Goal: Information Seeking & Learning: Learn about a topic

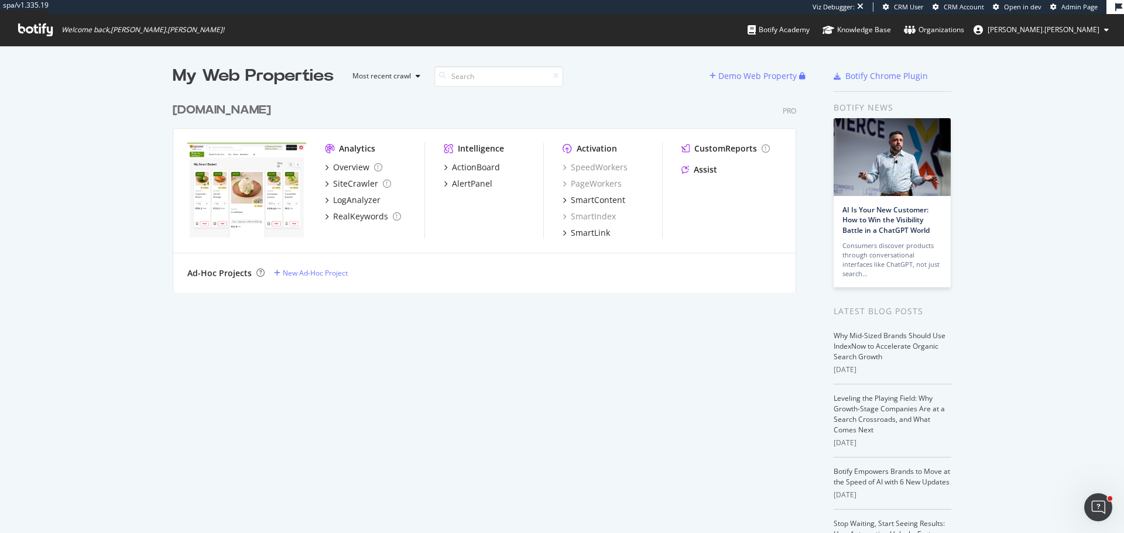
click at [242, 105] on div "www.bigbasket.com" at bounding box center [222, 110] width 98 height 17
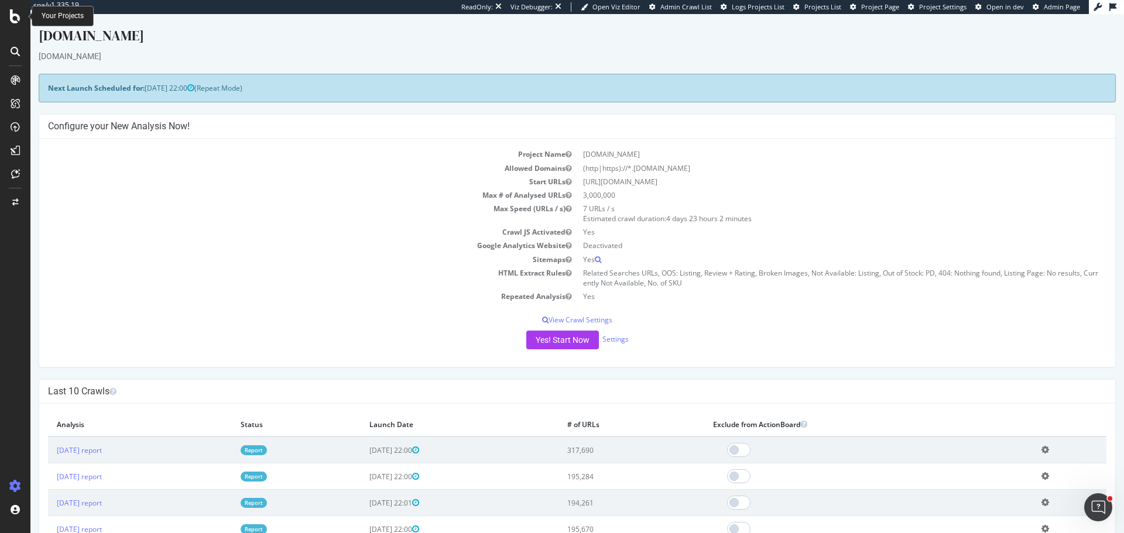
click at [11, 10] on icon at bounding box center [15, 16] width 11 height 14
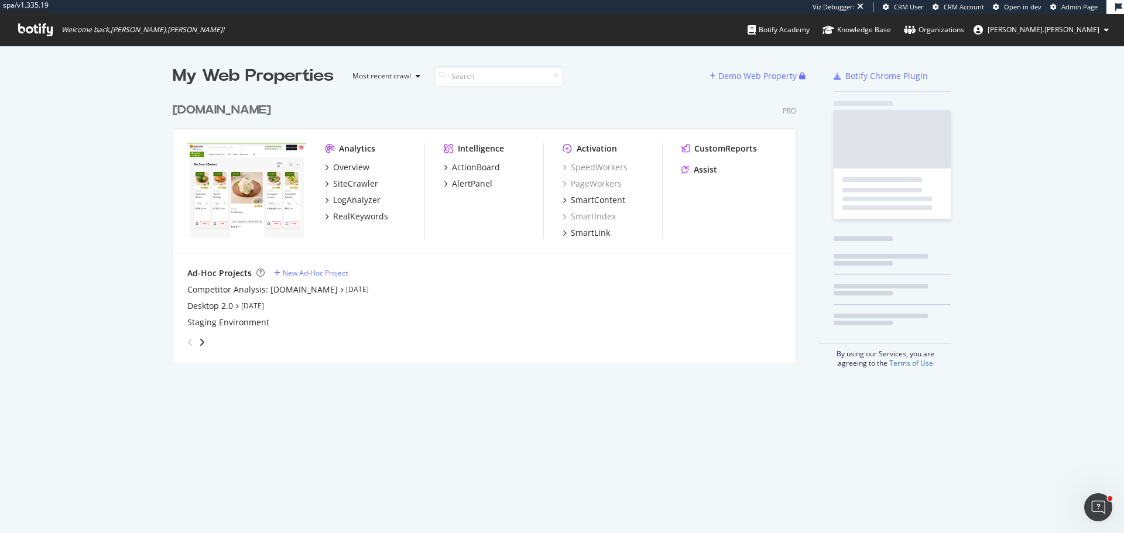
scroll to position [266, 624]
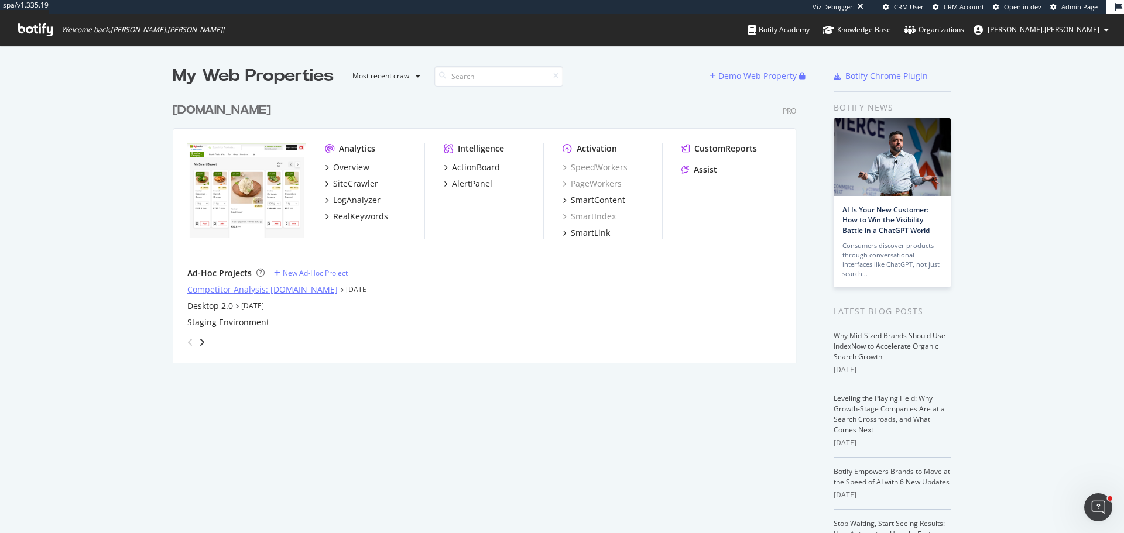
click at [281, 288] on div "Competitor Analysis: blinkit.com" at bounding box center [262, 290] width 150 height 12
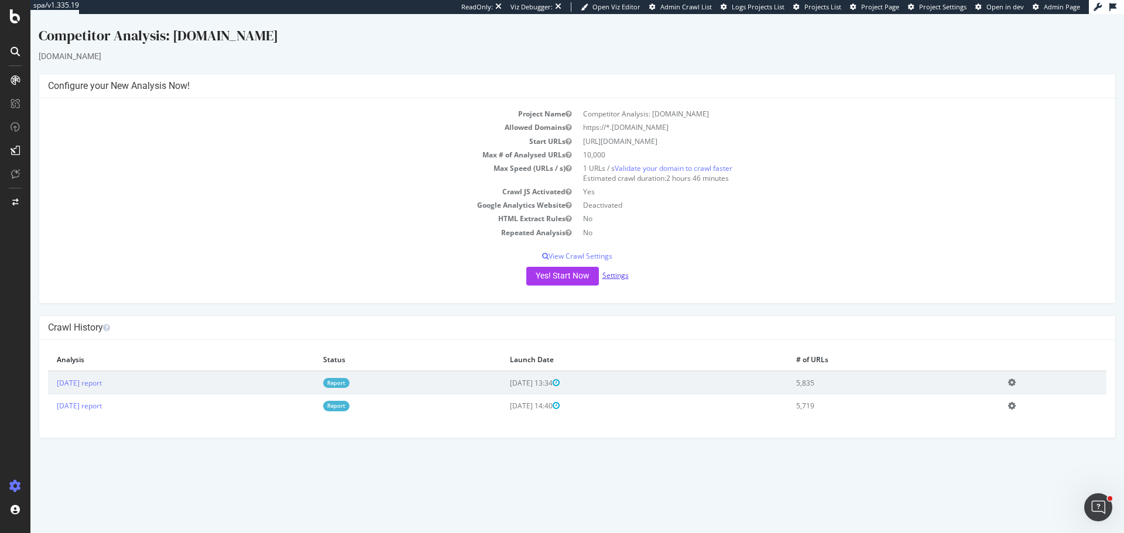
click at [622, 279] on link "Settings" at bounding box center [615, 275] width 26 height 10
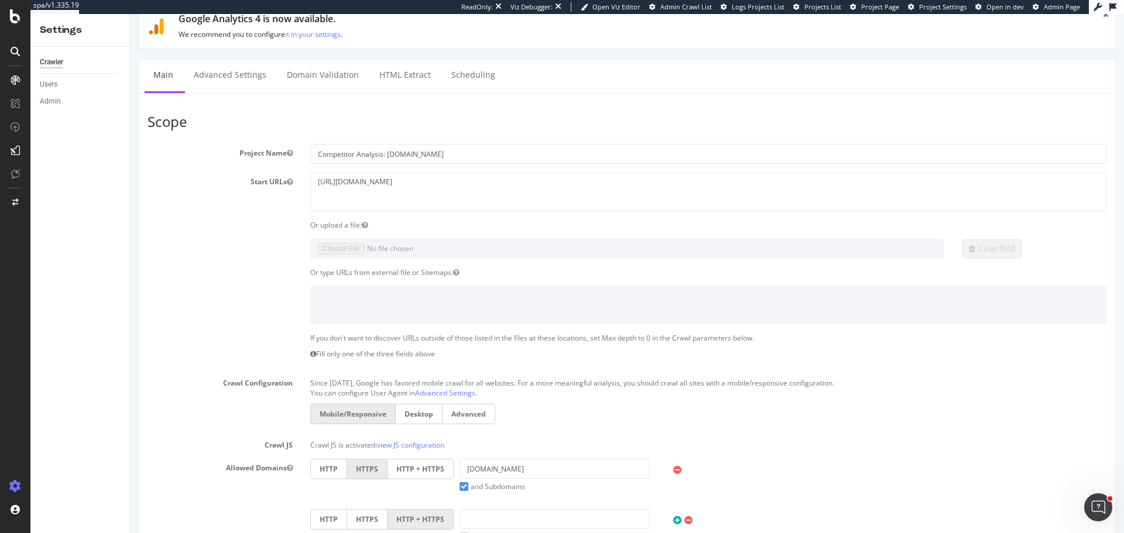
scroll to position [59, 0]
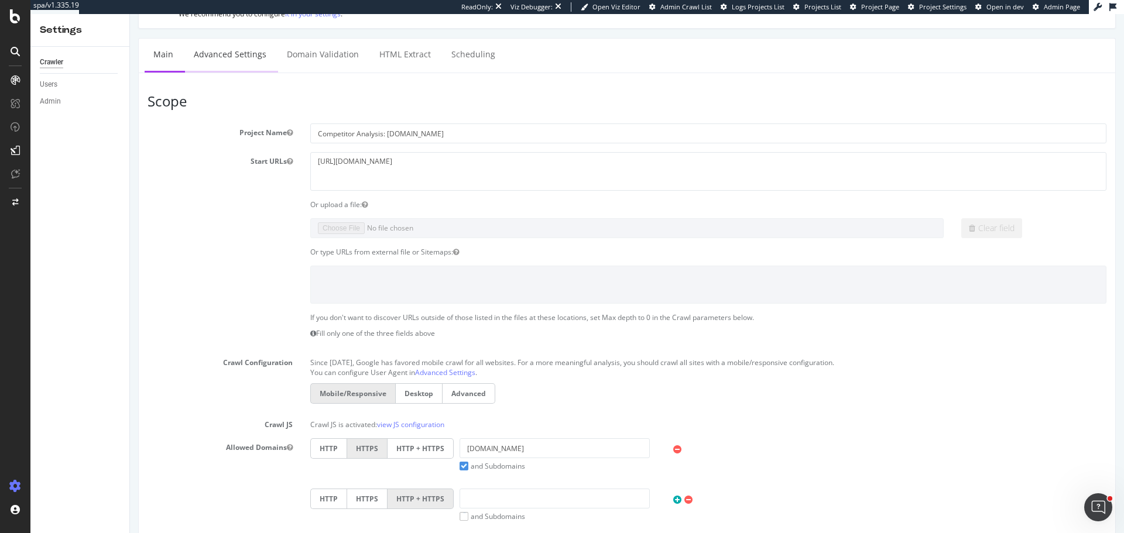
click at [217, 53] on link "Advanced Settings" at bounding box center [230, 55] width 90 height 32
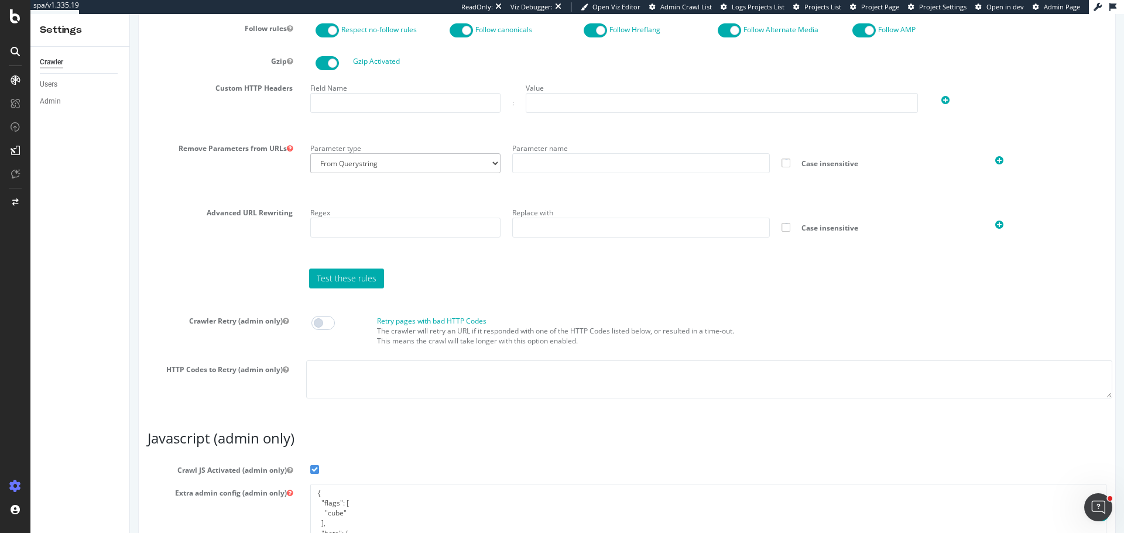
scroll to position [618, 0]
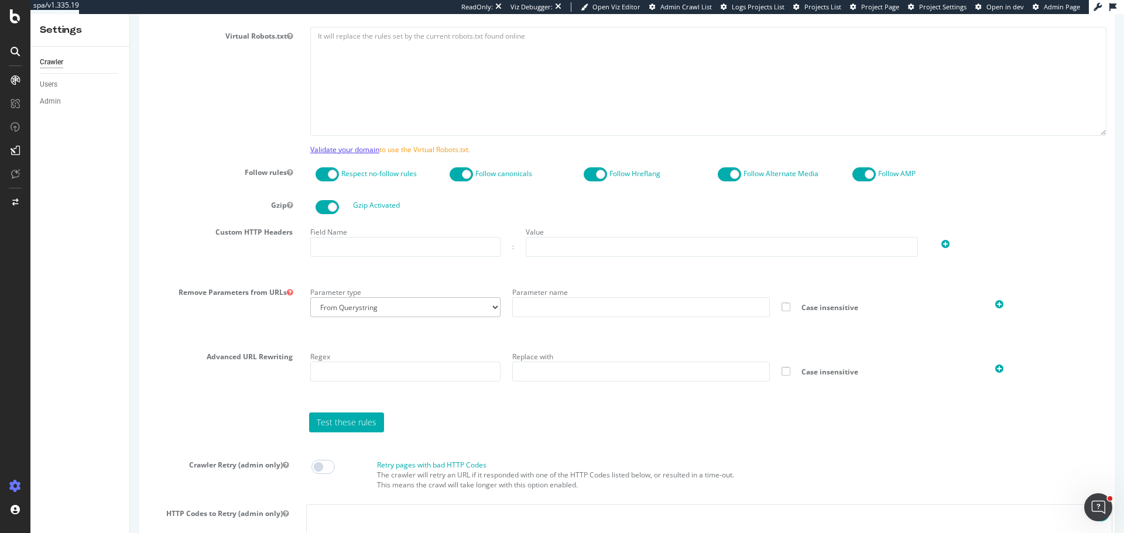
click at [346, 148] on link "Validate your domain" at bounding box center [344, 150] width 69 height 10
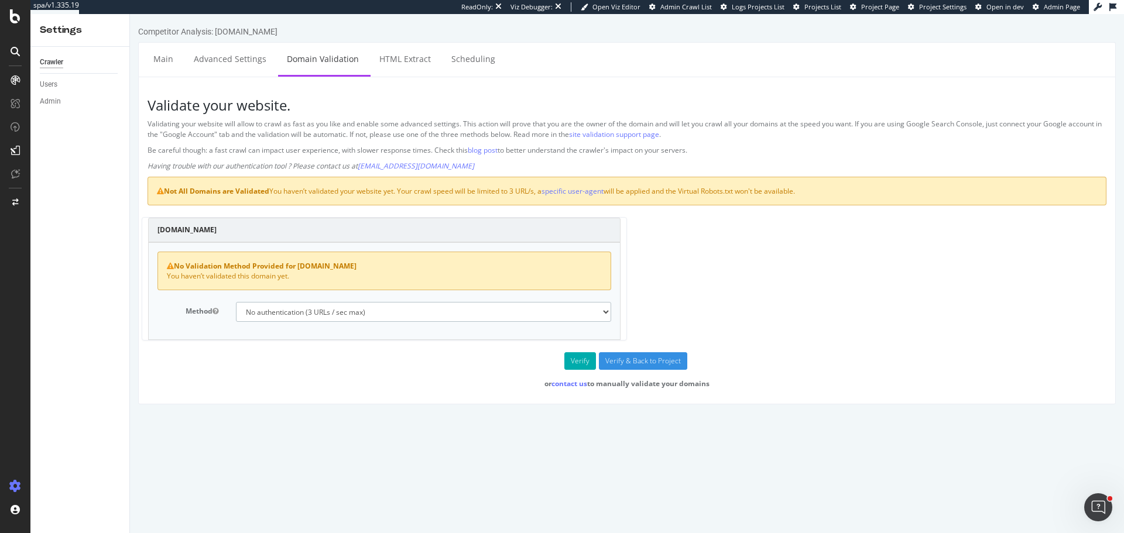
click at [319, 321] on select "No authentication (3 URLs / sec max) DNS Text field (fast!) File's at site root…" at bounding box center [423, 312] width 375 height 20
click at [320, 321] on select "No authentication (3 URLs / sec max) DNS Text field (fast!) File's at site root…" at bounding box center [423, 312] width 375 height 20
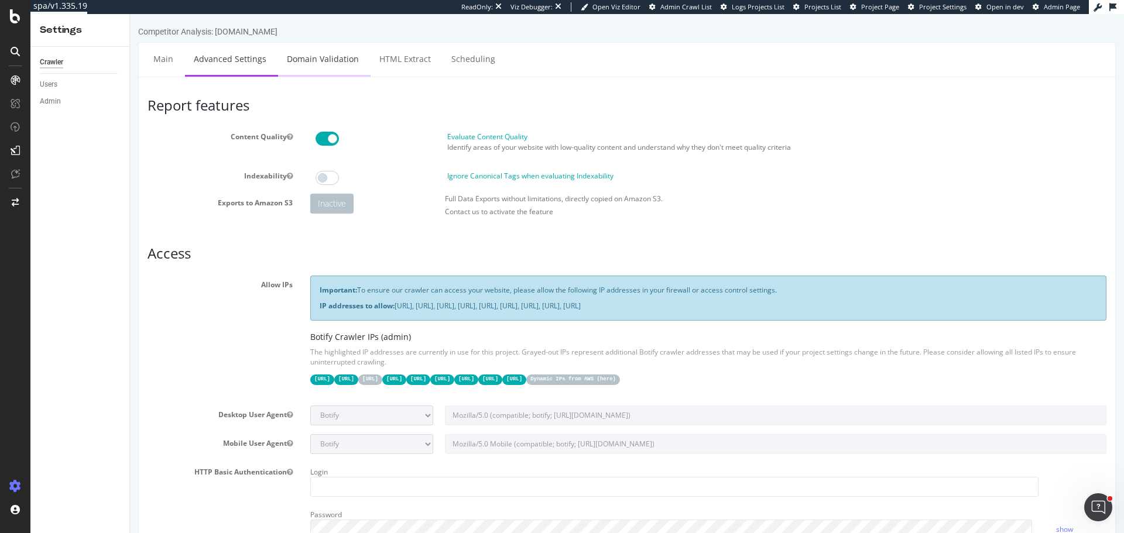
click at [320, 54] on link "Domain Validation" at bounding box center [323, 59] width 90 height 32
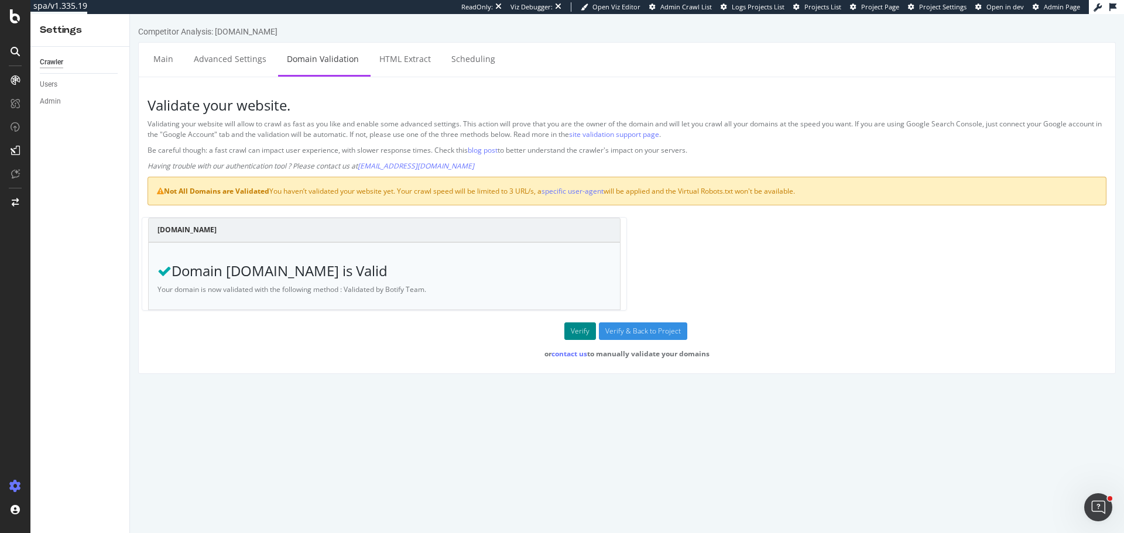
click at [588, 330] on button "Verify" at bounding box center [580, 332] width 32 height 18
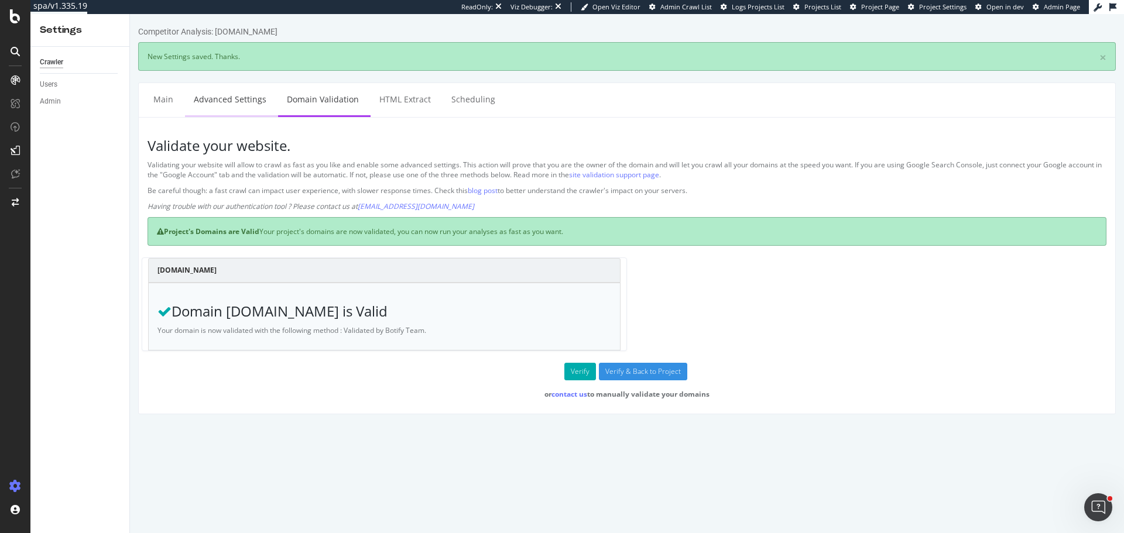
click at [222, 102] on link "Advanced Settings" at bounding box center [230, 99] width 90 height 32
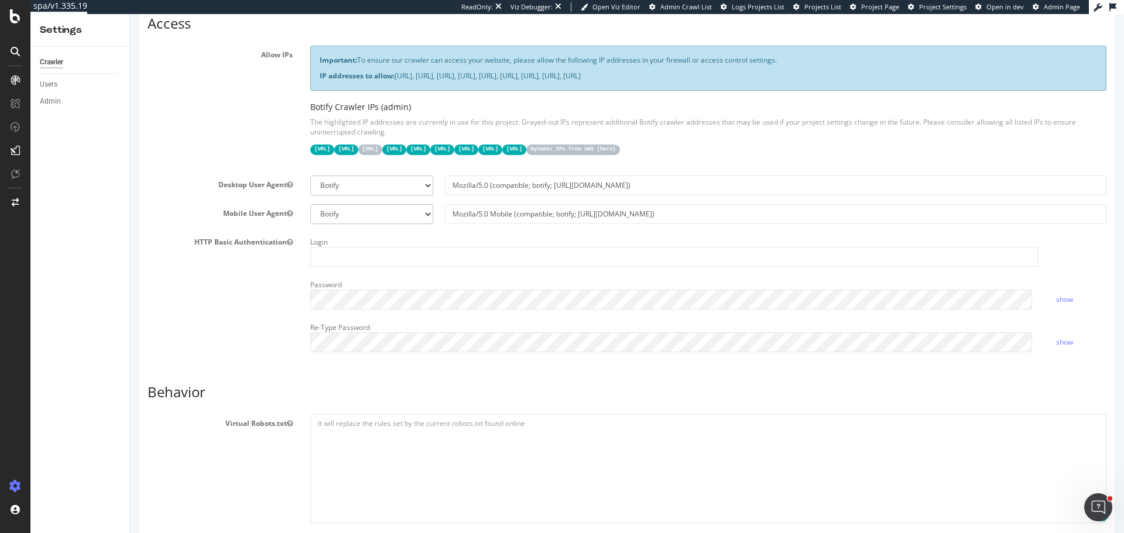
scroll to position [234, 0]
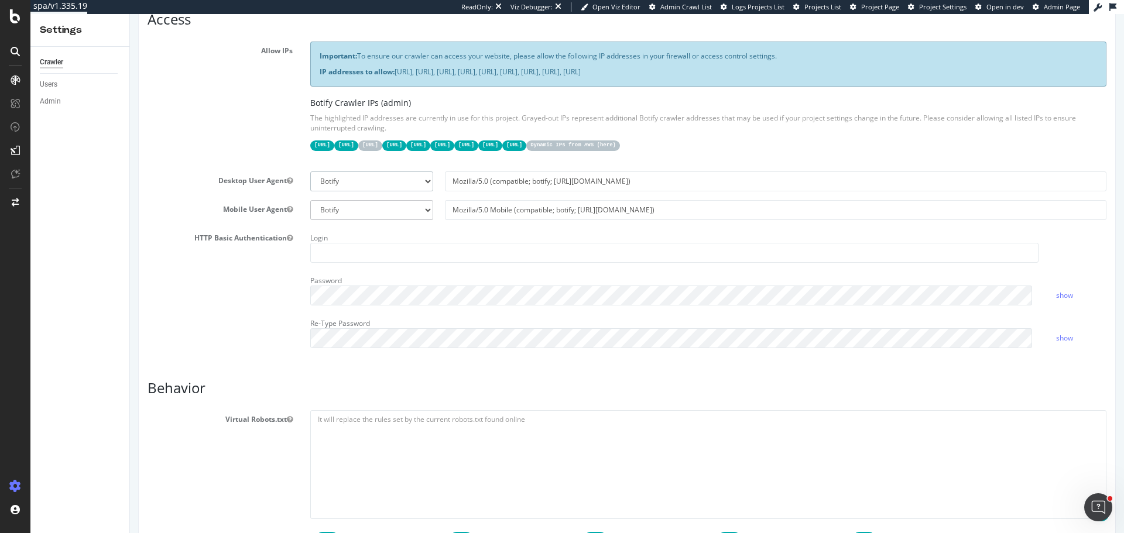
click at [400, 187] on select "Botify Googlebot Chrome Firefox Edge Custom" at bounding box center [371, 182] width 123 height 20
select select "Mozilla/5.0 (compatible; Googlebot/2.1; +http://www.google.com/bot.html)"
click at [310, 172] on select "Botify Googlebot Chrome Firefox Edge Custom" at bounding box center [371, 182] width 123 height 20
type input "Mozilla/5.0 (compatible; Googlebot/2.1; +http://www.google.com/bot.html)"
click at [381, 194] on section "Allow IPs Important: To ensure our crawler can access your website, please allo…" at bounding box center [627, 200] width 959 height 316
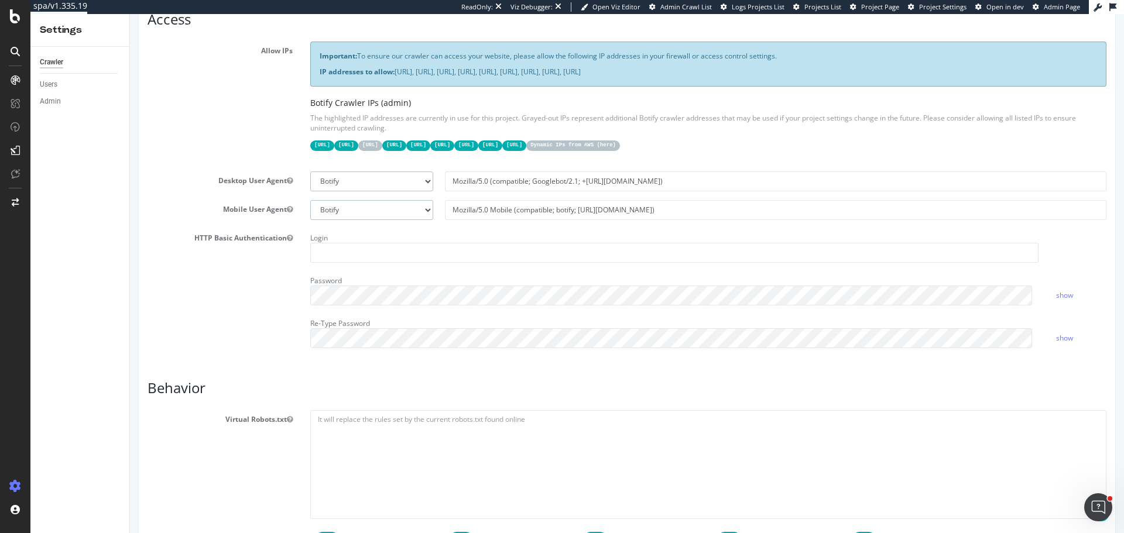
drag, startPoint x: 379, startPoint y: 210, endPoint x: 382, endPoint y: 218, distance: 8.9
click at [379, 210] on select "Botify Googlebot Safari iPhone Safari iPad Chrome Android Custom" at bounding box center [371, 210] width 123 height 20
select select "Mozilla/5.0 (Linux; Android 6.0.1; Nexus 5X Build/MMB29P) AppleWebKit/537.36 (K…"
click at [310, 200] on select "Botify Googlebot Safari iPhone Safari iPad Chrome Android Custom" at bounding box center [371, 210] width 123 height 20
type input "Mozilla/5.0 (Linux; Android 6.0.1; Nexus 5X Build/MMB29P) AppleWebKit/537.36 (K…"
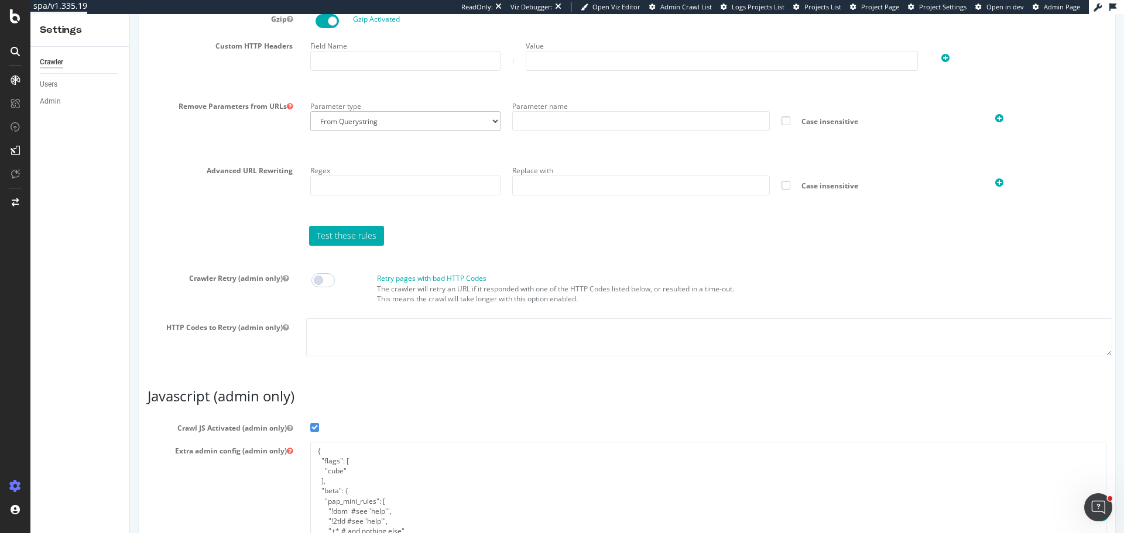
scroll to position [891, 0]
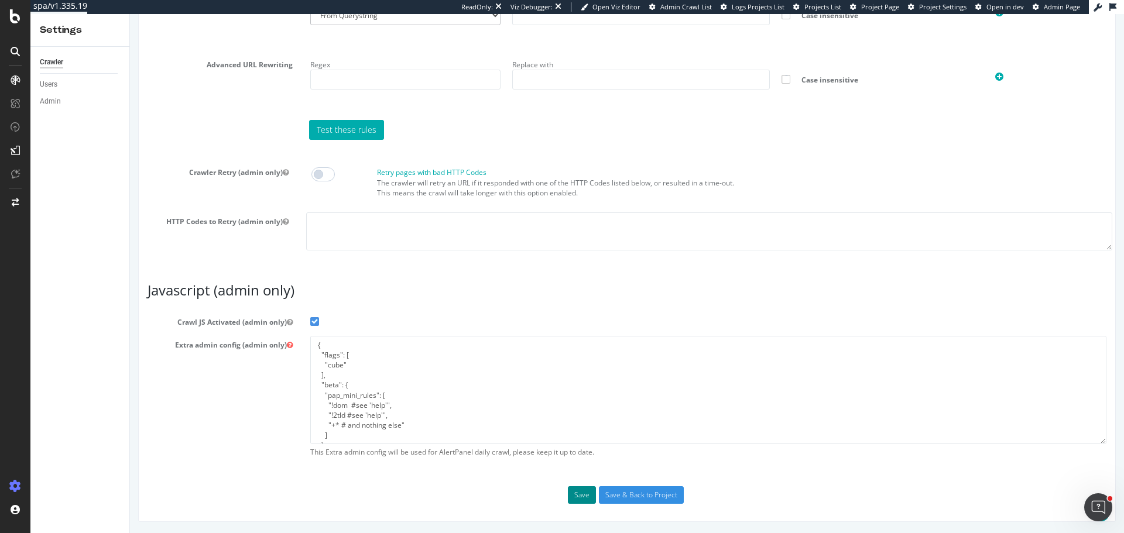
click at [578, 504] on button "Save" at bounding box center [582, 496] width 28 height 18
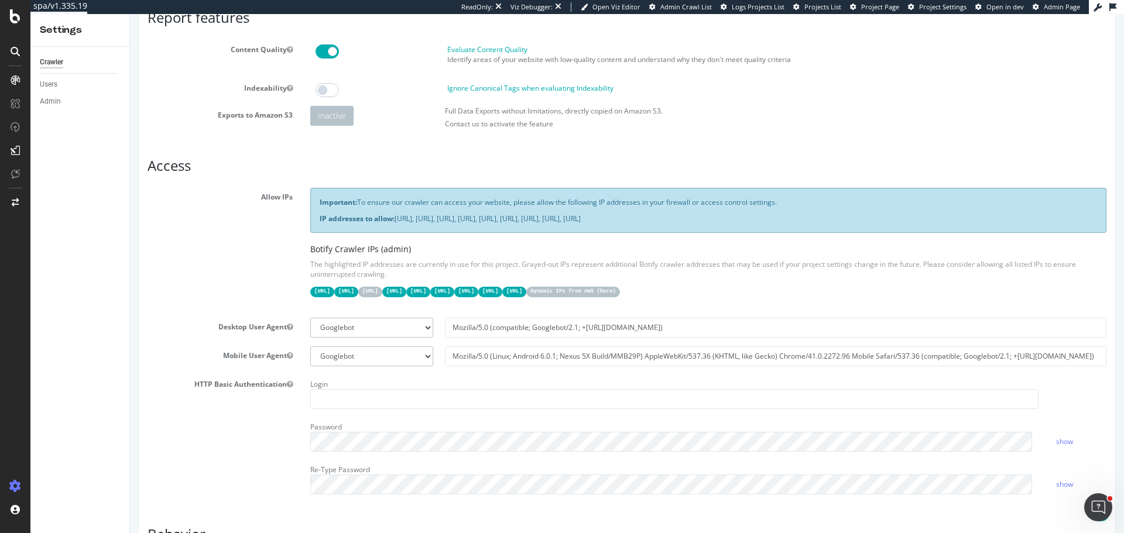
scroll to position [0, 0]
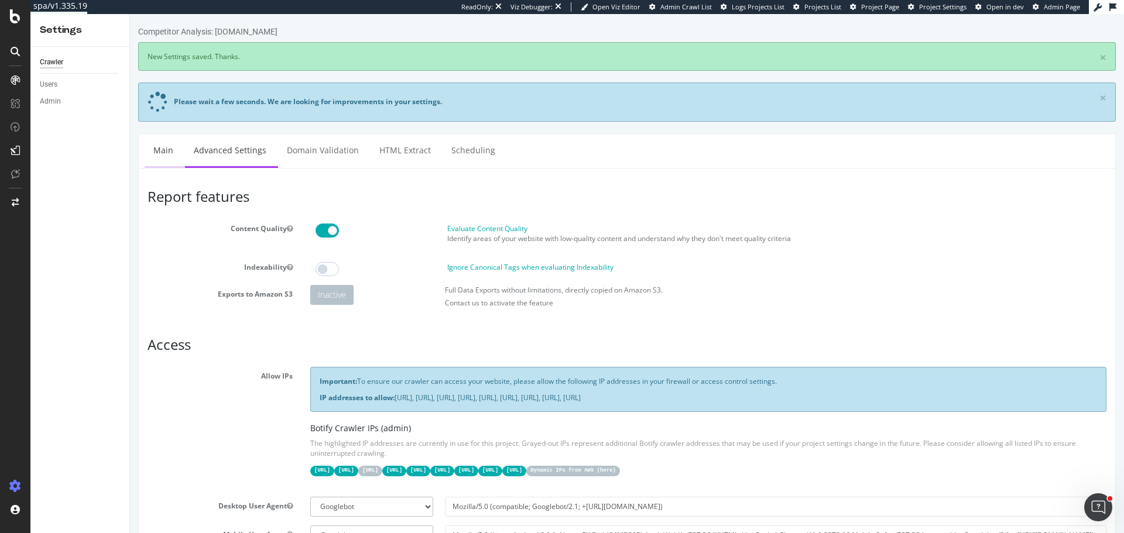
click at [161, 149] on link "Main" at bounding box center [163, 150] width 37 height 32
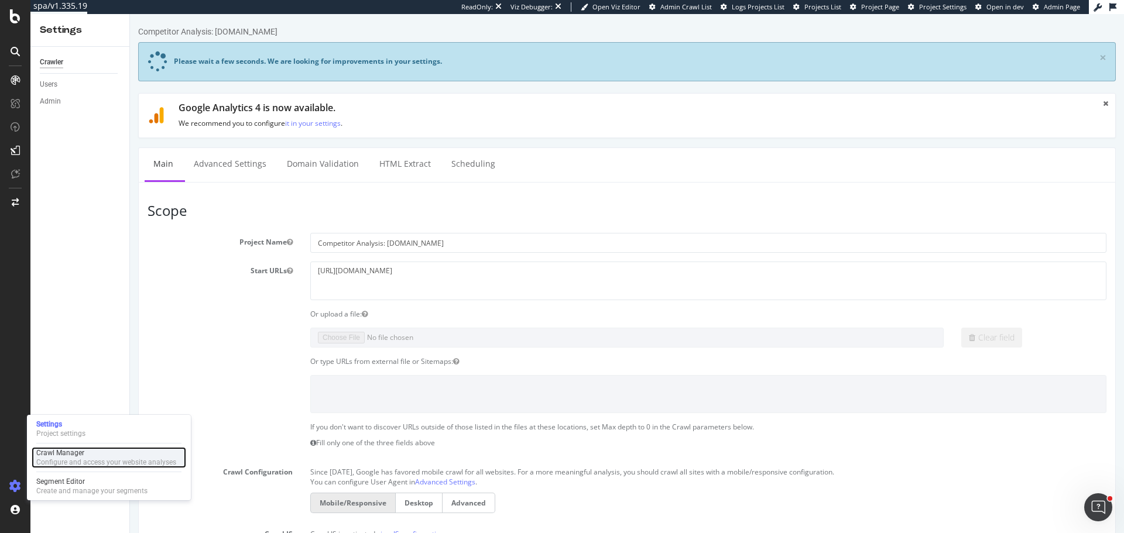
click at [106, 454] on div "Crawl Manager" at bounding box center [106, 452] width 140 height 9
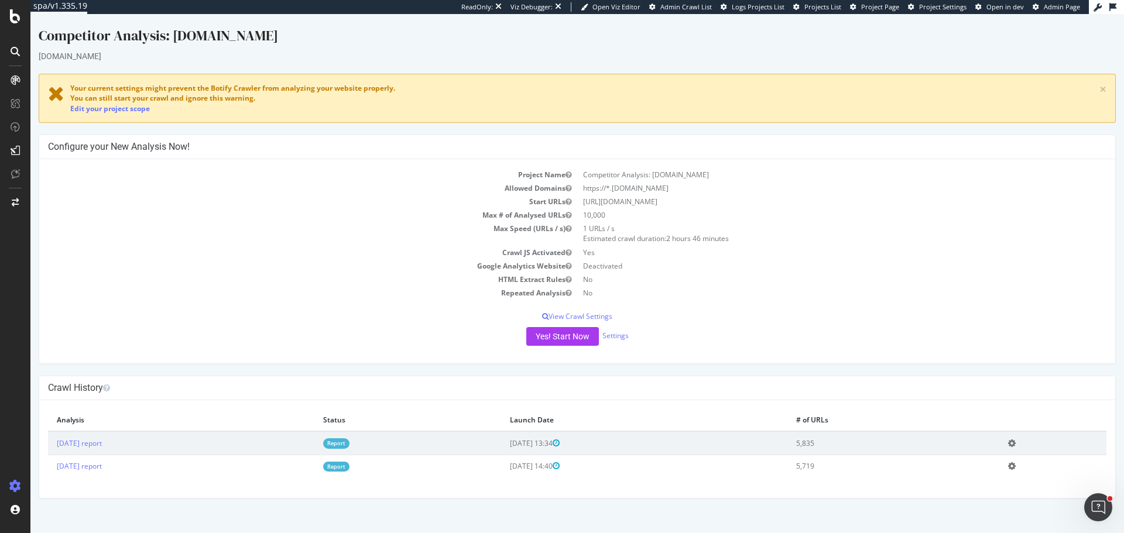
click at [129, 114] on div "Your current settings might prevent the Botify Crawler from analyzing your webs…" at bounding box center [577, 98] width 1077 height 49
click at [132, 110] on link "Edit your project scope" at bounding box center [110, 109] width 80 height 10
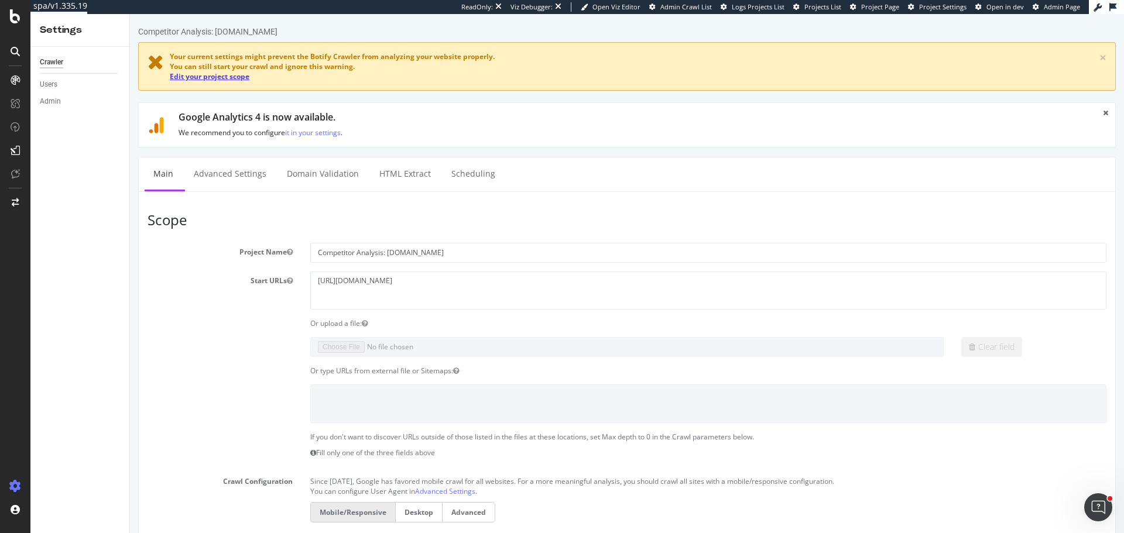
click at [221, 75] on link "Edit your project scope" at bounding box center [210, 76] width 80 height 10
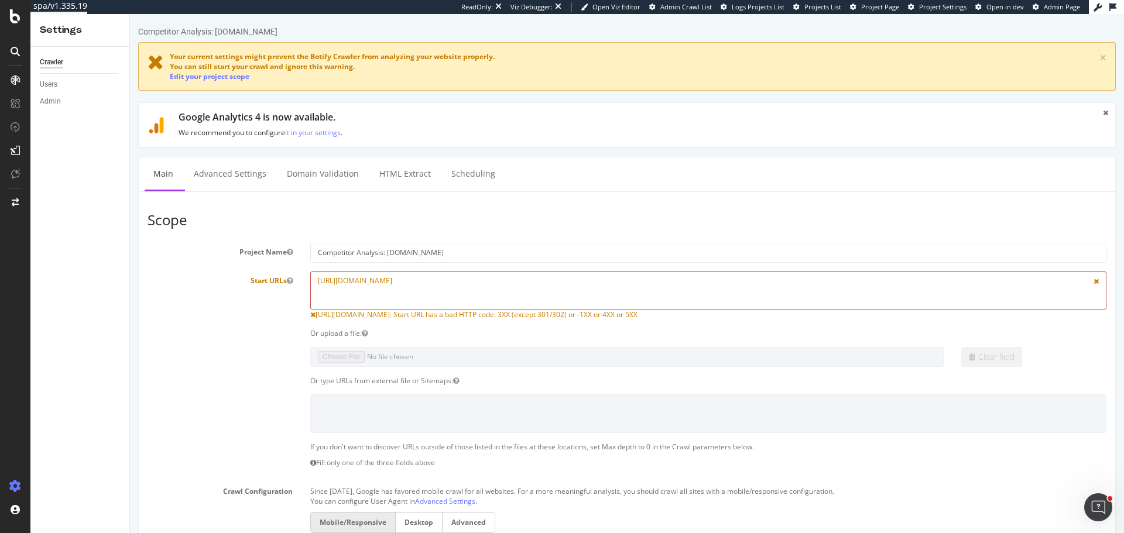
click at [396, 293] on textarea "https://blinkit.com/" at bounding box center [708, 291] width 796 height 38
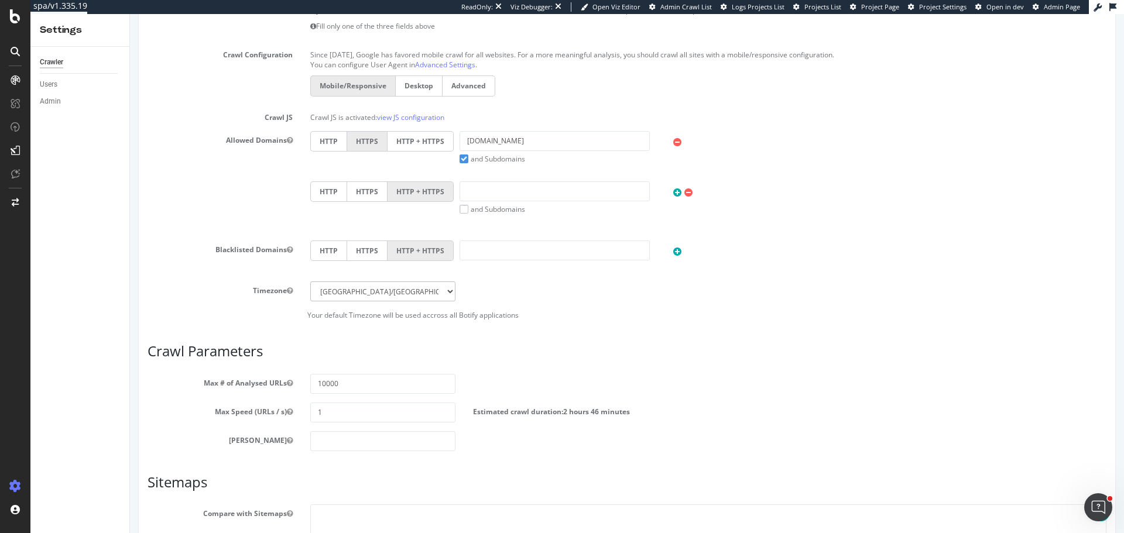
scroll to position [564, 0]
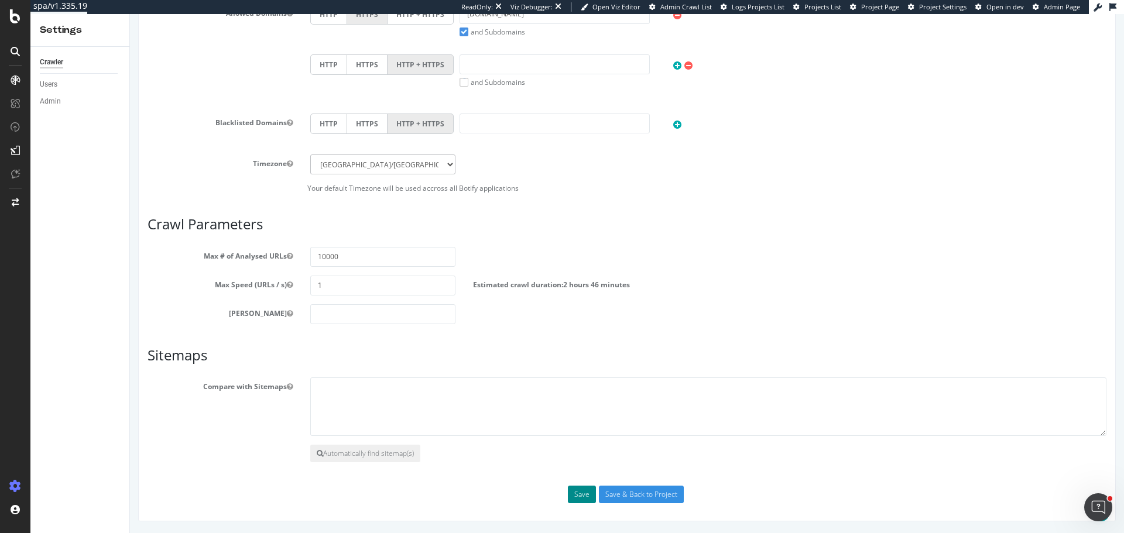
click at [582, 494] on button "Save" at bounding box center [582, 495] width 28 height 18
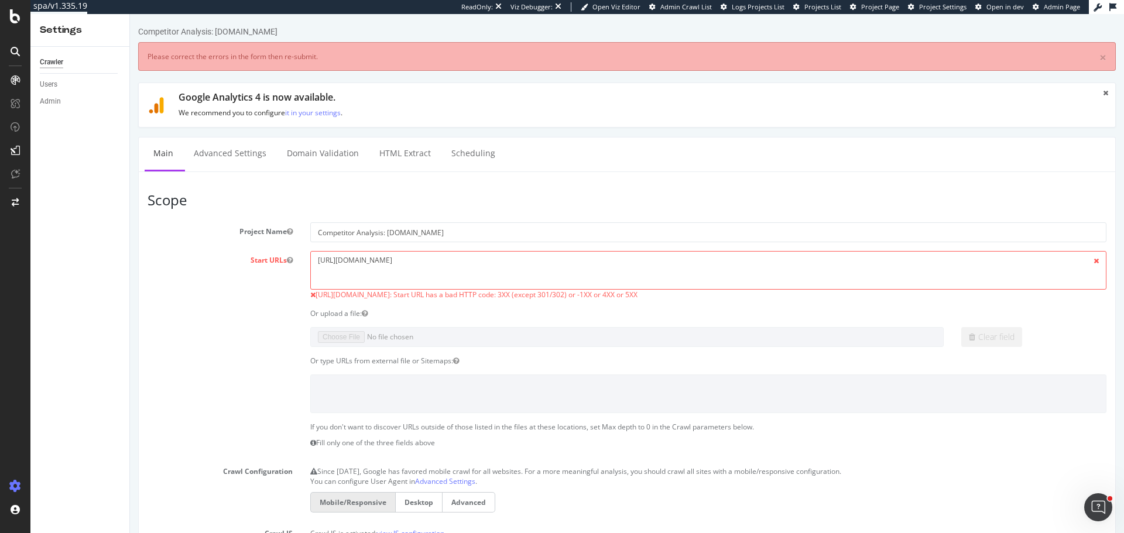
scroll to position [0, 0]
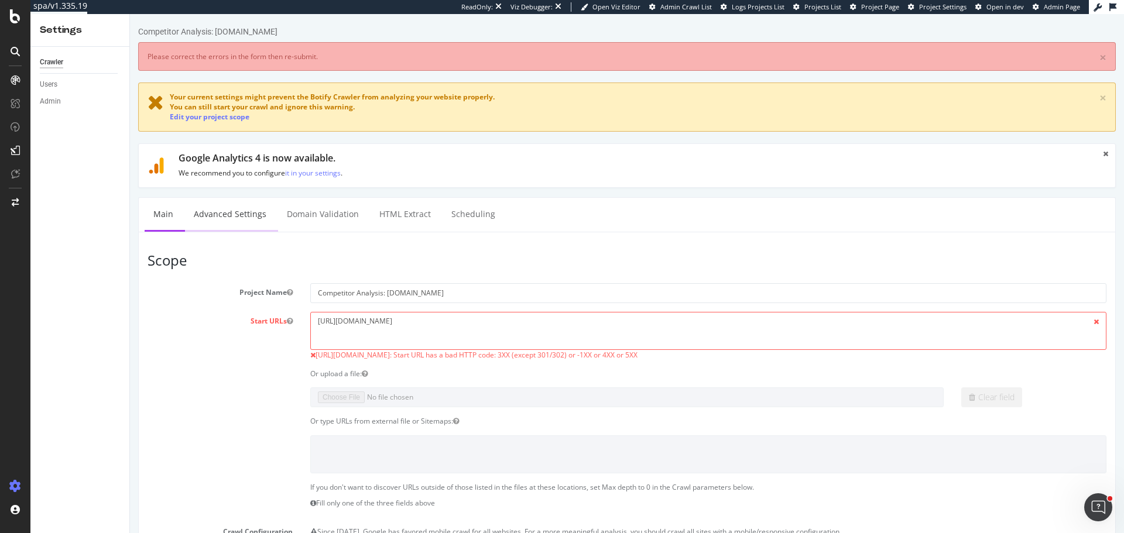
click at [229, 210] on link "Advanced Settings" at bounding box center [230, 214] width 90 height 32
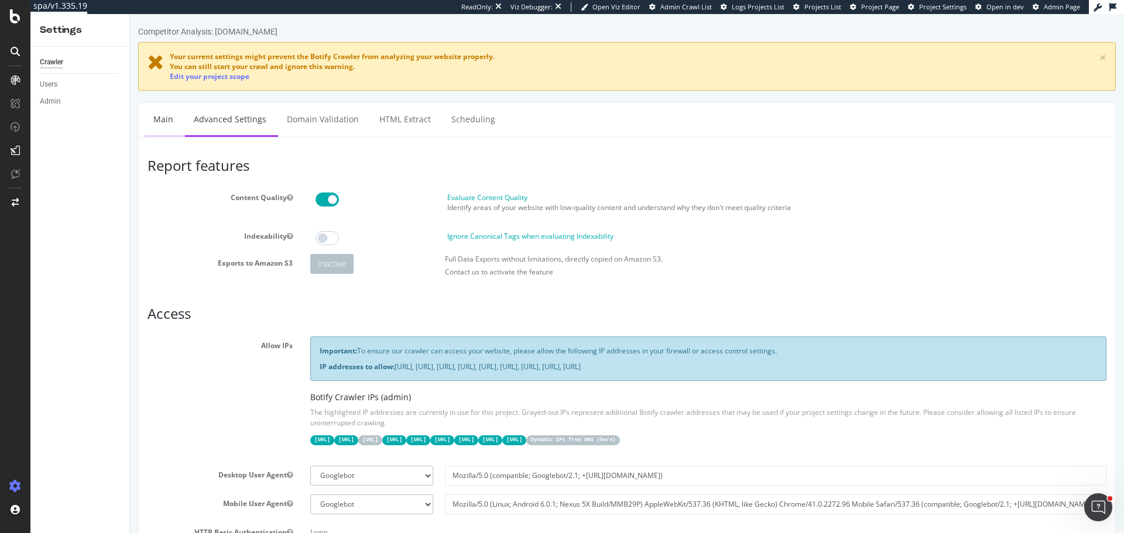
click at [165, 116] on link "Main" at bounding box center [163, 119] width 37 height 32
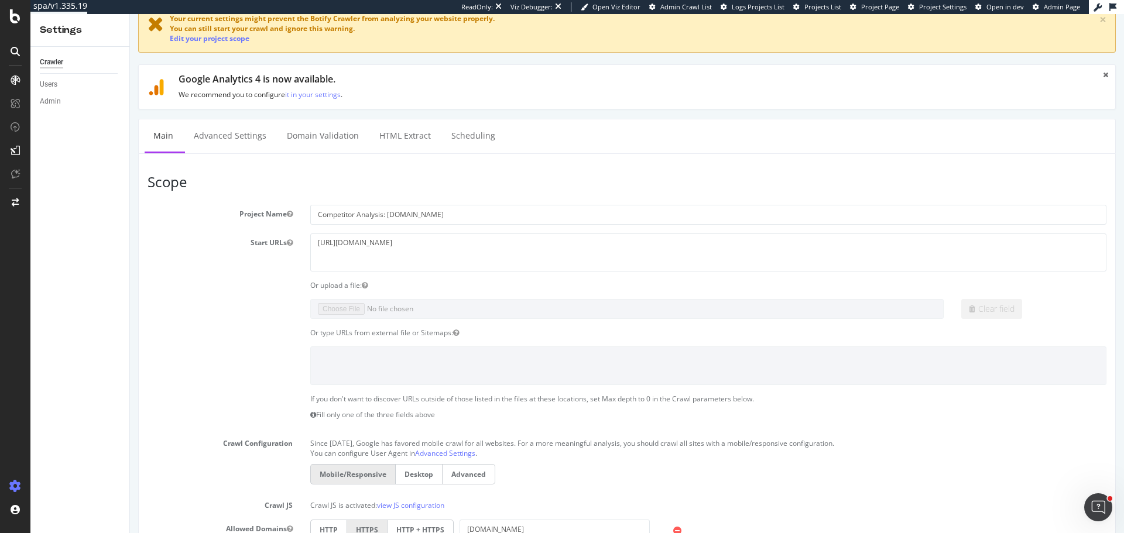
scroll to position [59, 0]
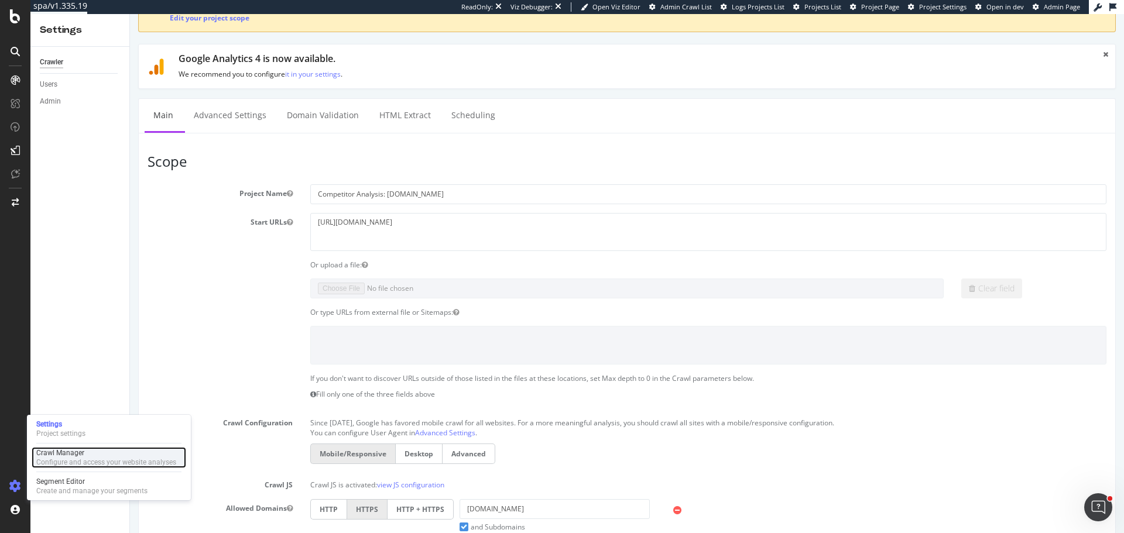
click at [93, 458] on div "Configure and access your website analyses" at bounding box center [106, 462] width 140 height 9
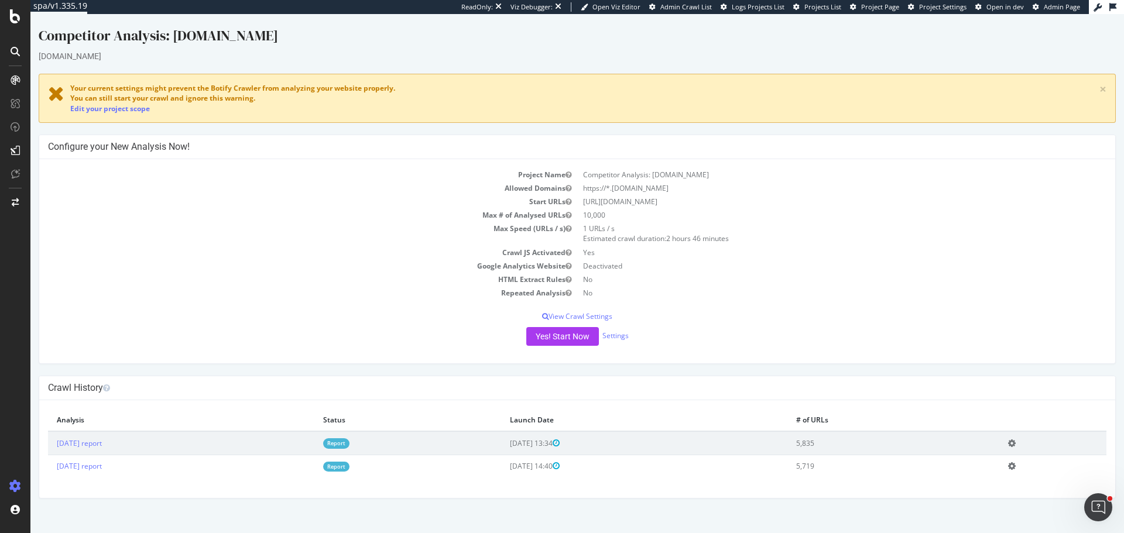
click at [563, 348] on div "Project Name Competitor Analysis: blinkit.com Allowed Domains https://*.blinkit…" at bounding box center [577, 261] width 1076 height 205
click at [567, 340] on button "Yes! Start Now" at bounding box center [562, 336] width 73 height 19
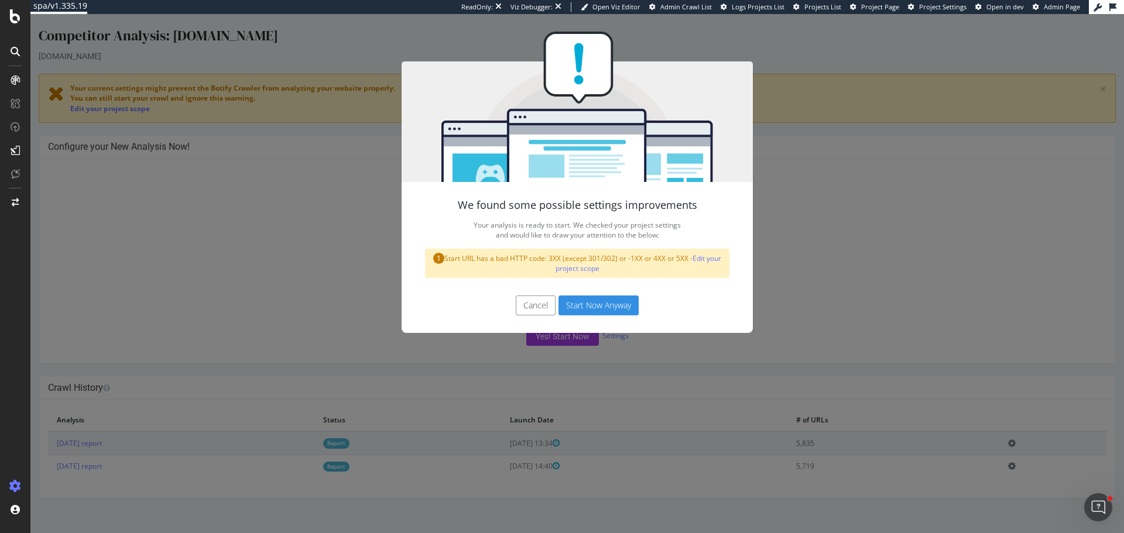
click at [590, 302] on button "Start Now Anyway" at bounding box center [599, 306] width 80 height 20
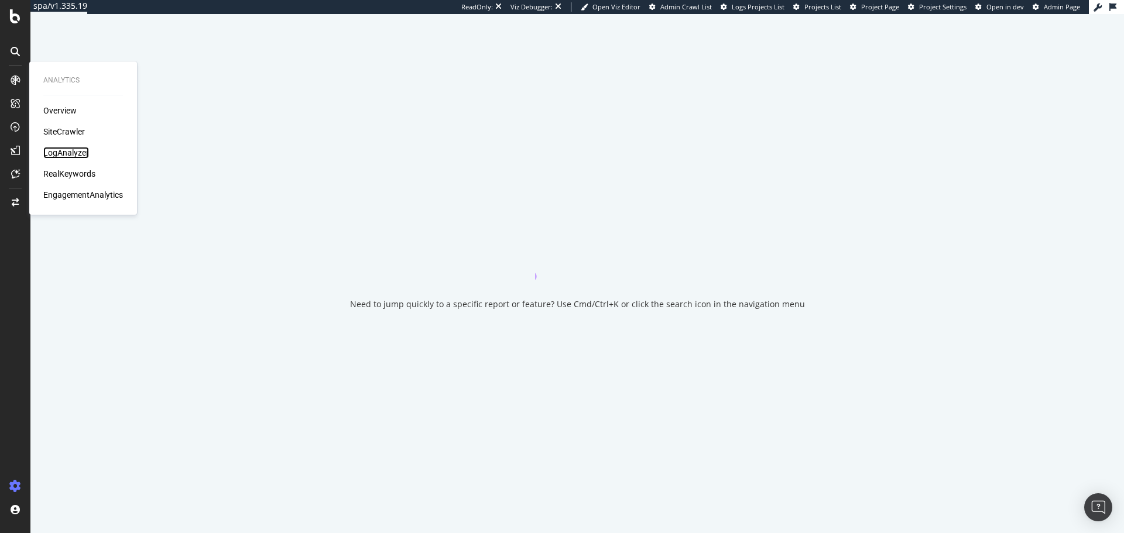
click at [67, 149] on div "LogAnalyzer" at bounding box center [66, 153] width 46 height 12
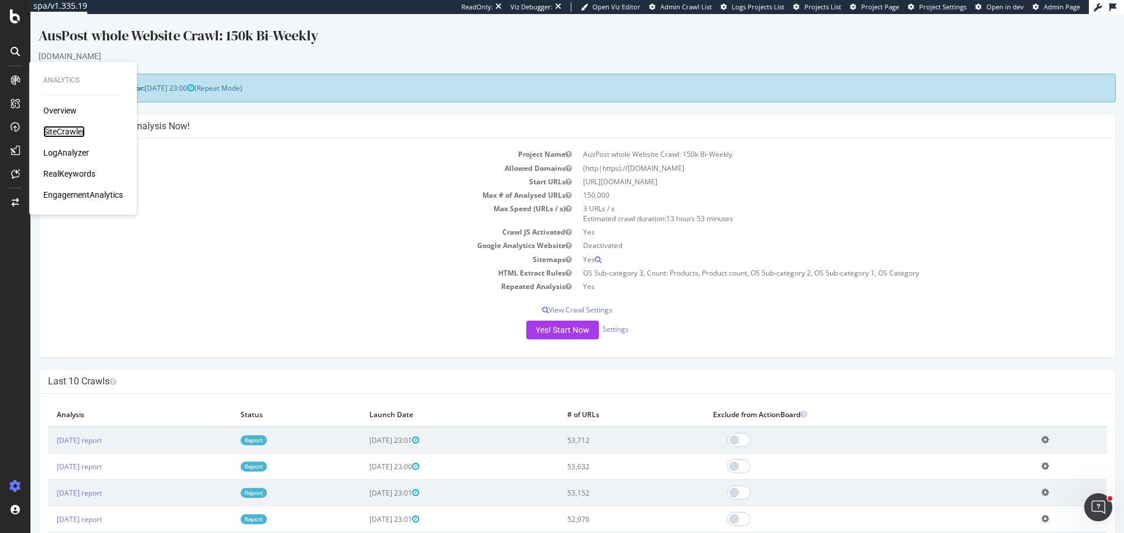
click at [71, 130] on div "SiteCrawler" at bounding box center [64, 132] width 42 height 12
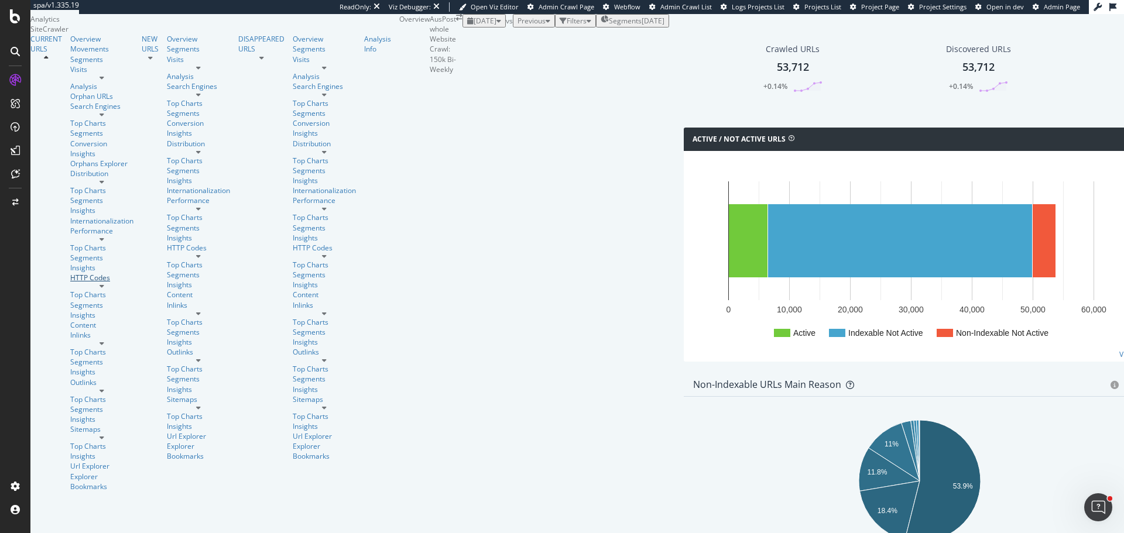
click at [70, 273] on div "HTTP Codes" at bounding box center [101, 278] width 63 height 10
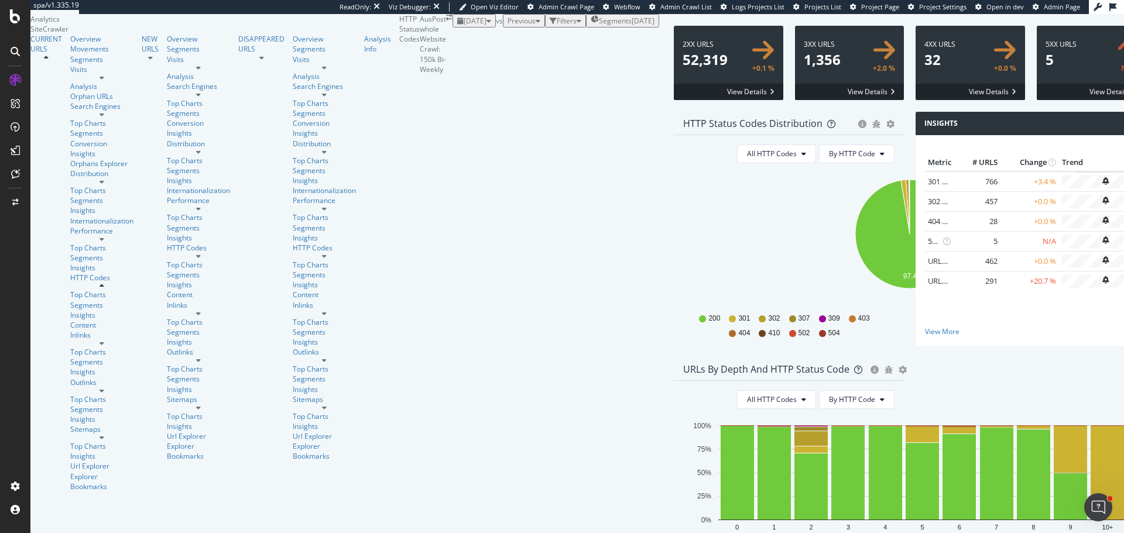
click at [916, 100] on span at bounding box center [970, 63] width 109 height 74
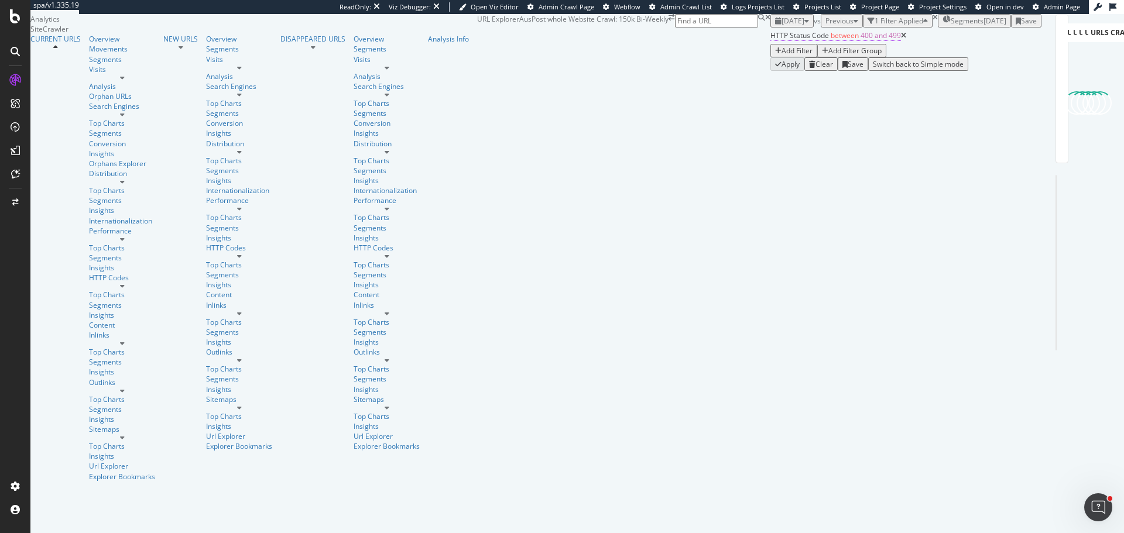
click at [831, 40] on span "between" at bounding box center [845, 35] width 28 height 10
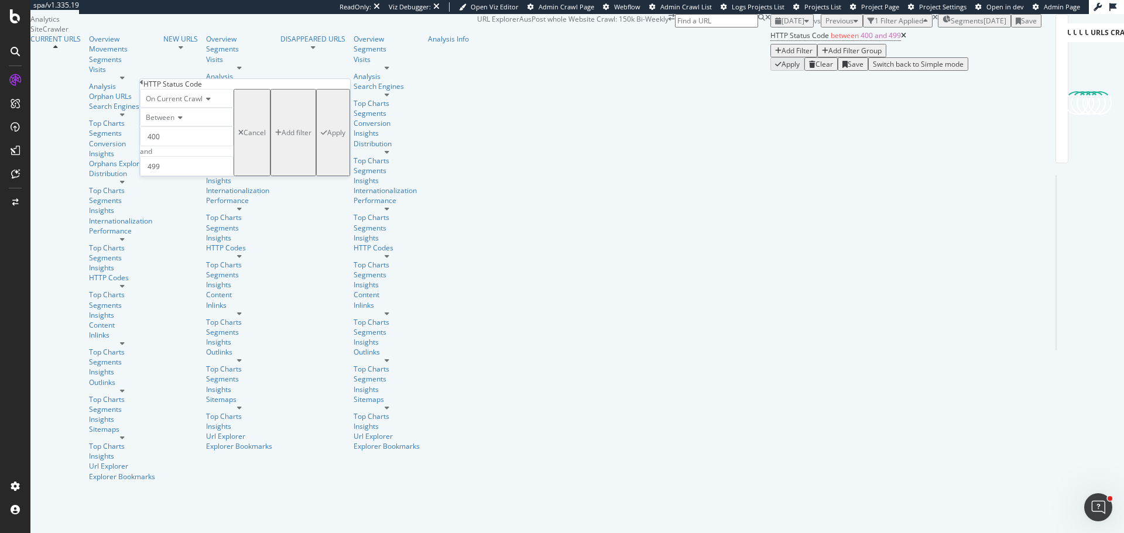
click at [174, 122] on span "Between" at bounding box center [160, 117] width 29 height 10
click at [170, 138] on span "Equal to" at bounding box center [156, 133] width 26 height 10
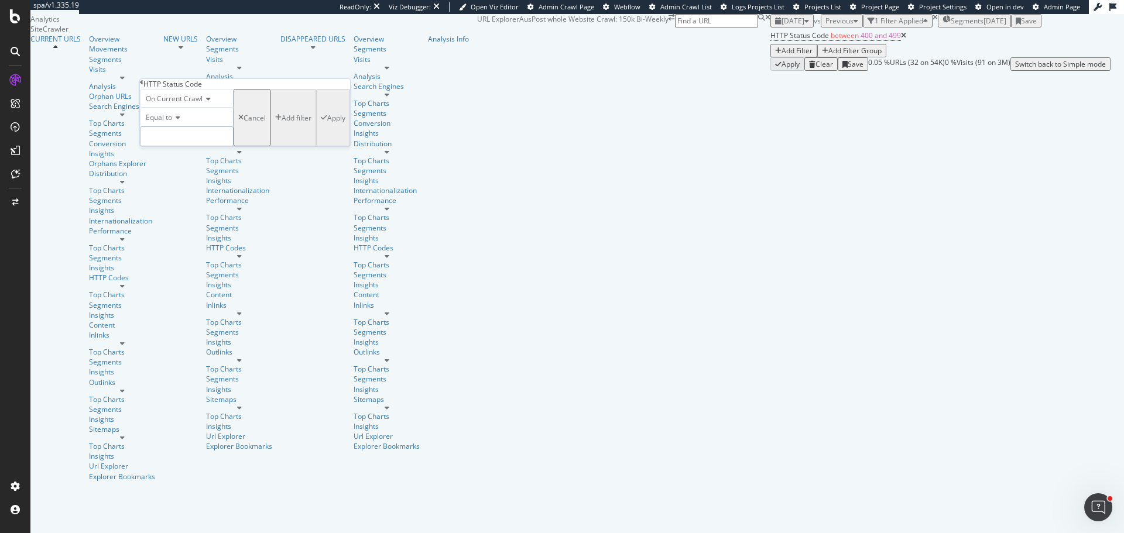
click at [176, 146] on input "number" at bounding box center [187, 136] width 94 height 20
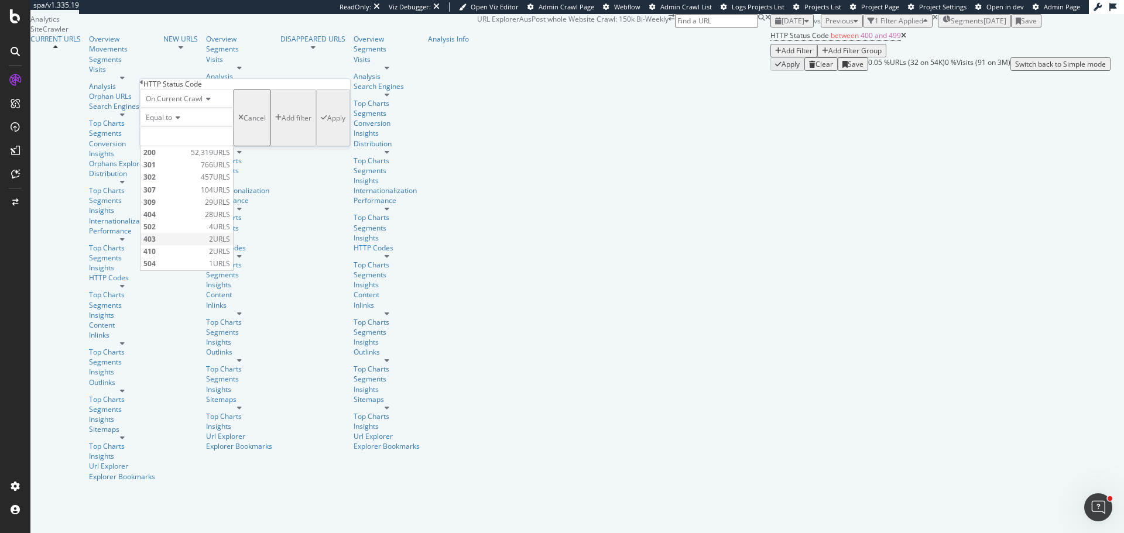
click at [181, 244] on span "403" at bounding box center [174, 239] width 63 height 10
type input "403"
drag, startPoint x: 261, startPoint y: 181, endPoint x: 441, endPoint y: 145, distance: 183.4
click at [327, 123] on div "Apply" at bounding box center [336, 118] width 18 height 10
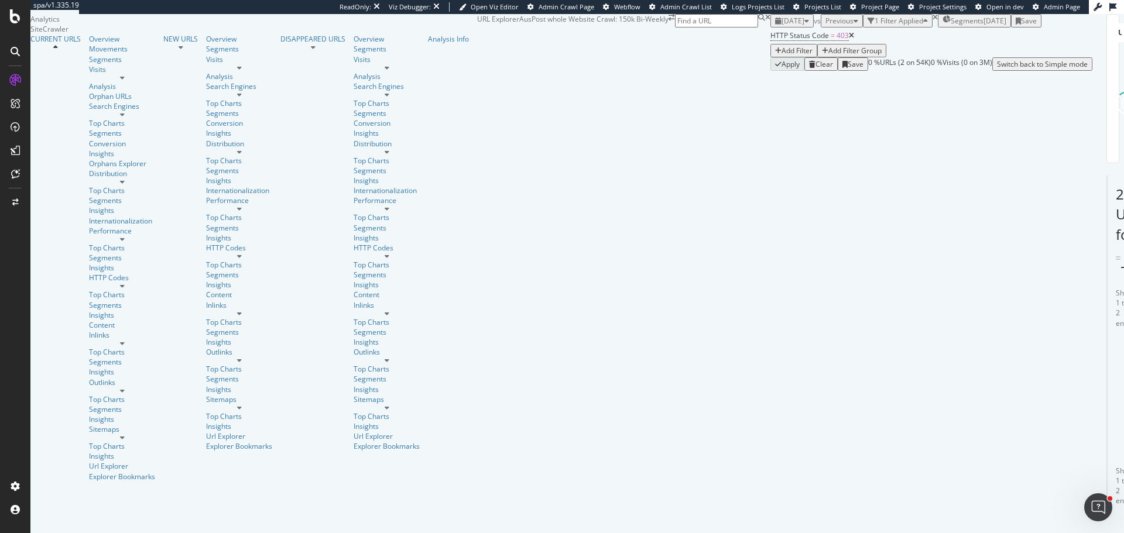
click at [782, 26] on span "2025 Aug. 2nd" at bounding box center [793, 21] width 23 height 10
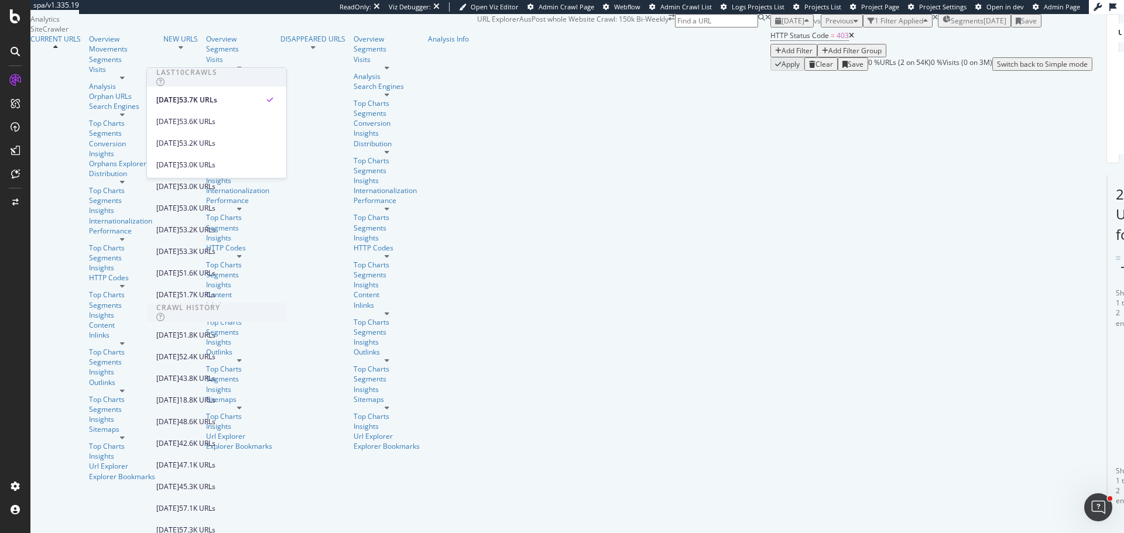
click at [770, 71] on div "Apply Clear Save 0 % URLs ( 2 on 54K ) 0 % Visits ( 0 on 3M ) Switch back to Si…" at bounding box center [931, 63] width 322 height 13
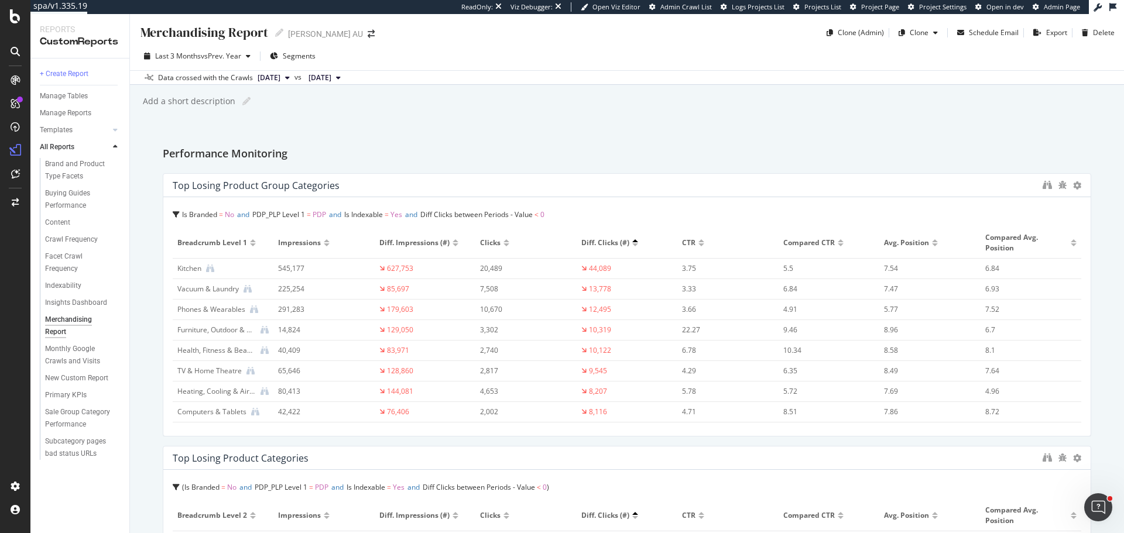
scroll to position [242, 0]
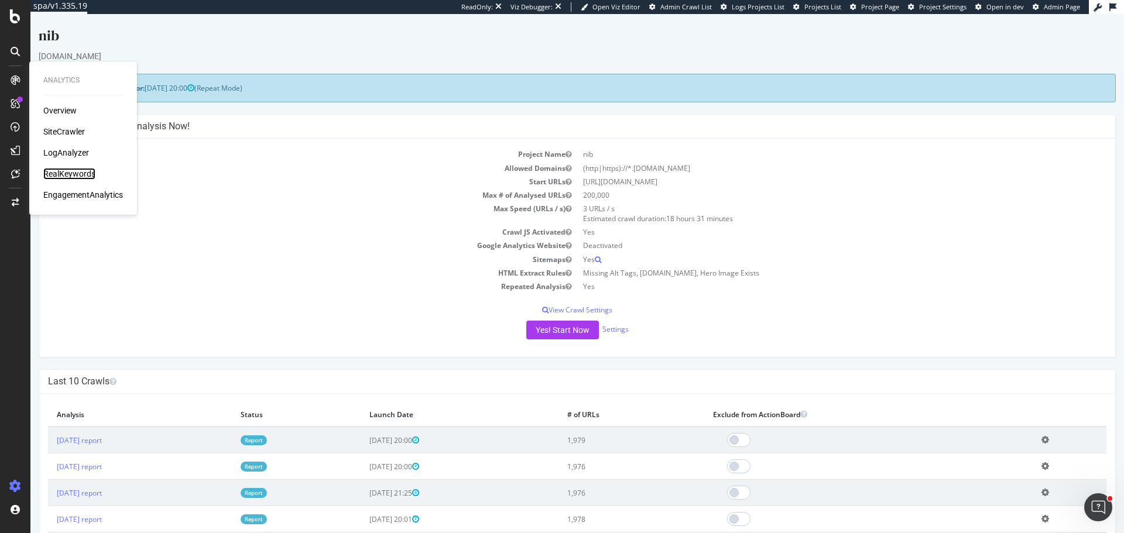
click at [80, 174] on div "RealKeywords" at bounding box center [69, 174] width 52 height 12
click at [74, 131] on div "SiteCrawler" at bounding box center [64, 132] width 42 height 12
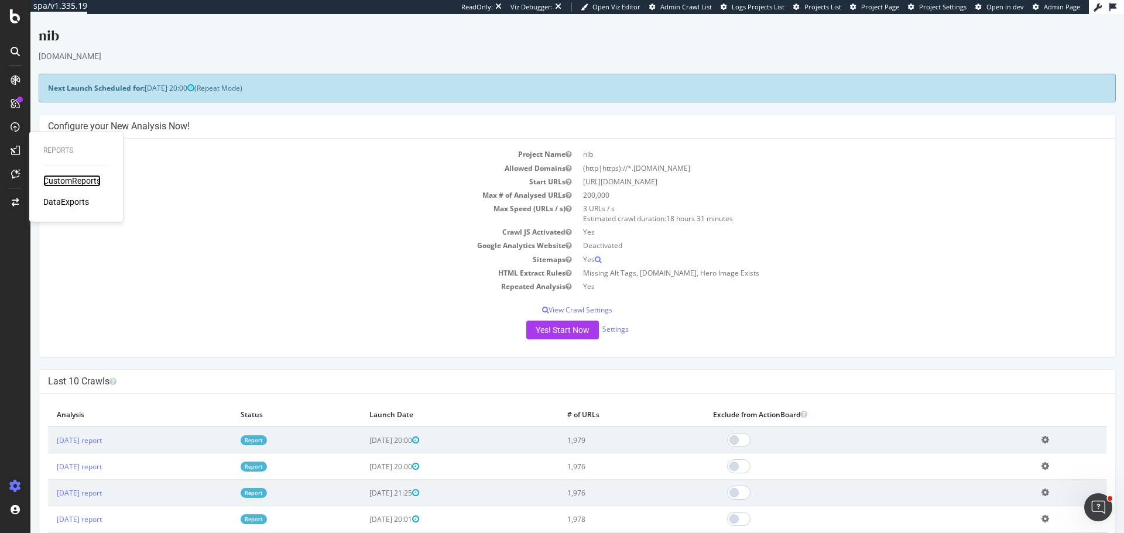
click at [64, 181] on div "CustomReports" at bounding box center [71, 181] width 57 height 12
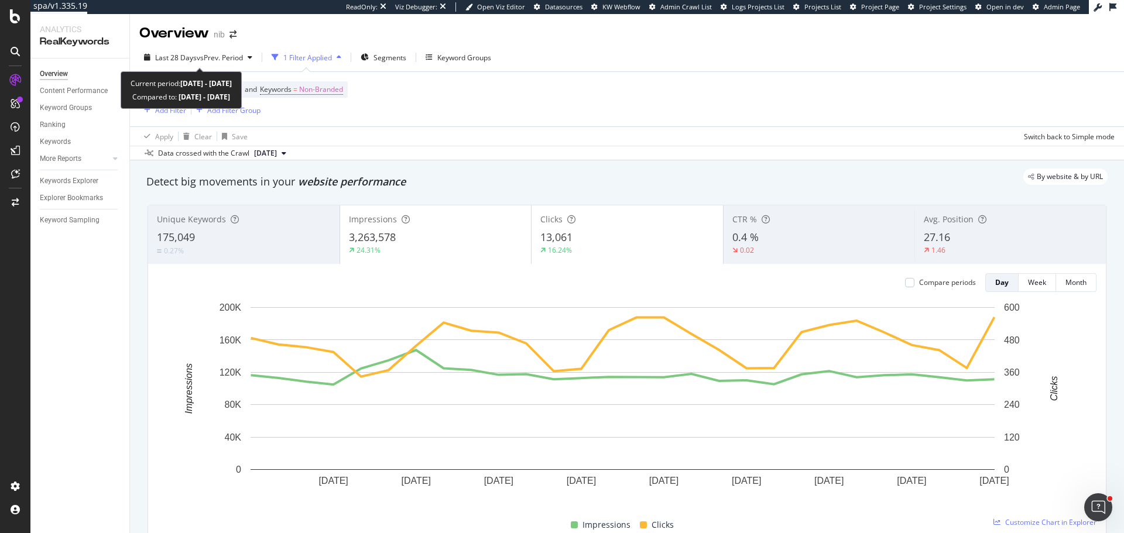
click at [191, 47] on div "Last 28 Days vs Prev. Period 1 Filter Applied Segments Keyword Groups Device = …" at bounding box center [627, 101] width 994 height 117
click at [218, 63] on div "Last 28 Days vs Prev. Period" at bounding box center [198, 58] width 118 height 18
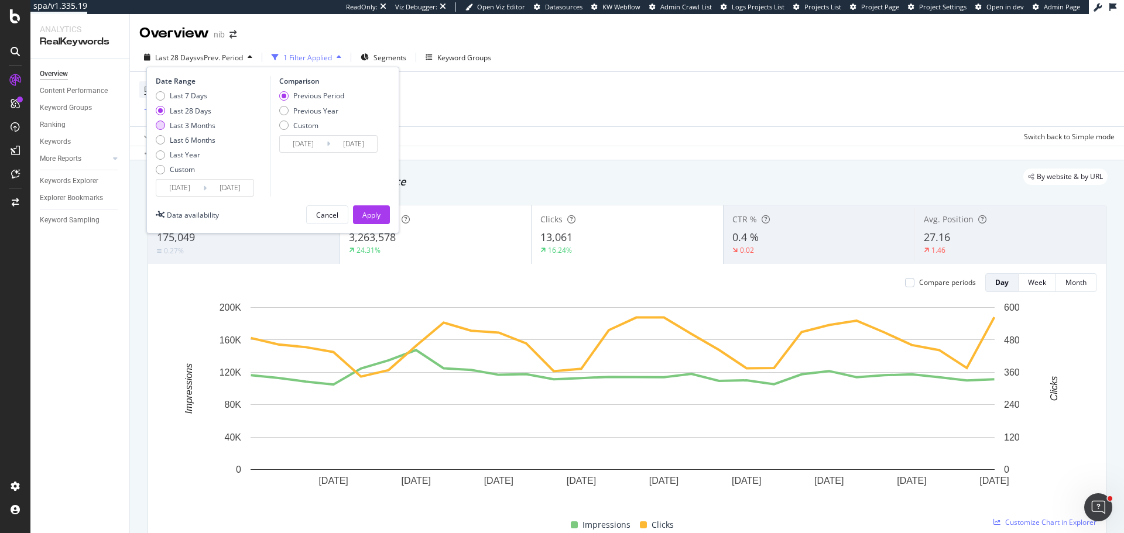
click at [193, 129] on div "Last 3 Months" at bounding box center [193, 126] width 46 height 10
type input "2025/05/11"
type input "2025/02/08"
type input "2025/05/10"
click at [365, 220] on div "Apply" at bounding box center [371, 215] width 18 height 10
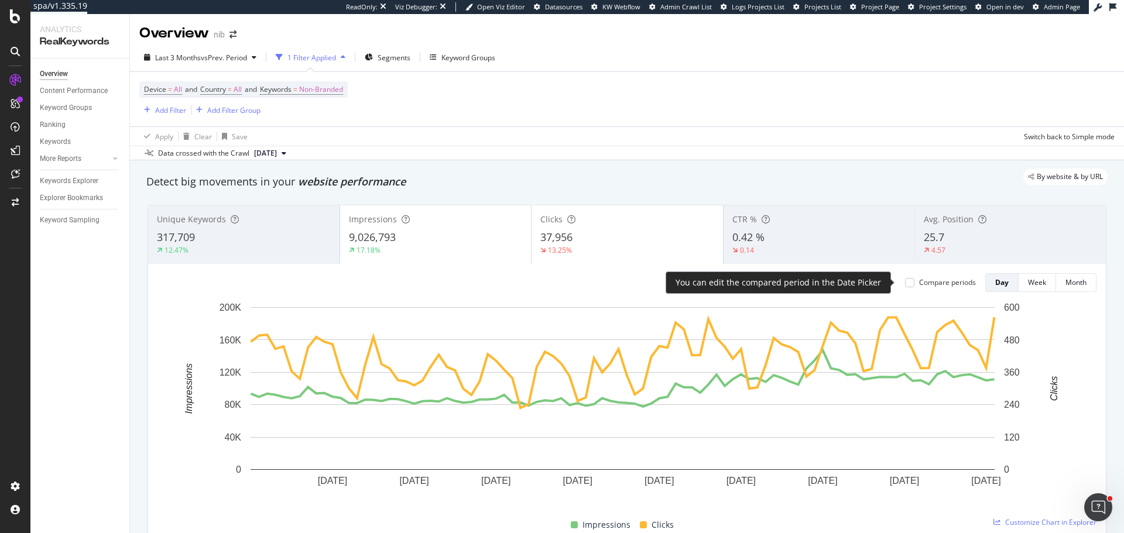
click at [957, 280] on div "Compare periods" at bounding box center [947, 283] width 57 height 10
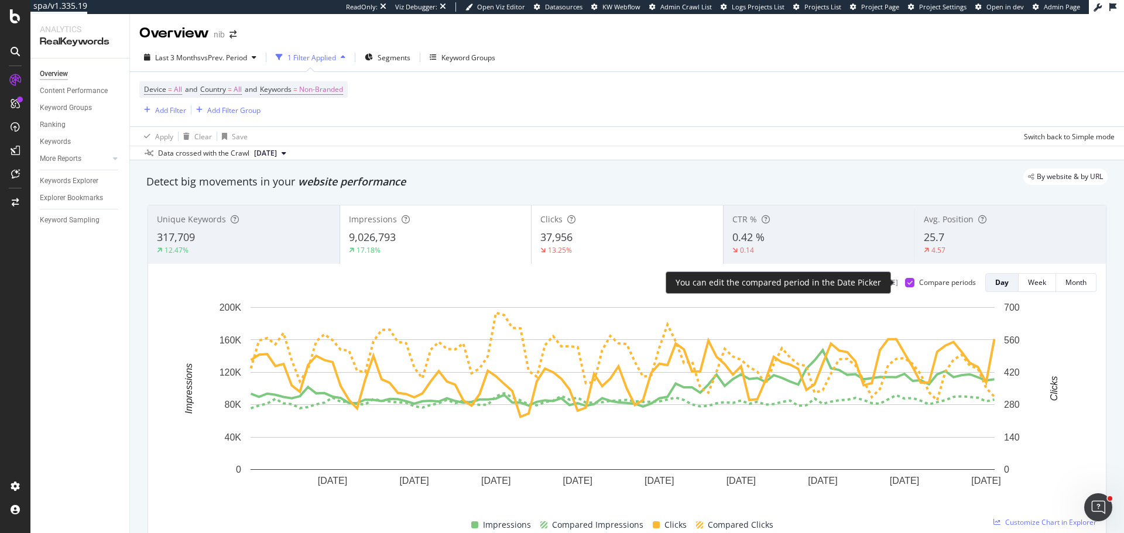
click at [957, 280] on div "Compare periods" at bounding box center [947, 283] width 57 height 10
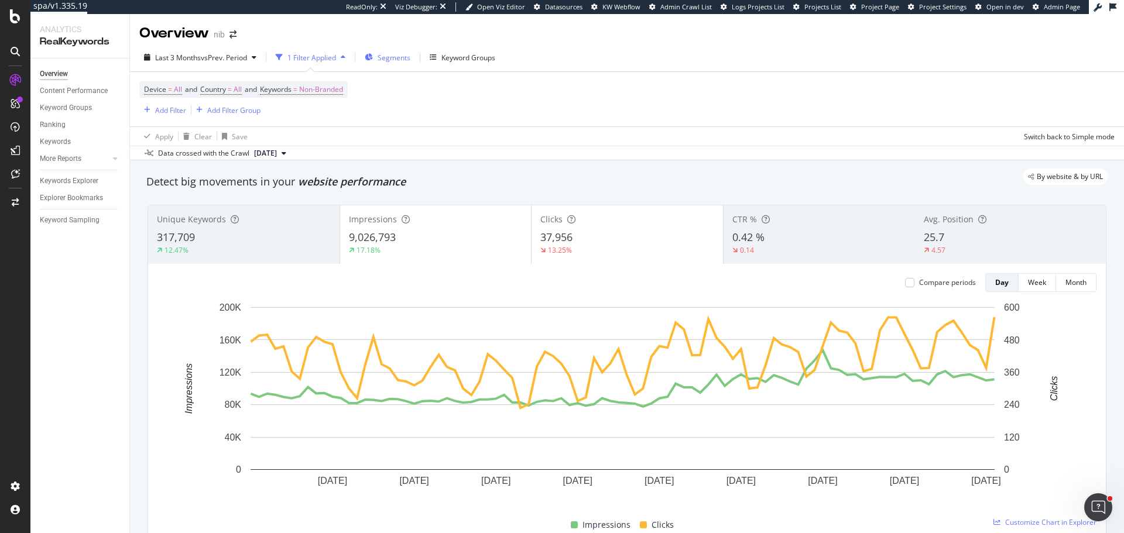
click at [400, 53] on span "Segments" at bounding box center [394, 58] width 33 height 10
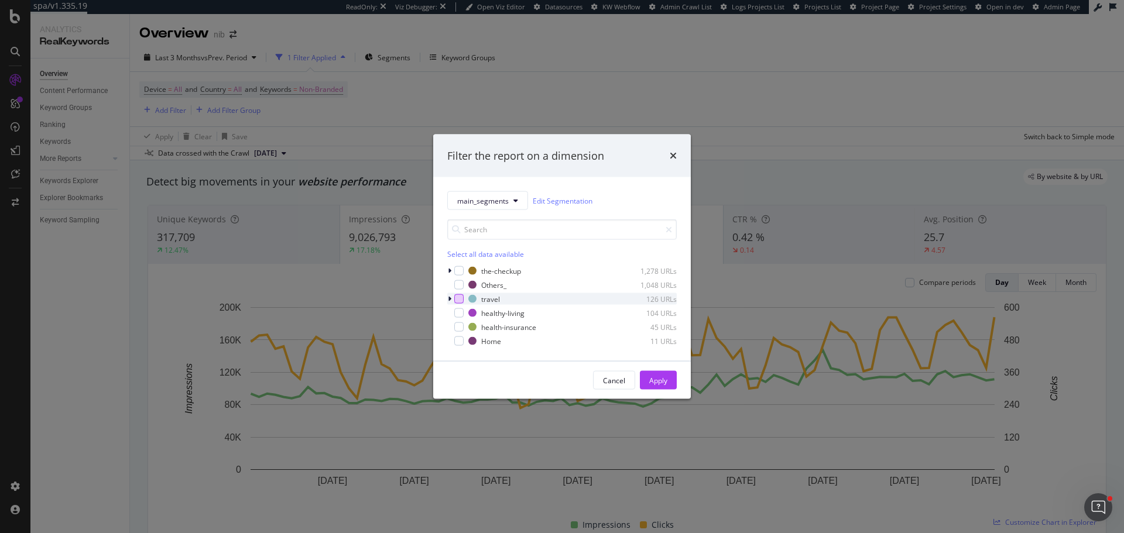
click at [462, 300] on div "modal" at bounding box center [458, 298] width 9 height 9
click at [672, 379] on button "Apply" at bounding box center [658, 380] width 37 height 19
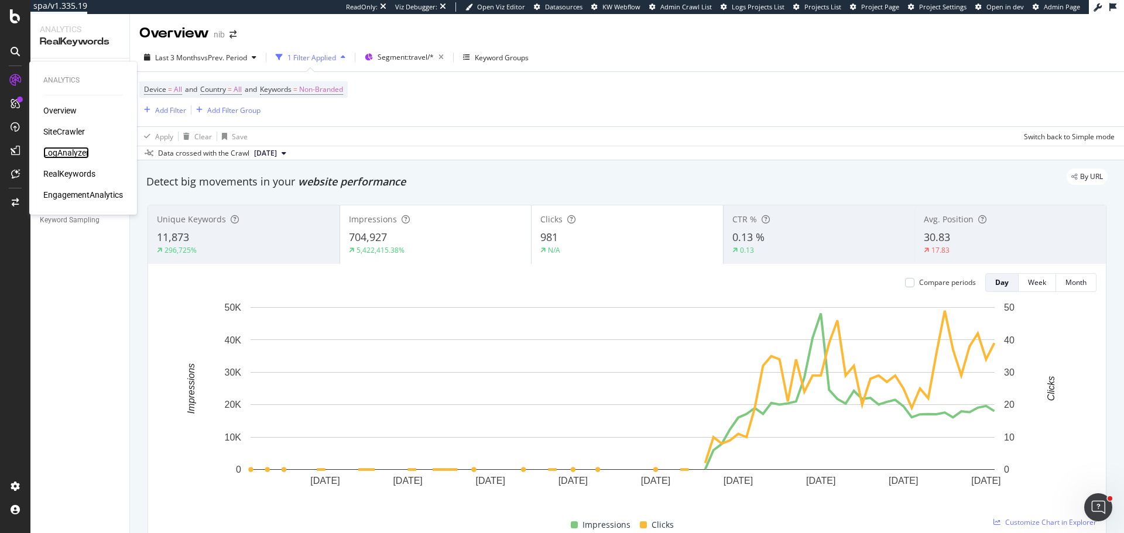
click at [73, 153] on div "LogAnalyzer" at bounding box center [66, 153] width 46 height 12
click at [98, 194] on div "EngagementAnalytics" at bounding box center [83, 195] width 80 height 12
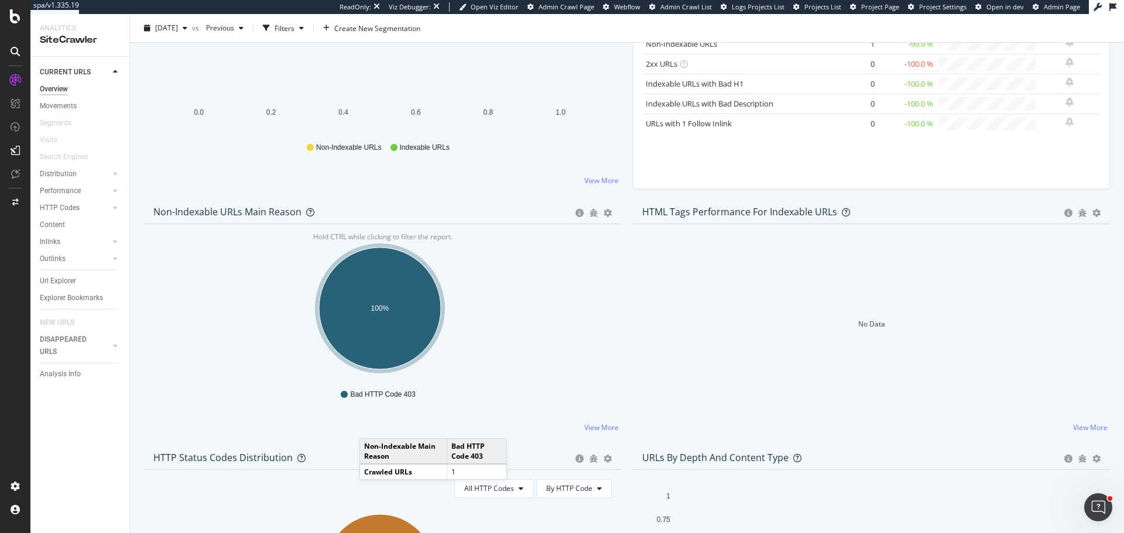
scroll to position [527, 0]
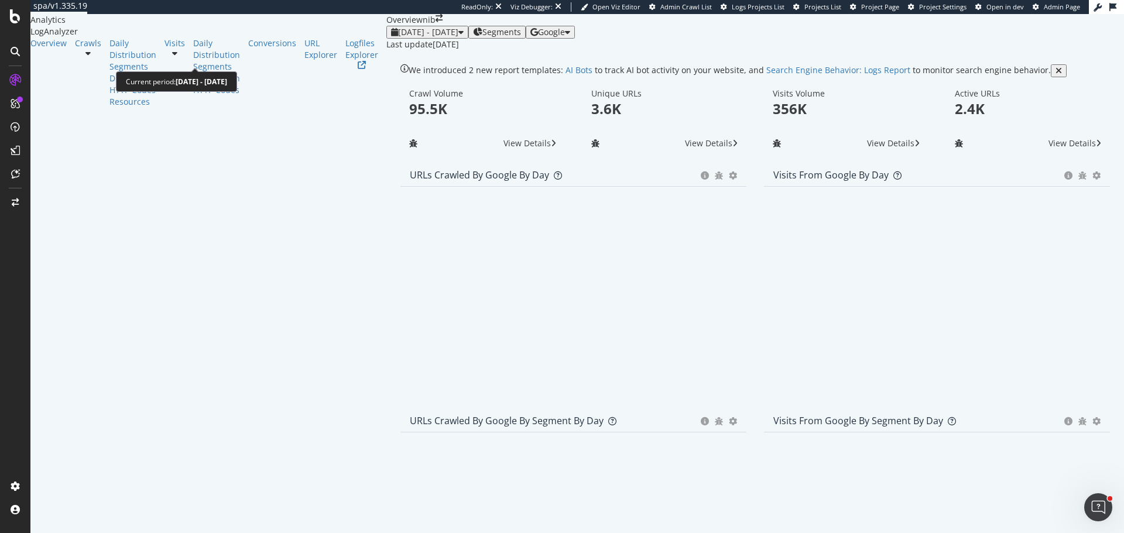
click at [391, 37] on div "[DATE] - [DATE]" at bounding box center [427, 32] width 73 height 9
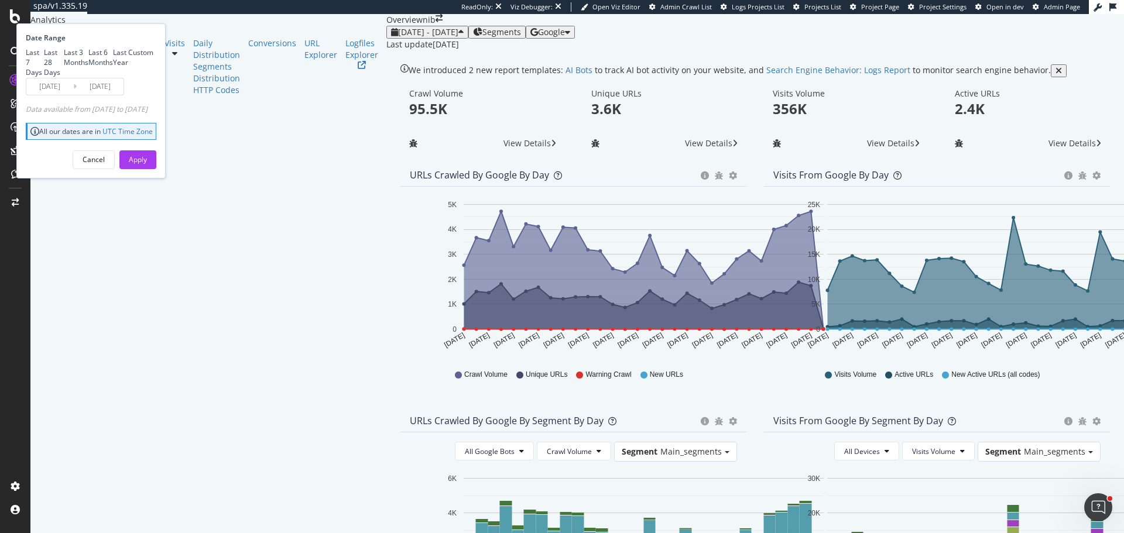
click at [88, 67] on div "Last 3 Months" at bounding box center [76, 57] width 25 height 20
type input "[DATE]"
click at [147, 165] on div "Apply" at bounding box center [138, 160] width 18 height 10
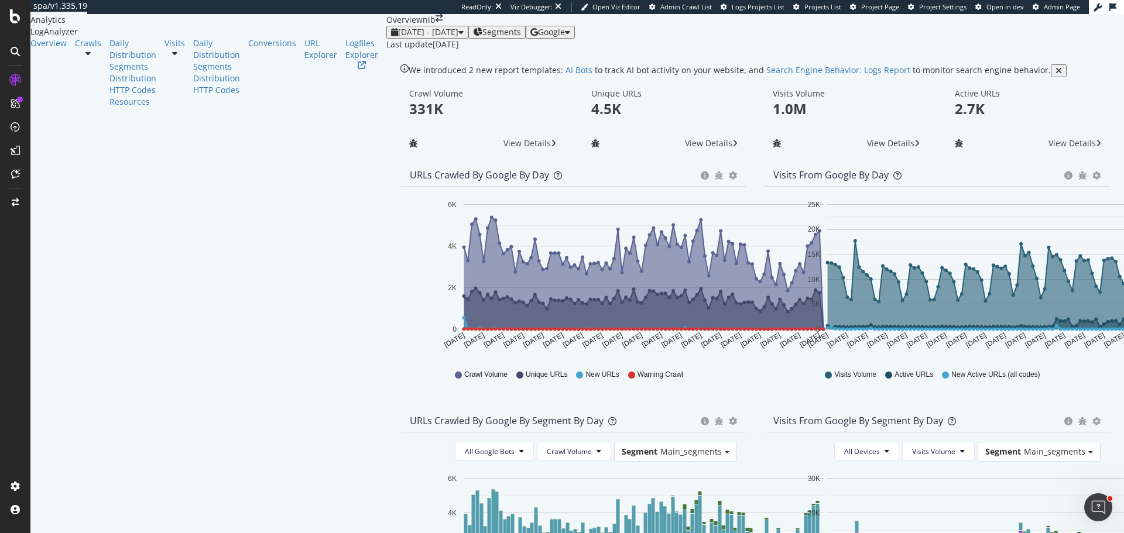
click at [482, 37] on span "Segments" at bounding box center [501, 32] width 39 height 9
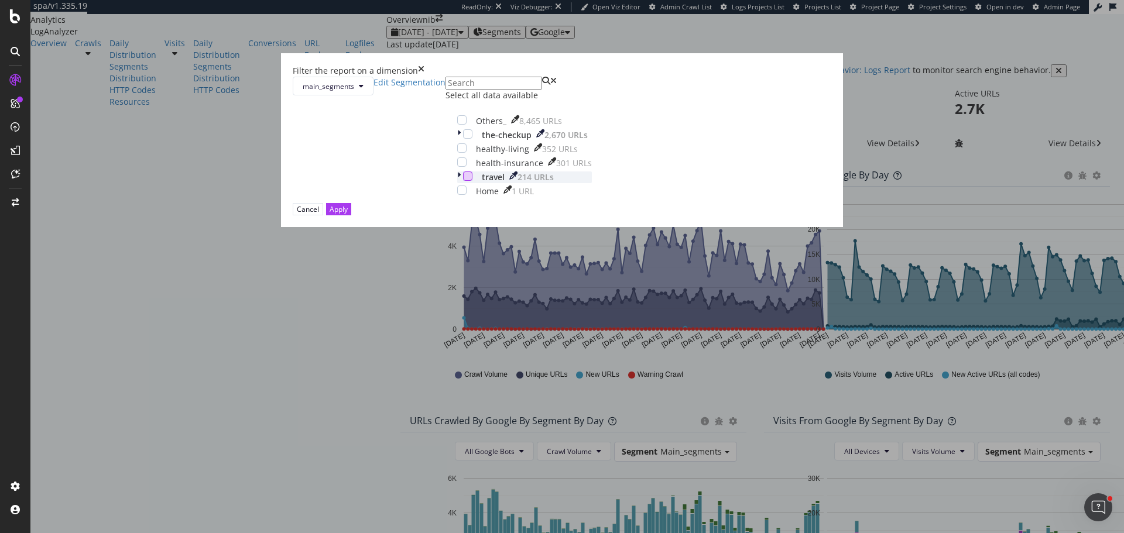
click at [463, 181] on div "modal" at bounding box center [467, 176] width 9 height 9
click at [348, 214] on div "Apply" at bounding box center [339, 209] width 18 height 10
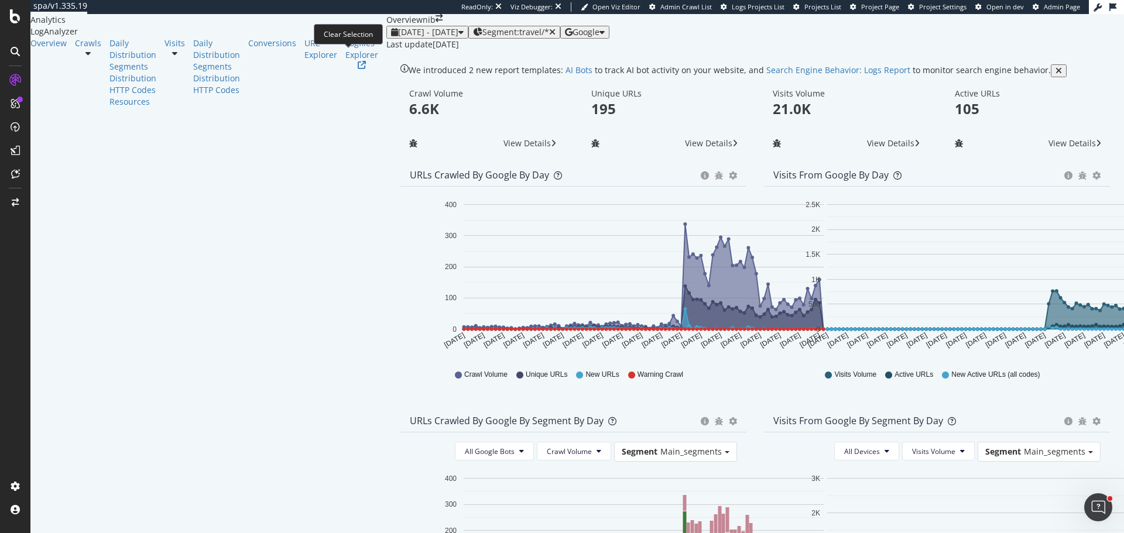
click at [549, 36] on icon "button" at bounding box center [552, 32] width 6 height 8
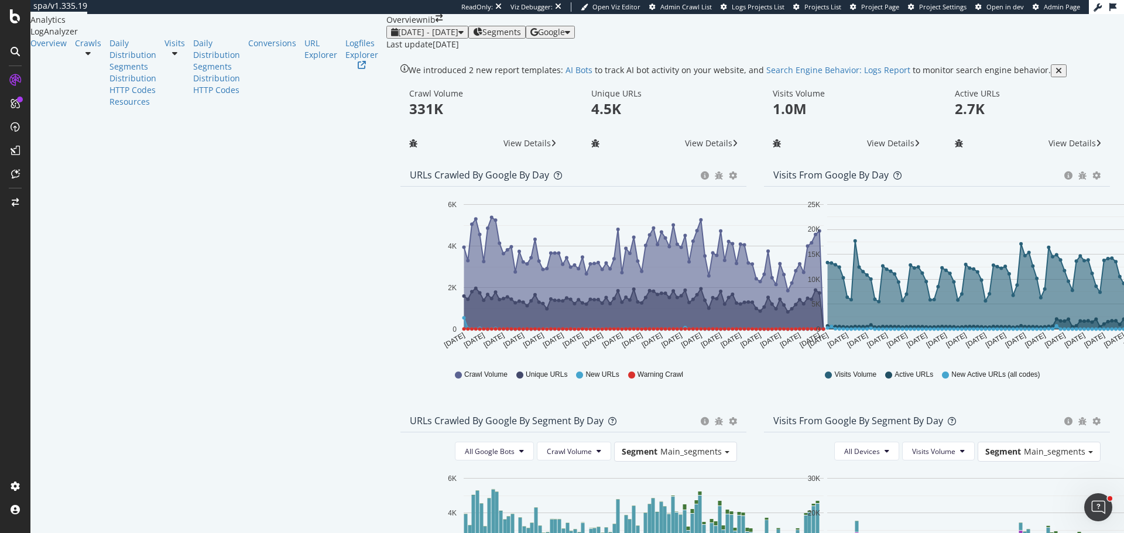
click at [482, 37] on span "Segments" at bounding box center [501, 32] width 39 height 9
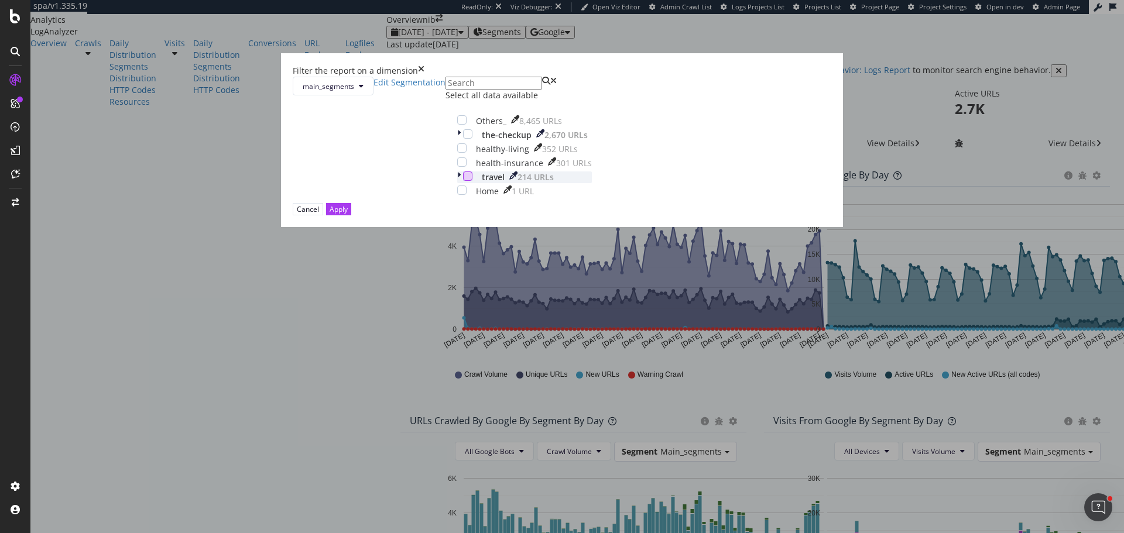
click at [463, 181] on div "modal" at bounding box center [467, 176] width 9 height 9
click at [348, 214] on div "Apply" at bounding box center [339, 209] width 18 height 10
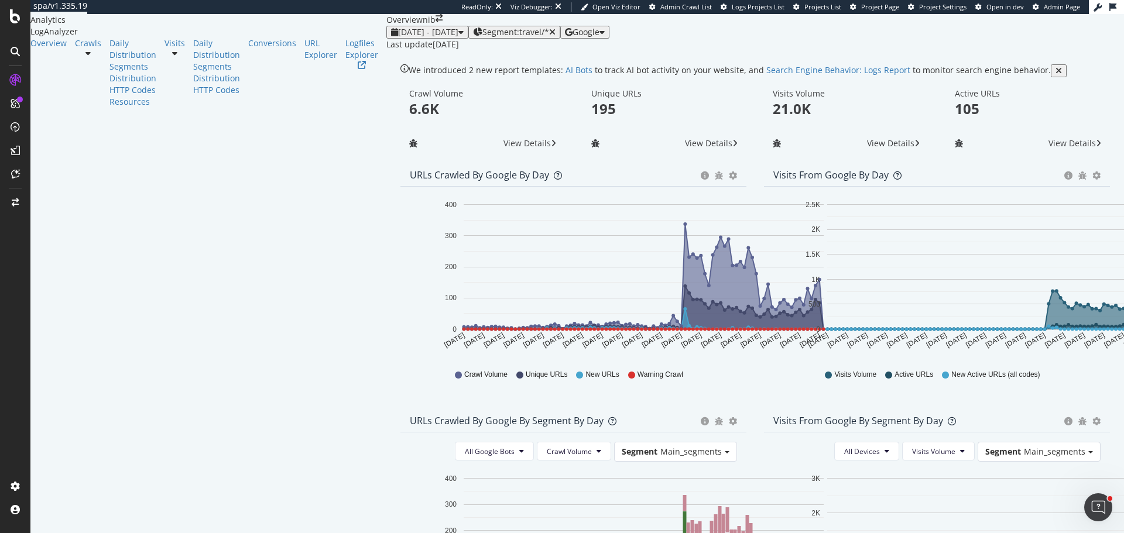
click at [573, 36] on icon "button" at bounding box center [569, 32] width 8 height 8
click at [1009, 47] on span "Bing" at bounding box center [1021, 47] width 43 height 11
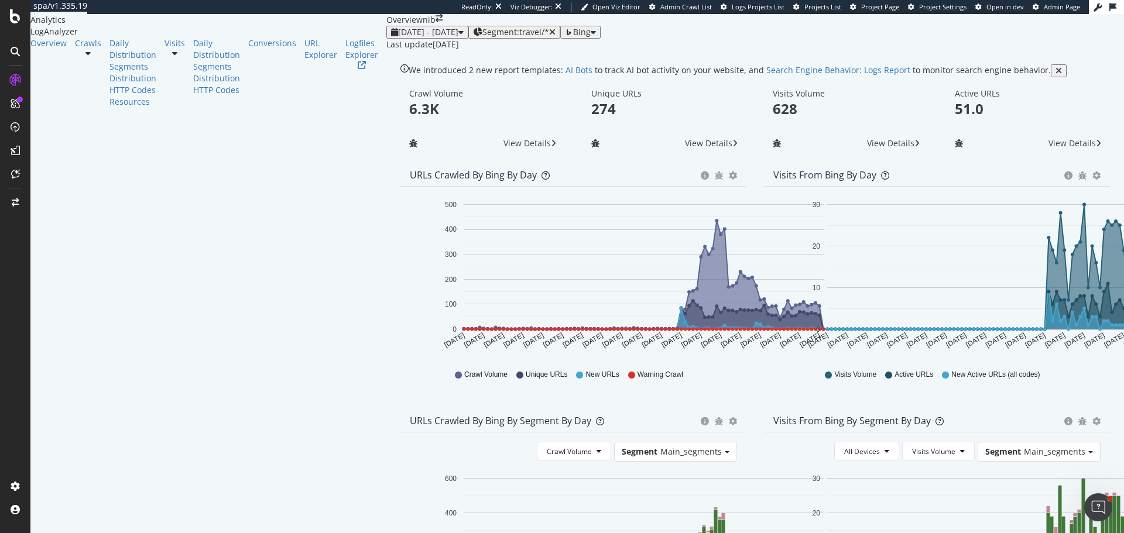
click at [591, 37] on span "Bing" at bounding box center [582, 31] width 18 height 11
click at [1037, 67] on span "OpenAI" at bounding box center [1029, 68] width 43 height 11
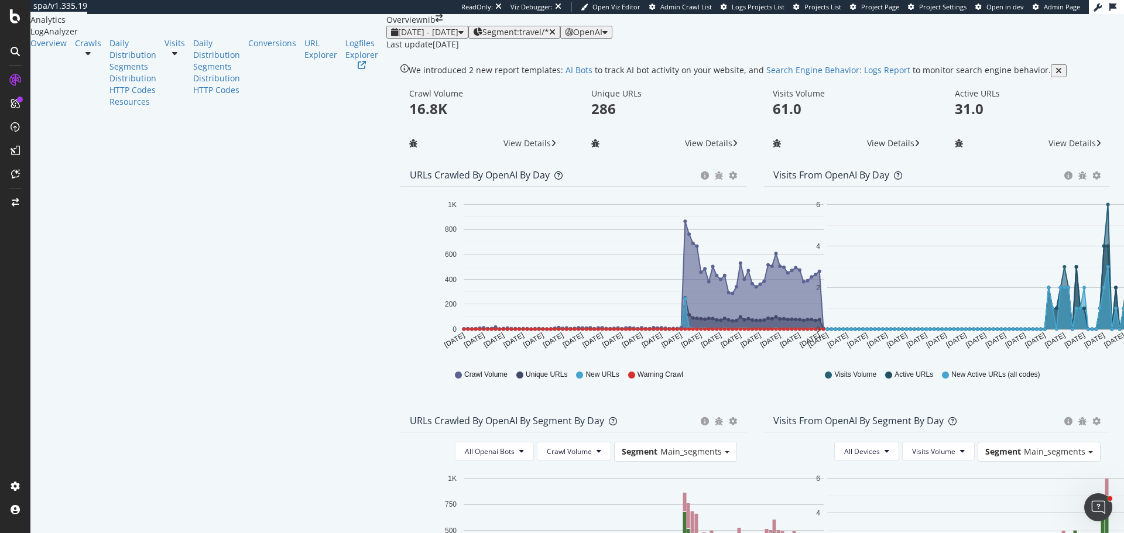
click at [608, 37] on div "OpenAI" at bounding box center [586, 32] width 43 height 9
click at [1013, 91] on span "Other AI Bots" at bounding box center [1019, 90] width 43 height 11
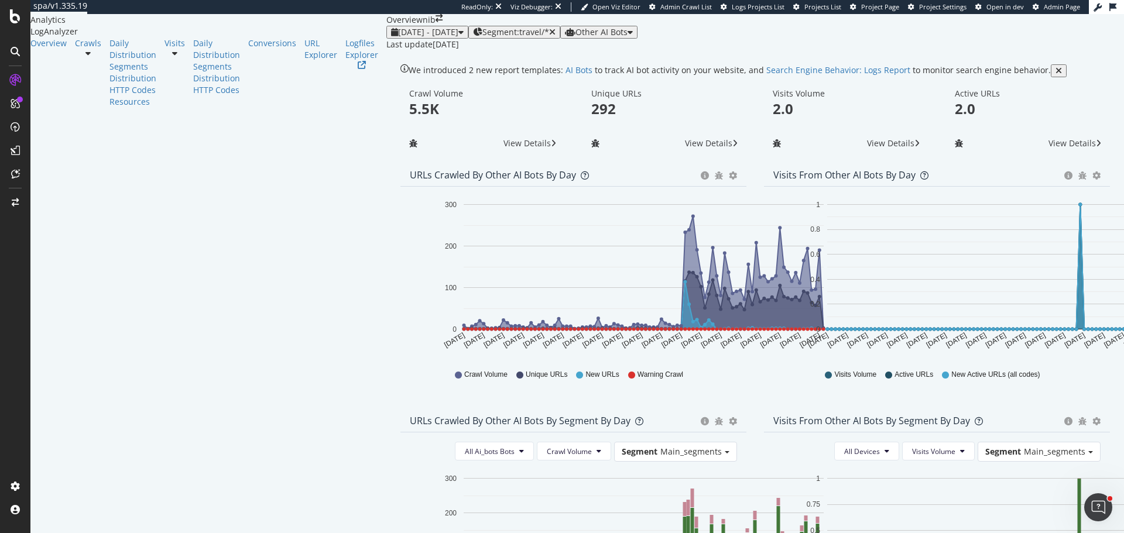
click at [628, 37] on span "Other AI Bots" at bounding box center [602, 31] width 52 height 11
click at [1074, 87] on div "Google" at bounding box center [1072, 80] width 83 height 17
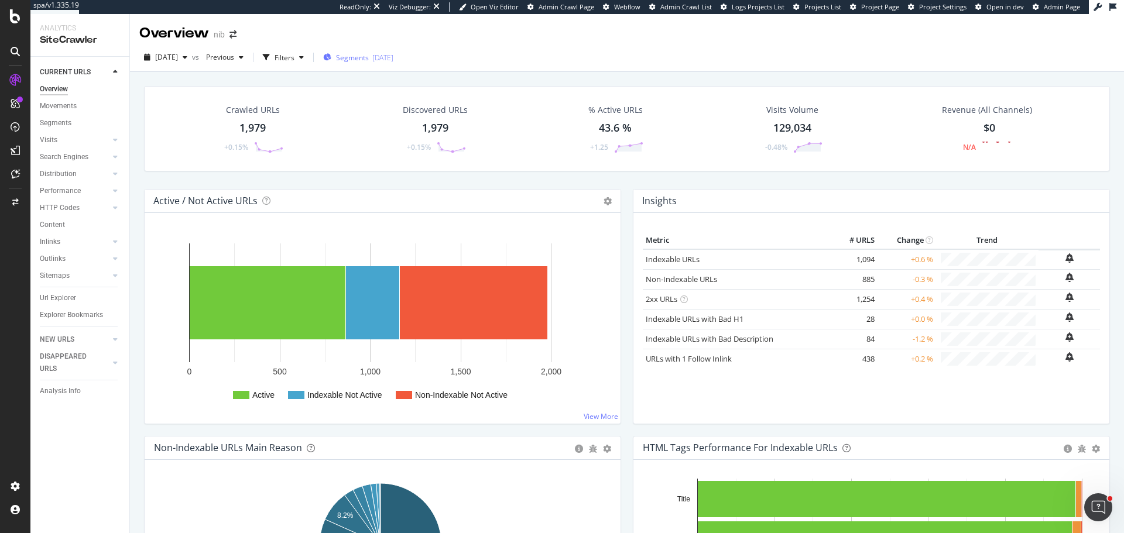
click at [392, 56] on div "Segments 2025-07-21" at bounding box center [358, 58] width 70 height 10
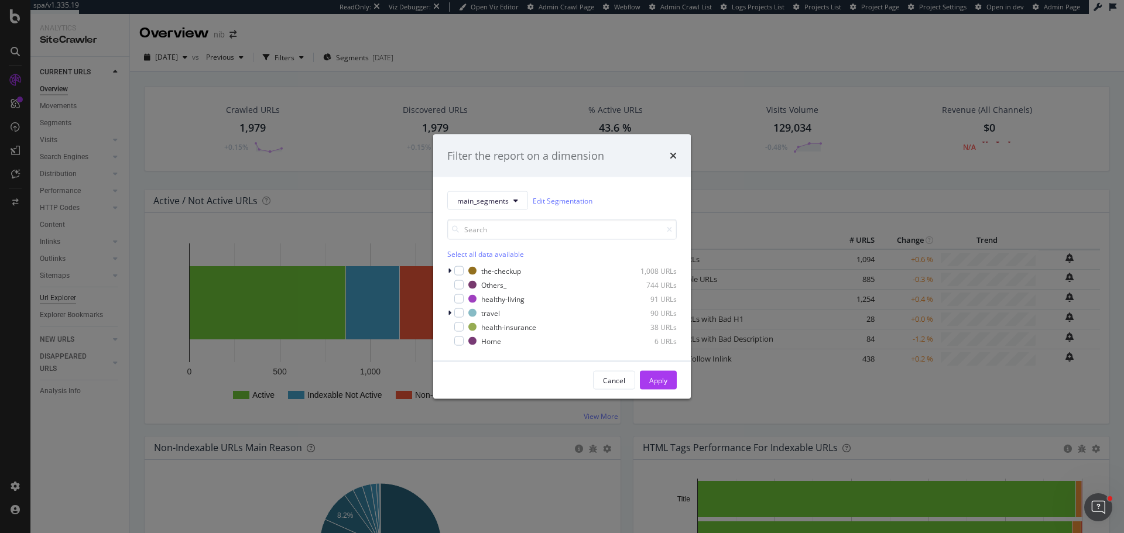
click at [63, 294] on div "Filter the report on a dimension main_segments Edit Segmentation Select all dat…" at bounding box center [562, 266] width 1124 height 533
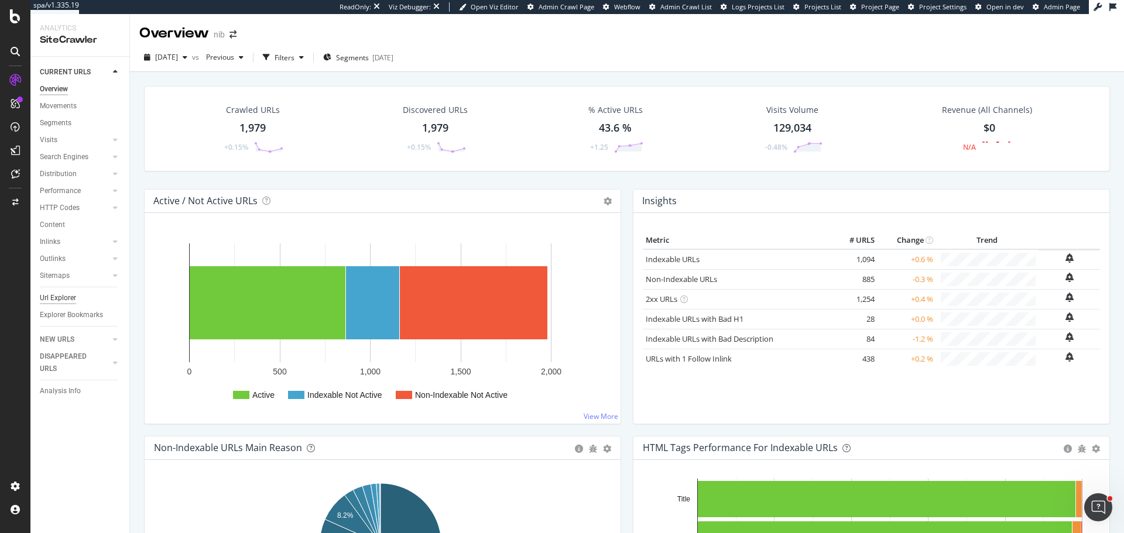
click at [63, 294] on div "Url Explorer" at bounding box center [58, 298] width 36 height 12
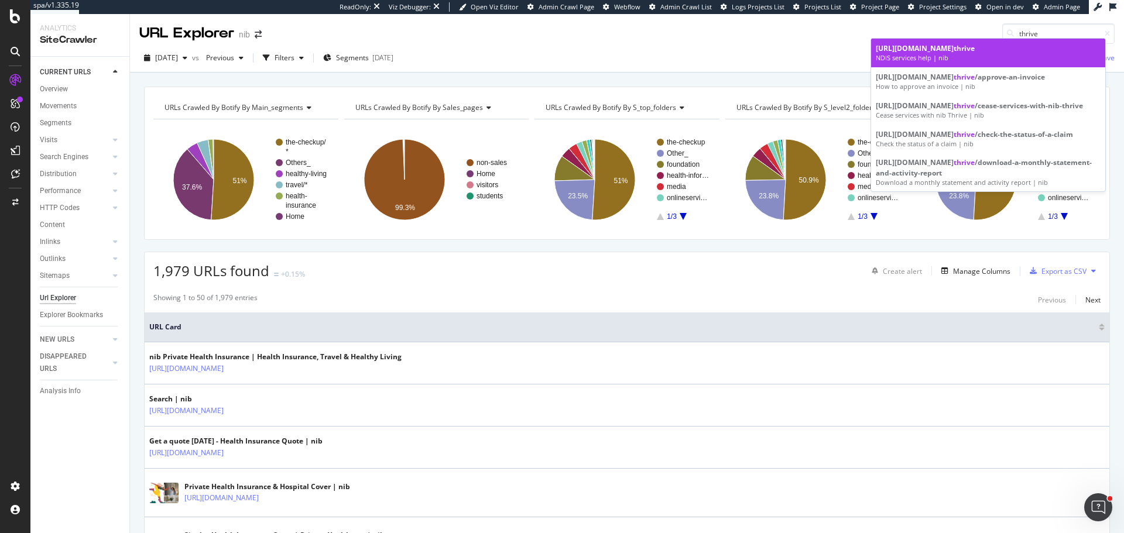
type input "thrive"
click at [982, 59] on div "NDIS services help | nib" at bounding box center [988, 57] width 225 height 9
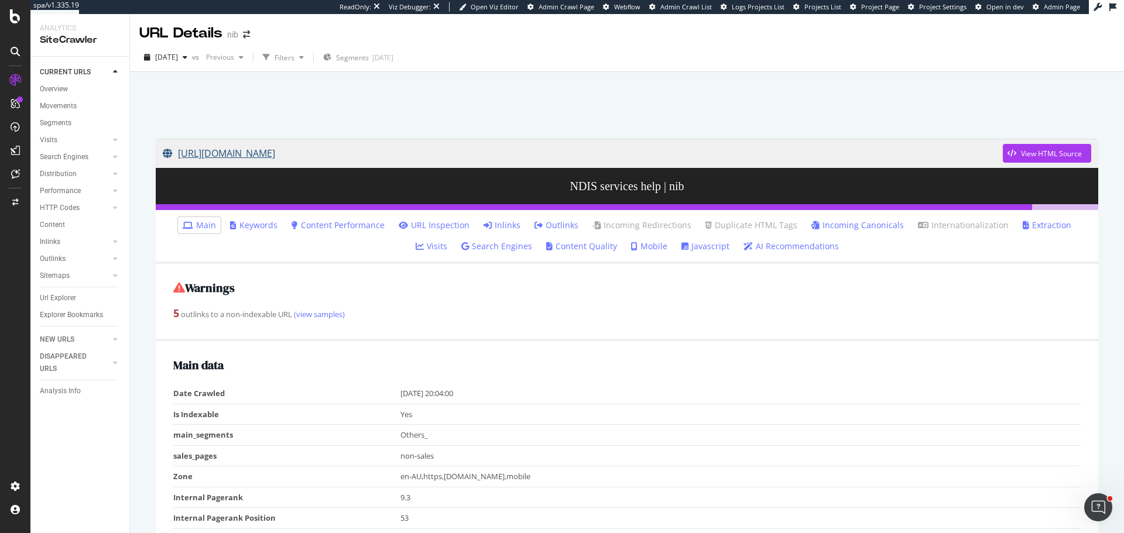
click at [298, 152] on link "https://www.nib.com.au/help/thrive" at bounding box center [583, 153] width 840 height 29
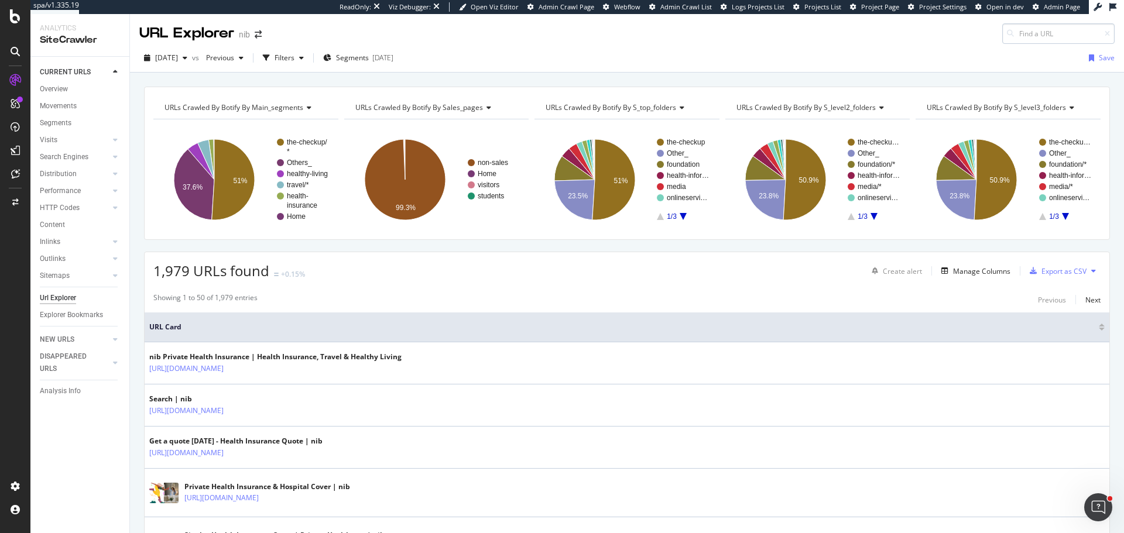
click at [1048, 25] on input at bounding box center [1058, 33] width 112 height 20
type input "h"
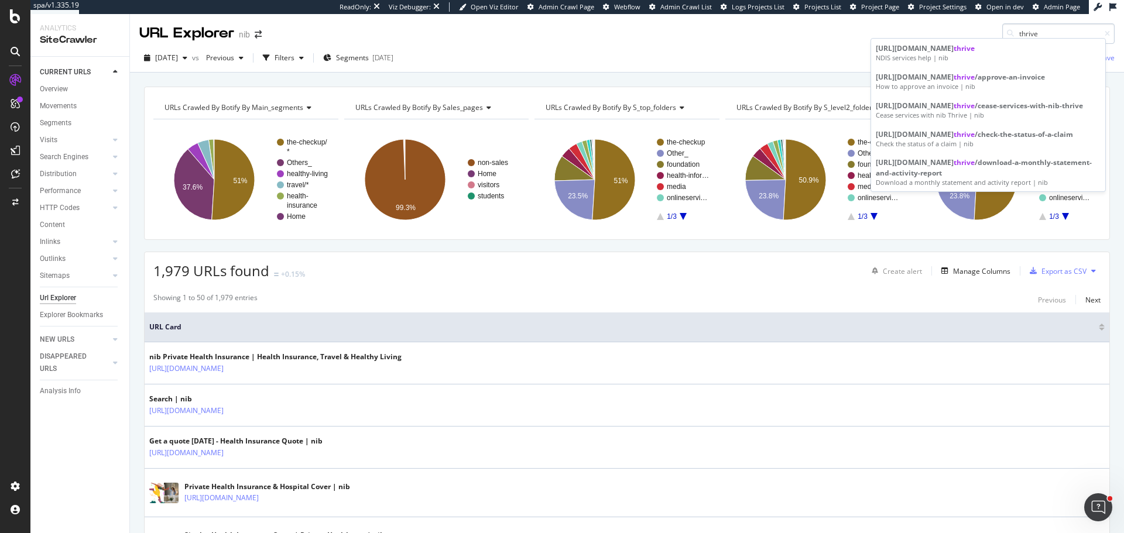
type input "thrive"
click at [294, 59] on div "Filters" at bounding box center [285, 58] width 20 height 10
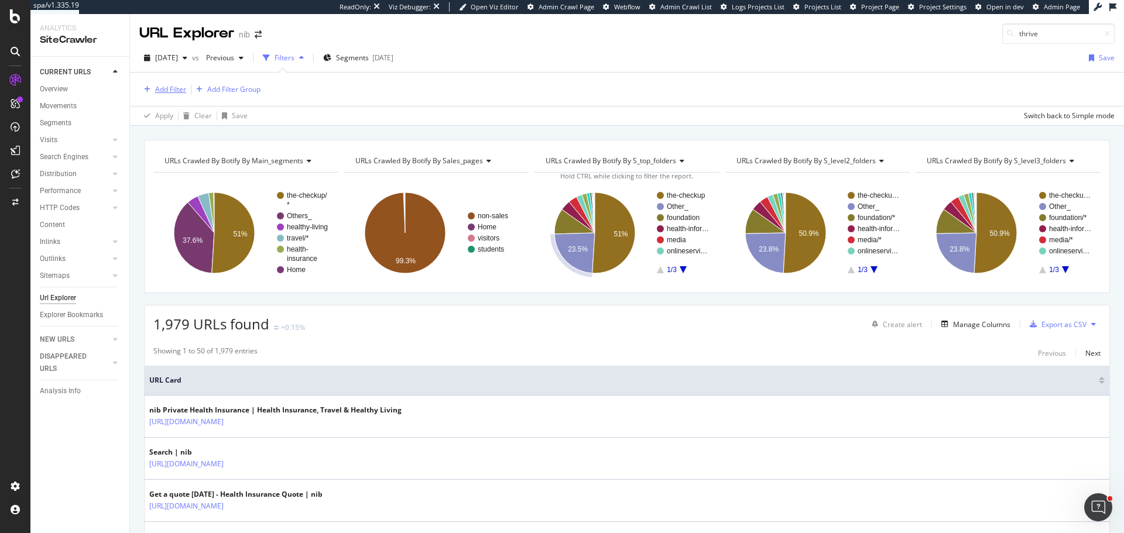
click at [174, 88] on div "Add Filter" at bounding box center [170, 89] width 31 height 10
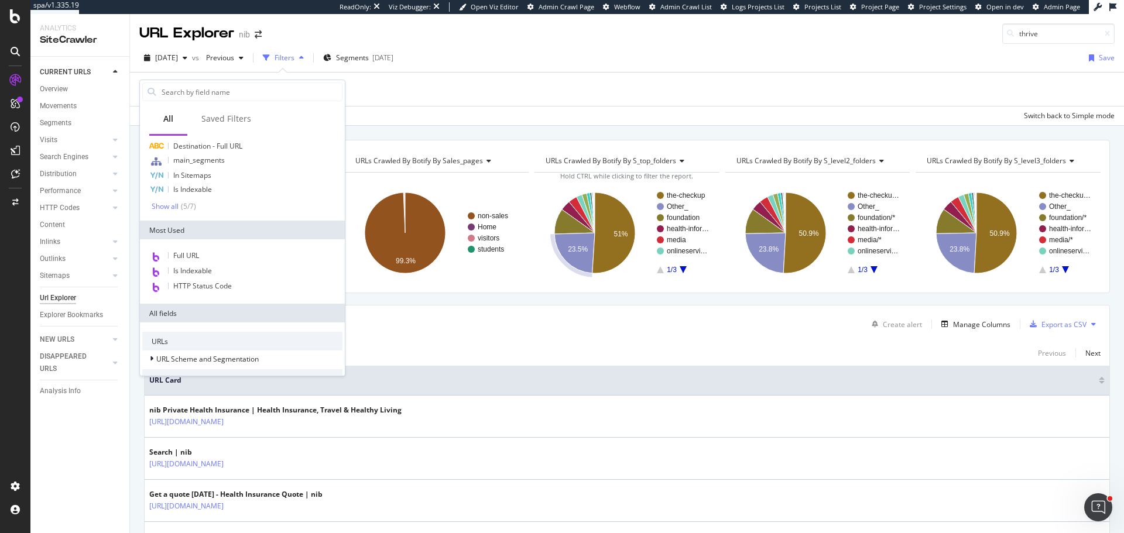
scroll to position [117, 0]
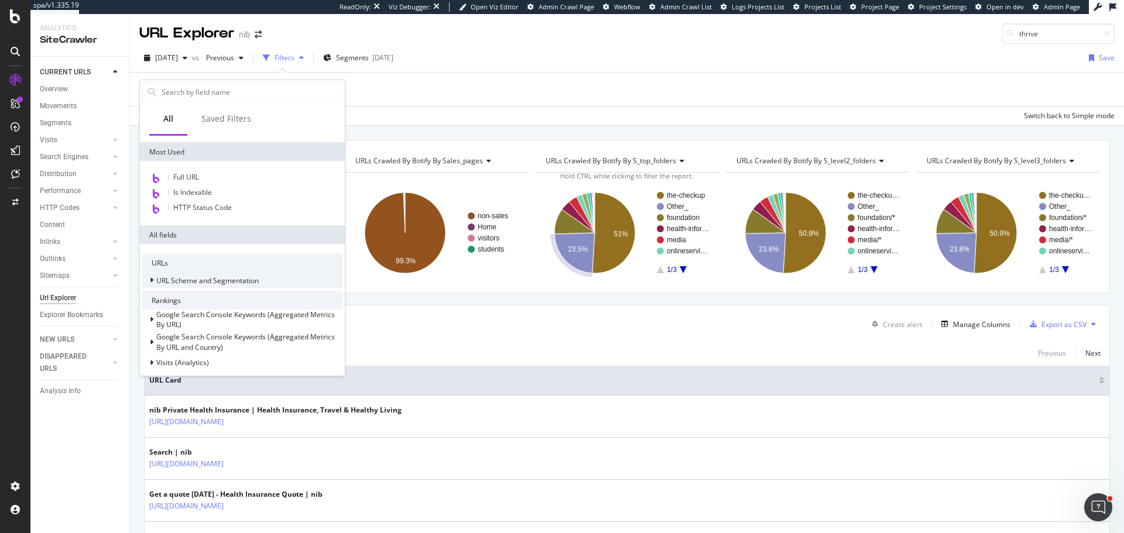
click at [220, 283] on span "URL Scheme and Segmentation" at bounding box center [207, 281] width 102 height 10
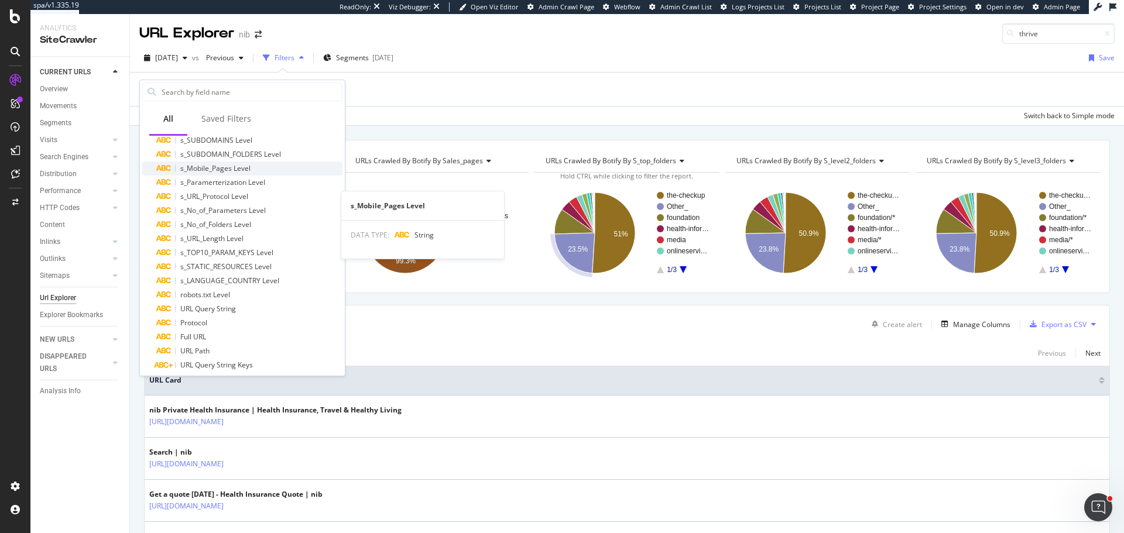
scroll to position [351, 0]
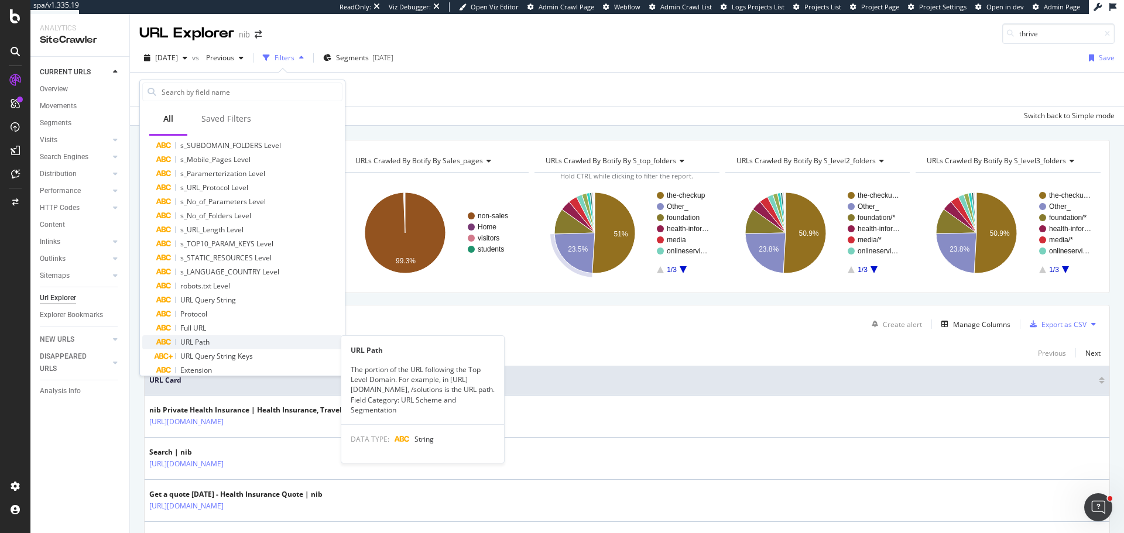
click at [204, 342] on span "URL Path" at bounding box center [194, 342] width 29 height 10
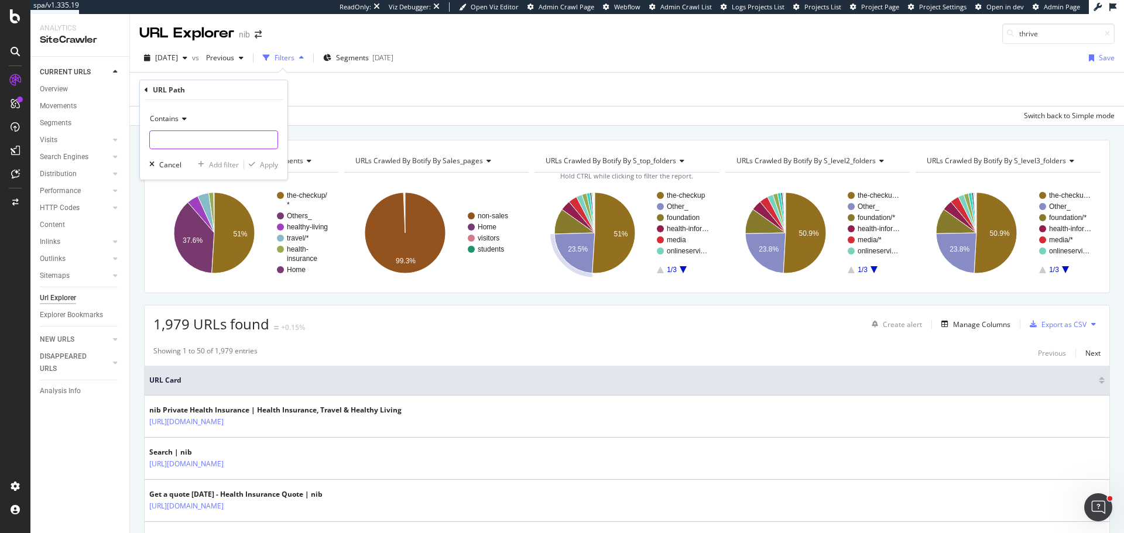
click at [180, 140] on input "text" at bounding box center [214, 140] width 128 height 19
type input "thrive"
click at [274, 169] on div "Apply" at bounding box center [269, 165] width 18 height 10
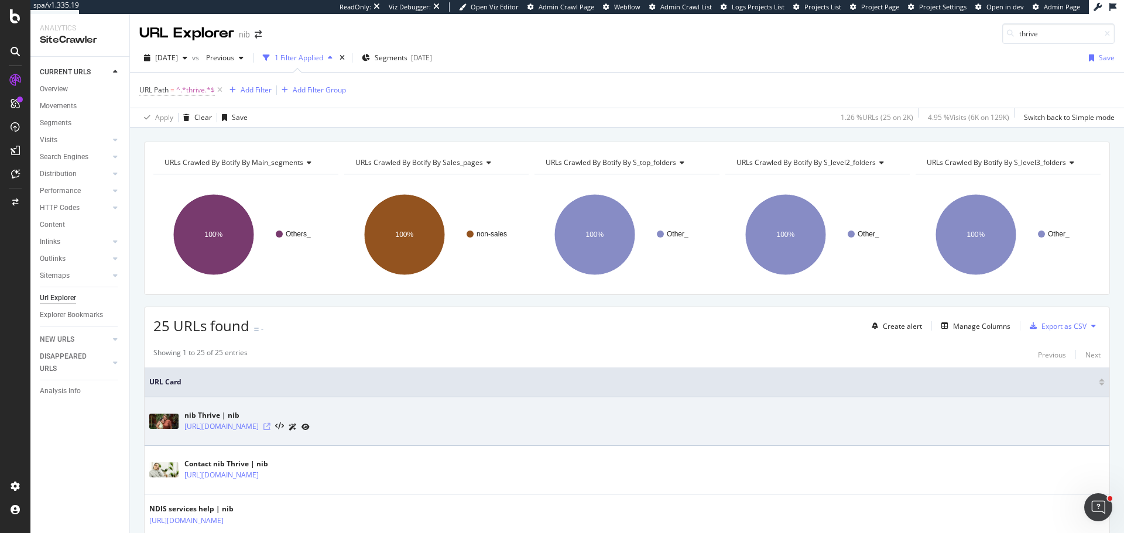
click at [270, 424] on icon at bounding box center [266, 426] width 7 height 7
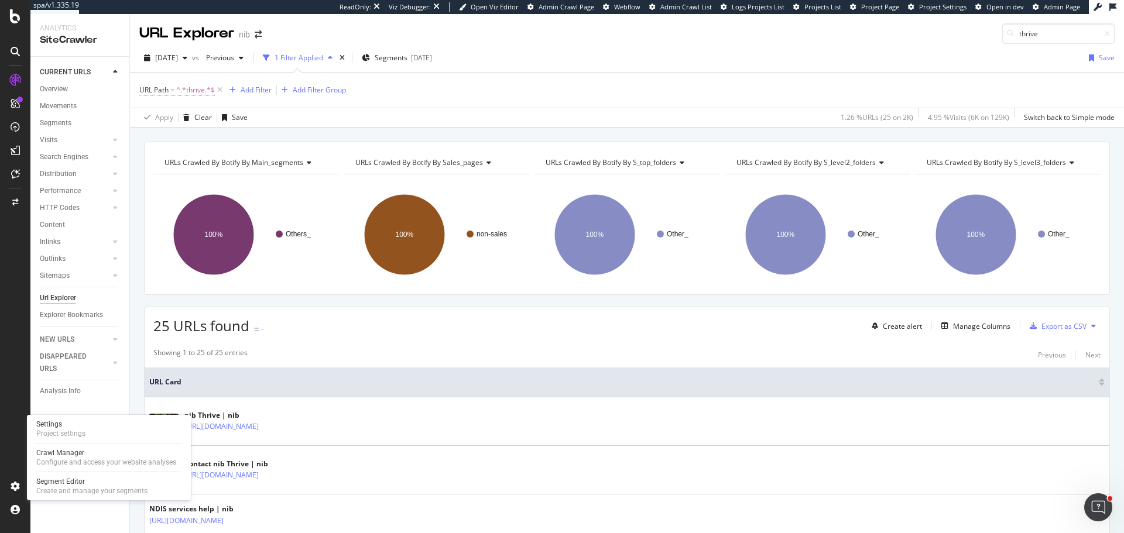
click at [84, 482] on div "Segment Editor" at bounding box center [91, 481] width 111 height 9
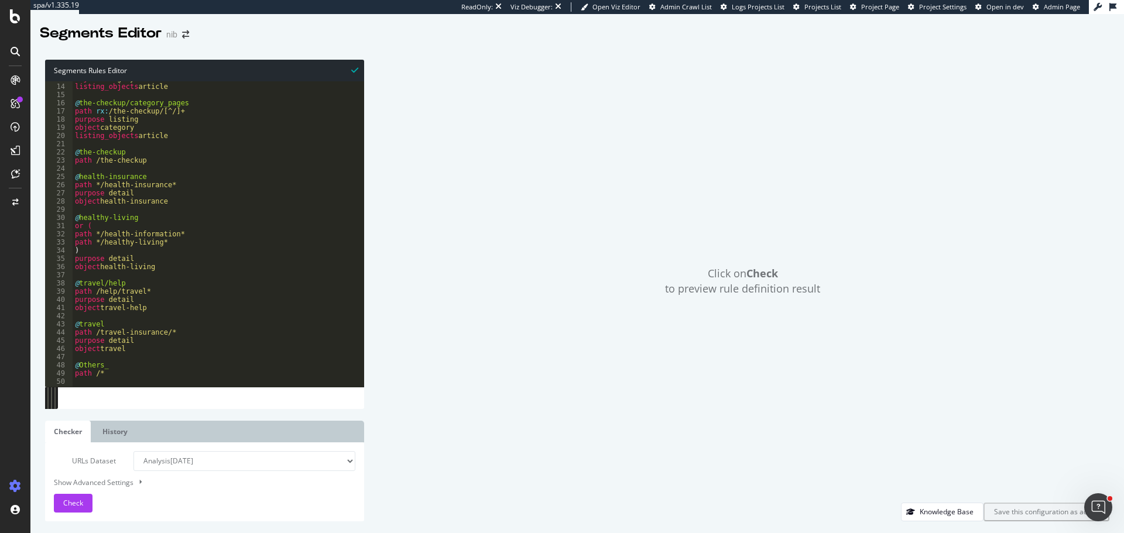
scroll to position [176, 0]
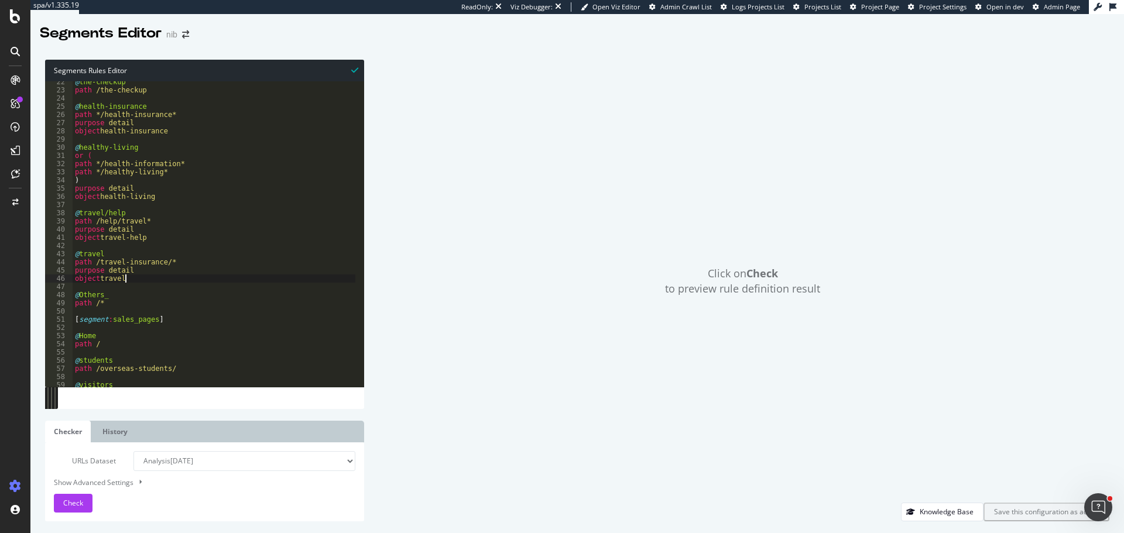
click at [152, 279] on div "@ the-checkup path /the-checkup @ health-insurance path */health-insurance* pur…" at bounding box center [231, 234] width 317 height 313
type textarea "object travel"
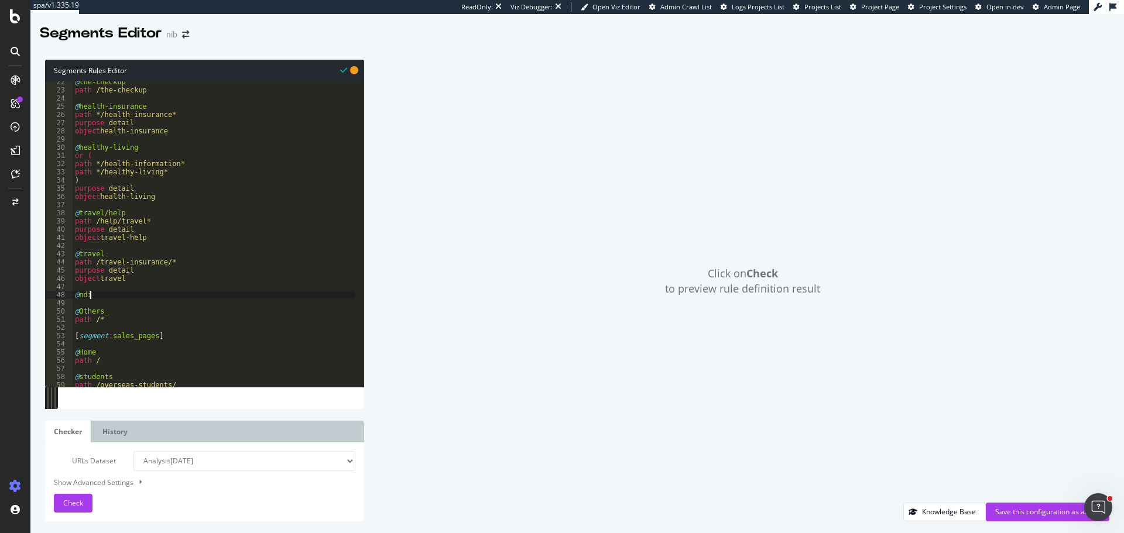
scroll to position [0, 1]
type textarea "@ndis"
click at [67, 499] on span "Check" at bounding box center [73, 503] width 20 height 10
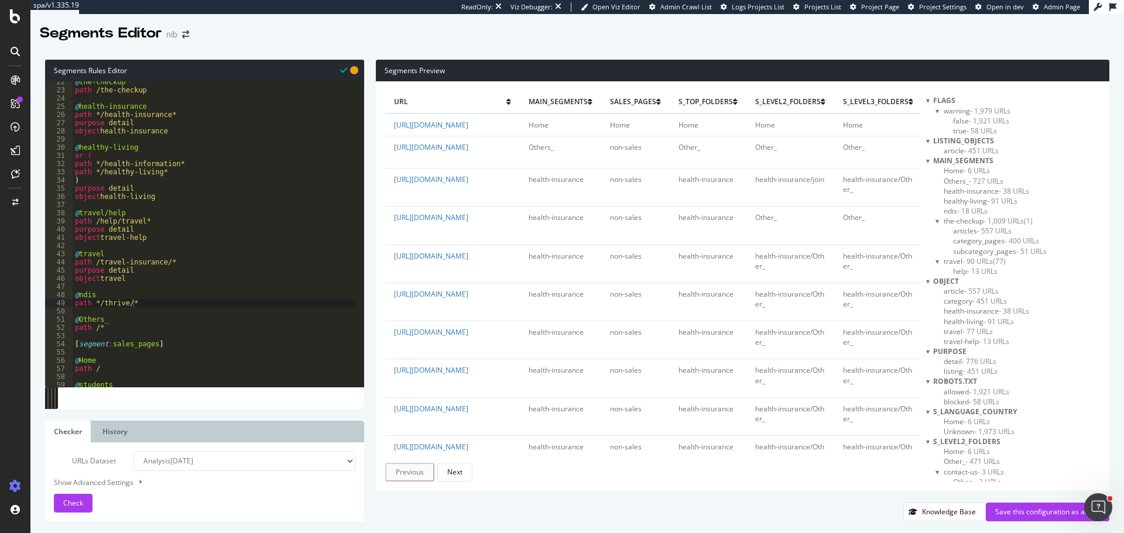
click at [988, 211] on span "- 18 URLs" at bounding box center [972, 211] width 30 height 10
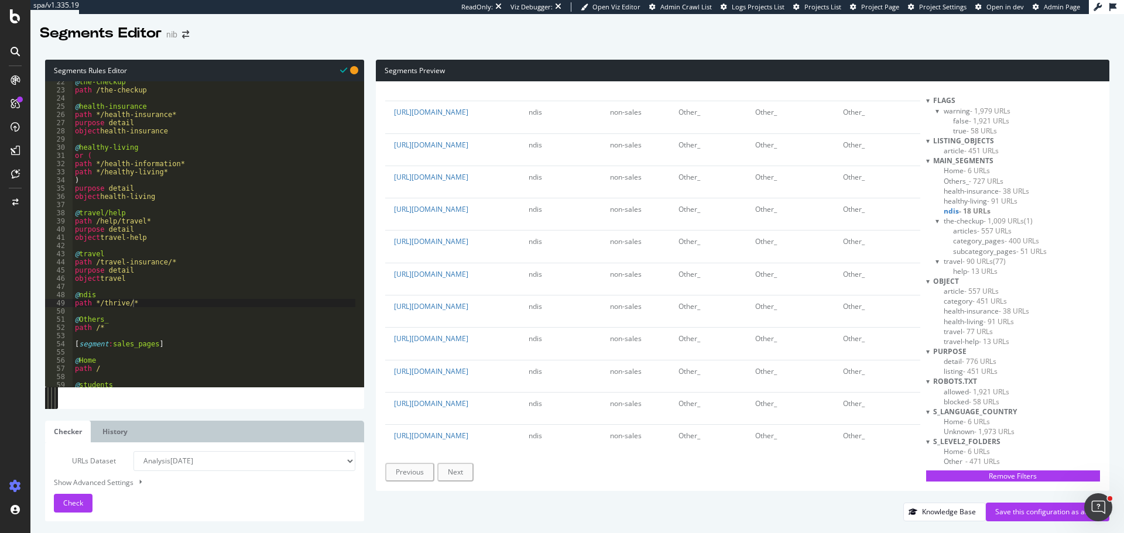
scroll to position [234, 0]
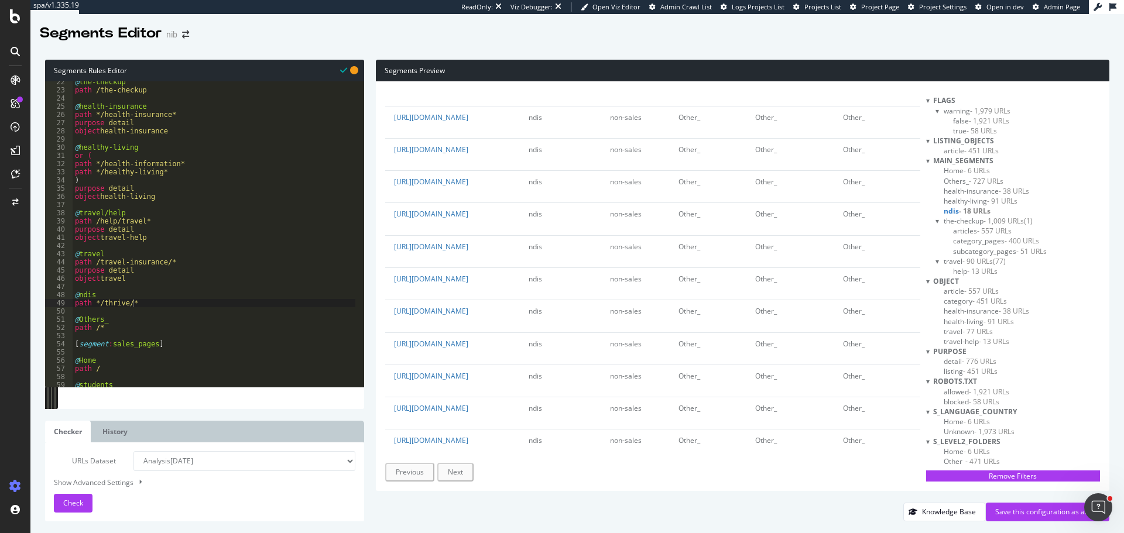
click at [77, 294] on div "@ the-checkup path /the-checkup @ health-insurance path */health-insurance* pur…" at bounding box center [231, 234] width 317 height 313
paste textarea "Cursor at row 50"
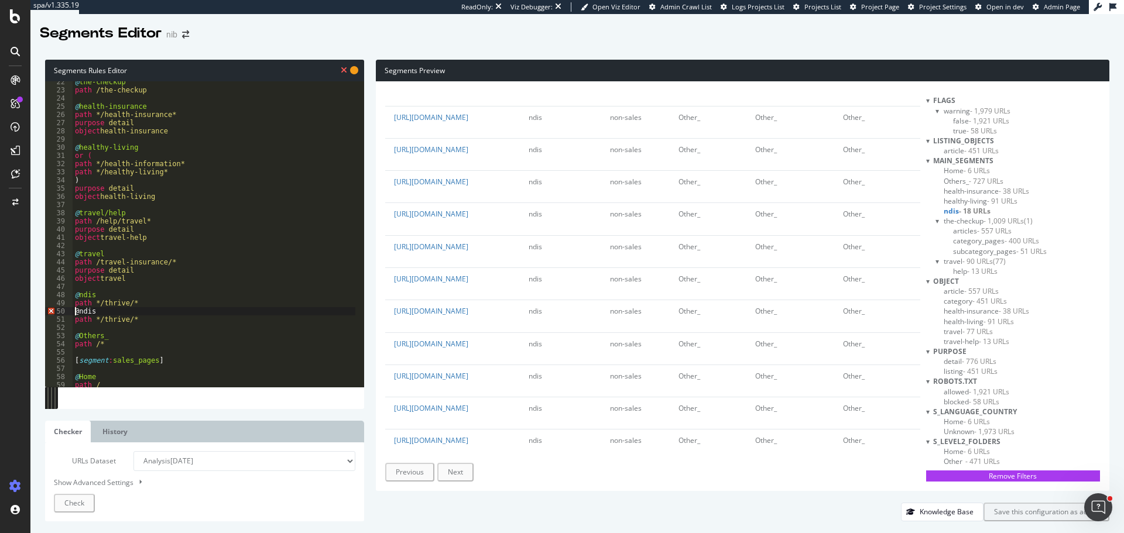
scroll to position [0, 0]
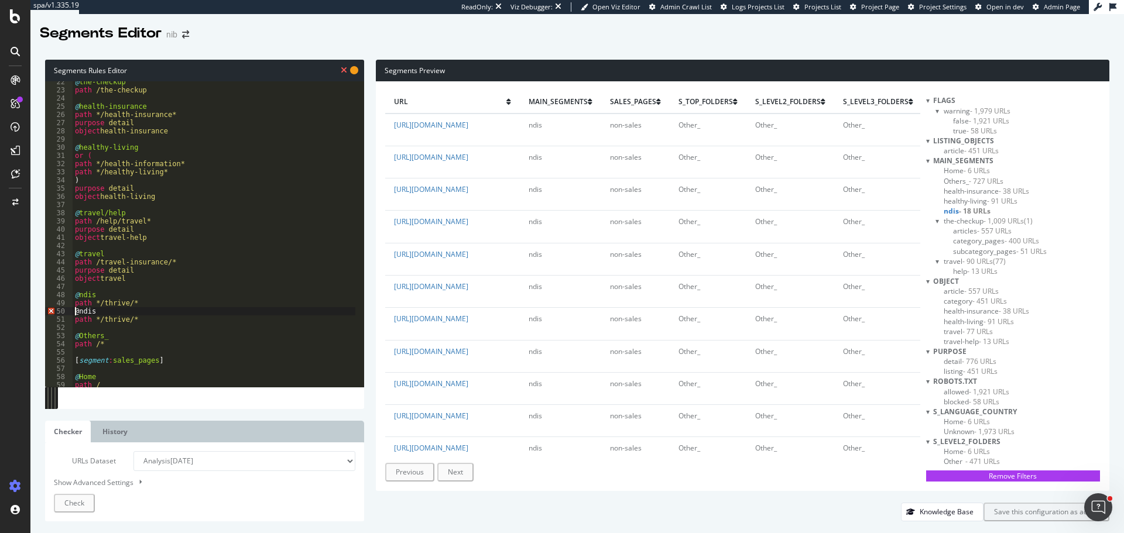
type textarea "@ndis"
type textarea "path */thrive/*"
type textarea "@ndis"
click at [78, 502] on span "Check" at bounding box center [73, 503] width 20 height 10
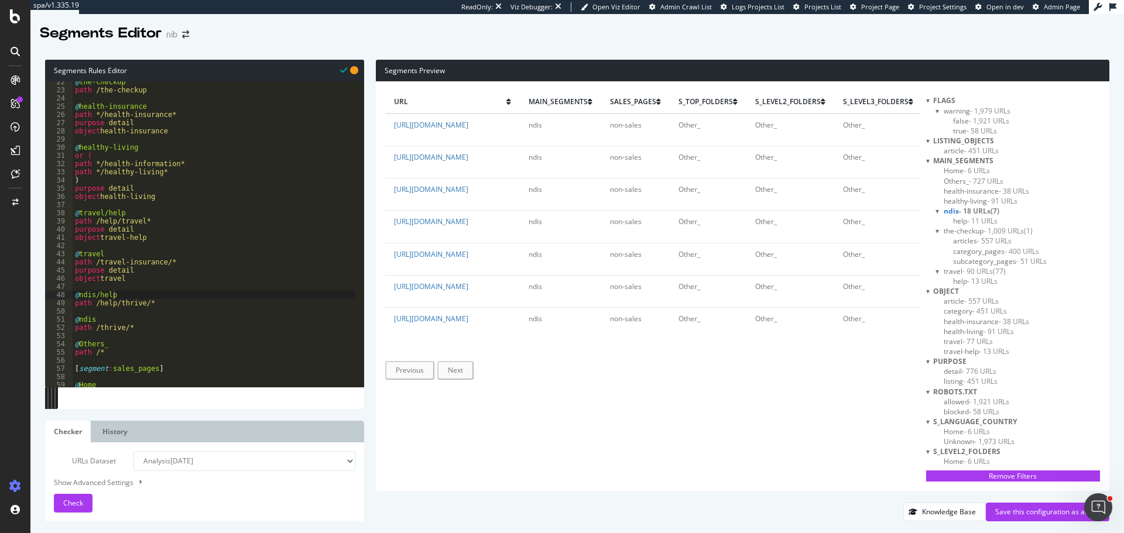
click at [1003, 179] on span "- 727 URLs" at bounding box center [986, 181] width 35 height 10
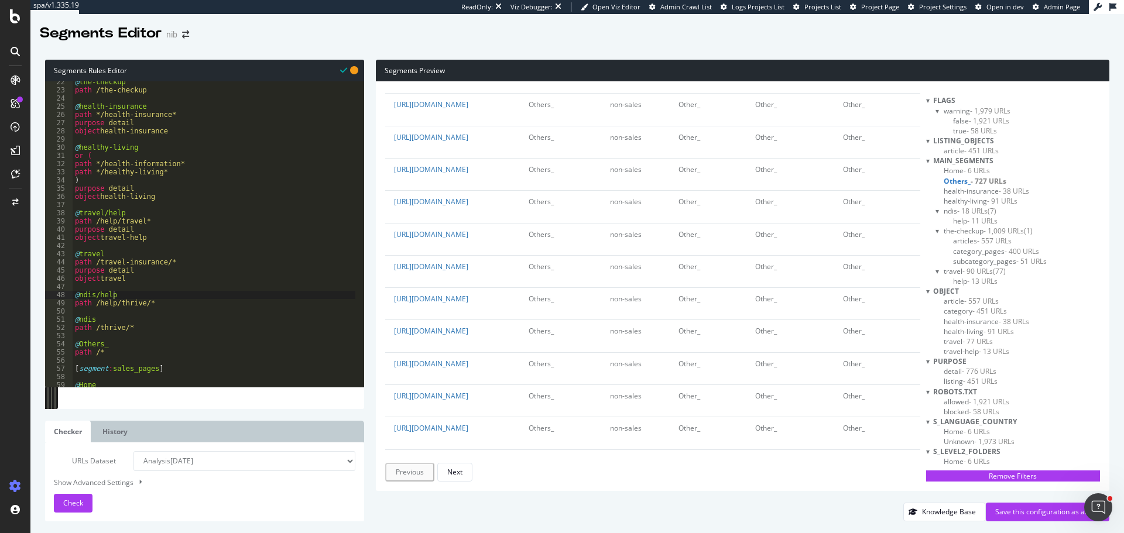
scroll to position [176, 0]
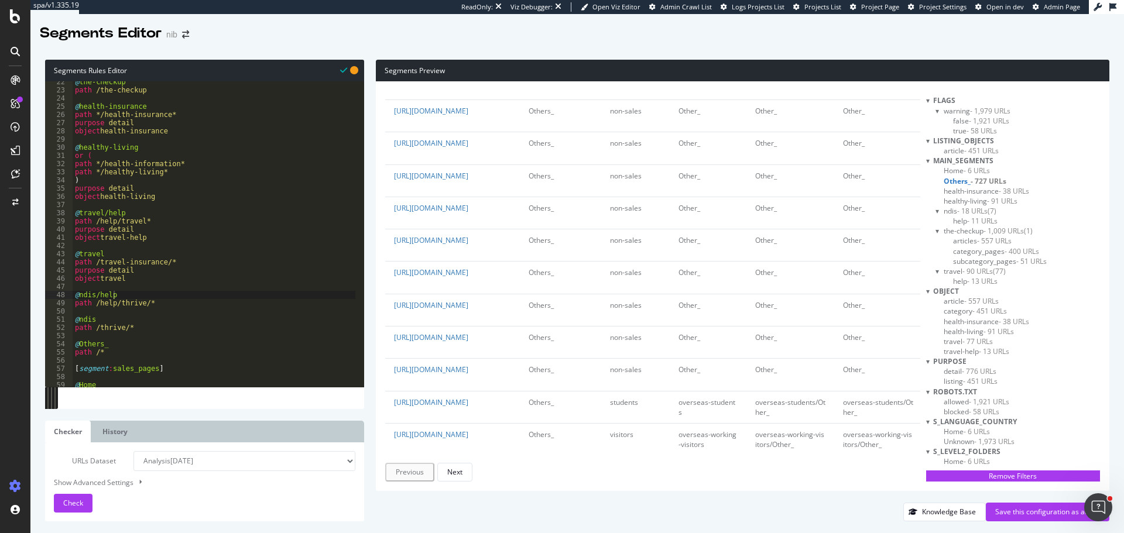
click at [125, 330] on div "@ the-checkup path /the-checkup @ health-insurance path */health-insurance* pur…" at bounding box center [231, 234] width 317 height 313
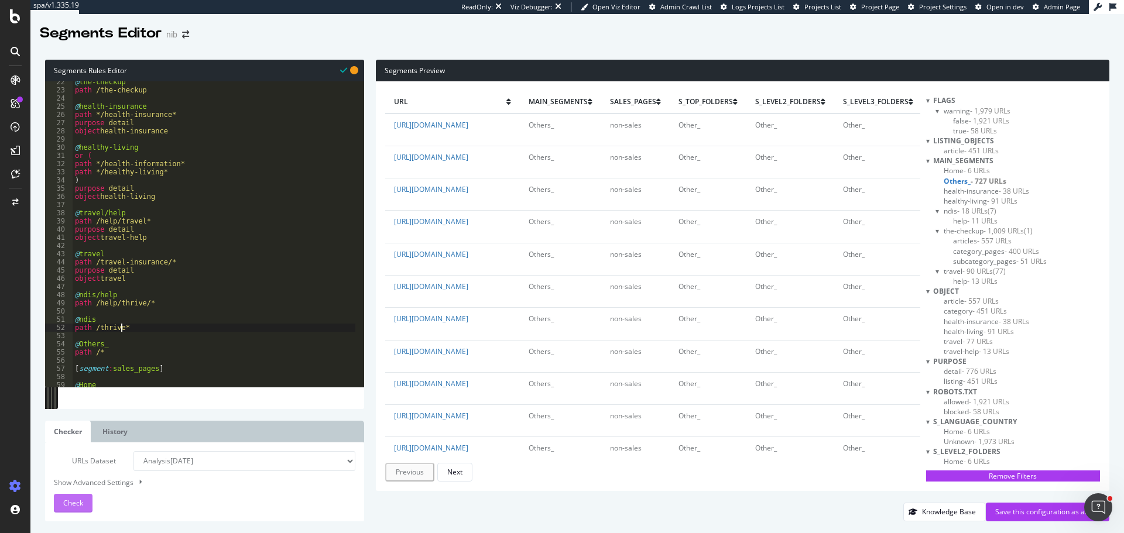
click at [68, 511] on div "Check" at bounding box center [73, 504] width 20 height 18
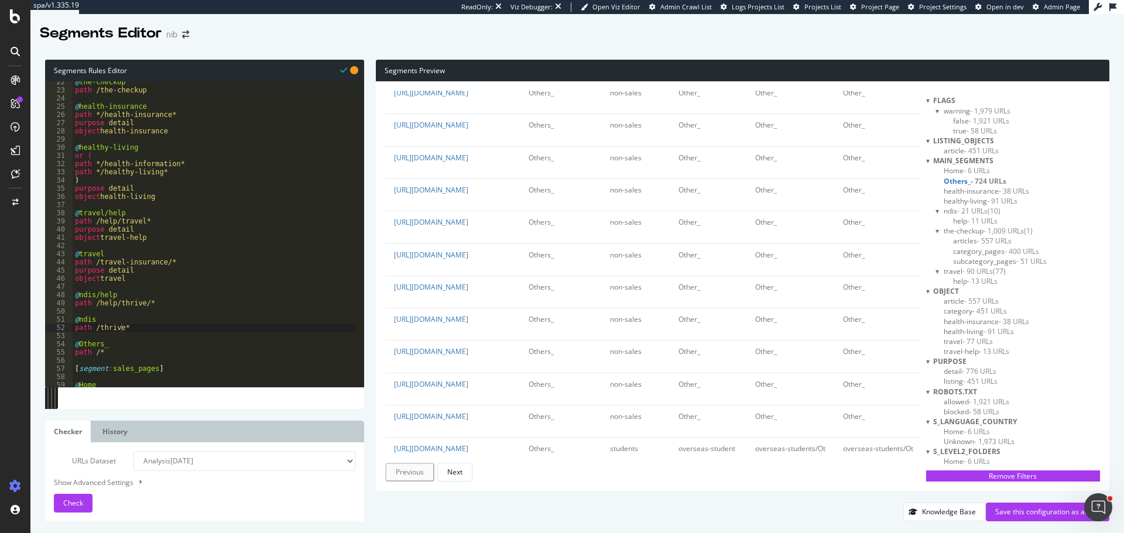
scroll to position [117, 0]
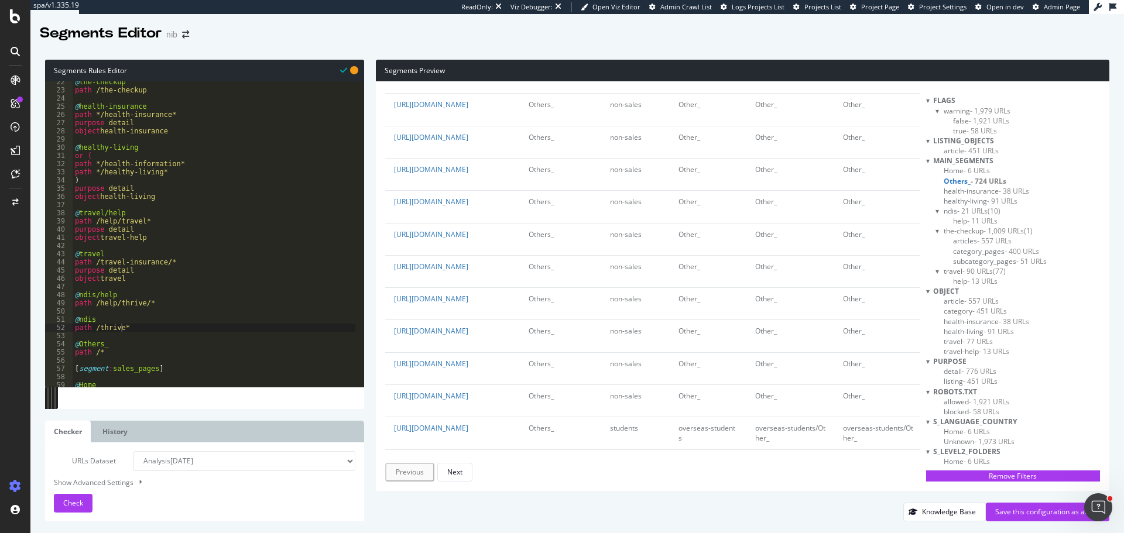
click at [145, 302] on div "@ the-checkup path /the-checkup @ health-insurance path */health-insurance* pur…" at bounding box center [231, 234] width 317 height 313
type textarea "path /help/thrive*"
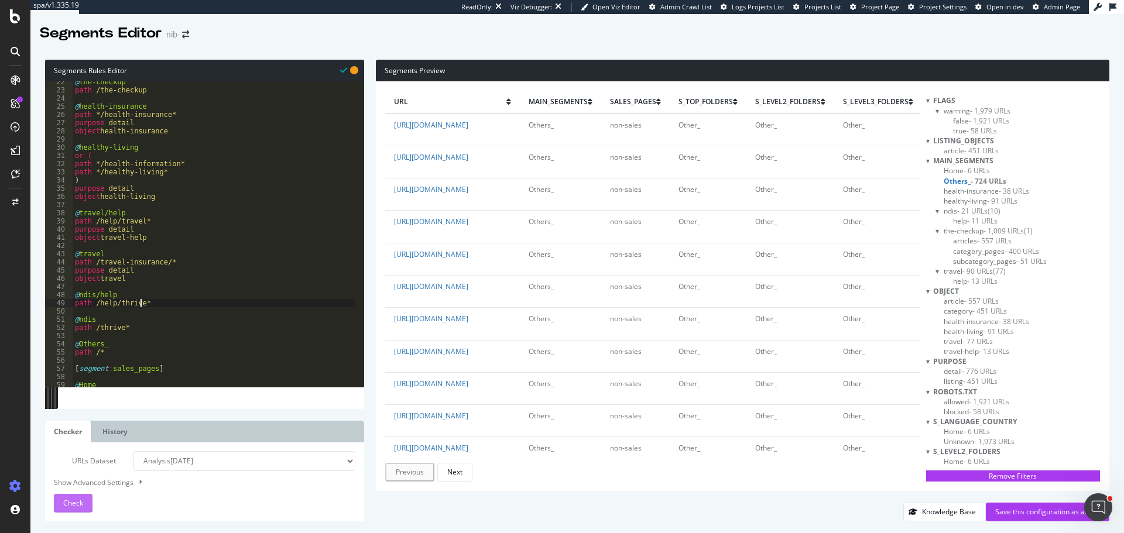
click at [67, 505] on span "Check" at bounding box center [73, 503] width 20 height 10
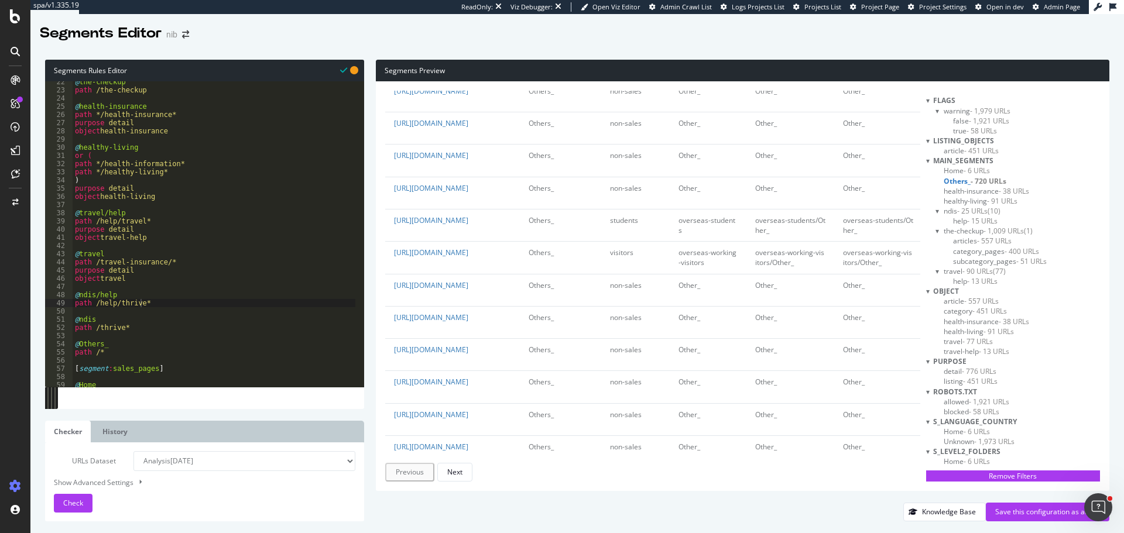
scroll to position [234, 0]
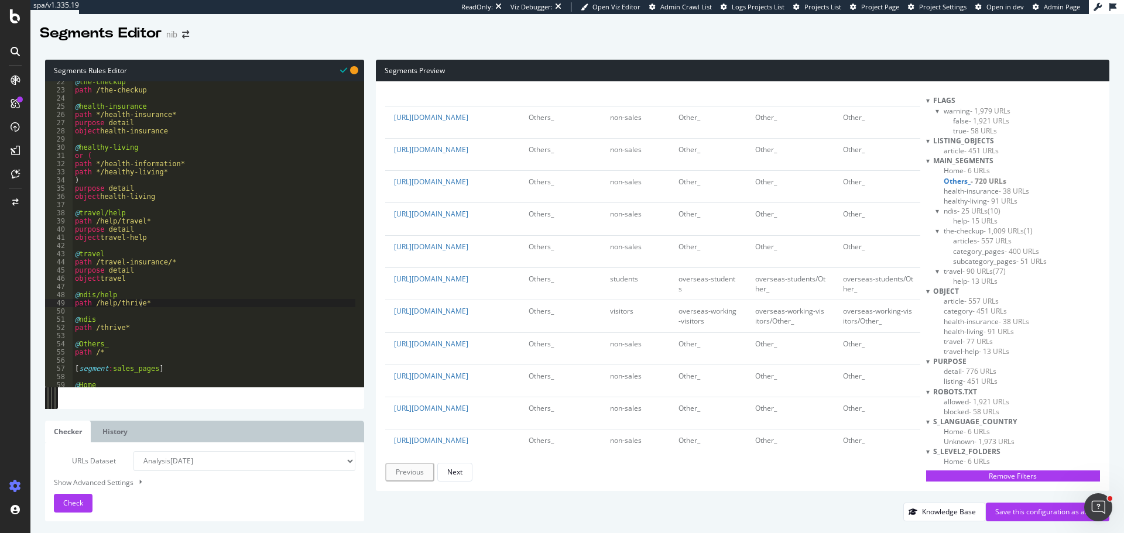
click at [979, 222] on span "help - 15 URLs" at bounding box center [975, 221] width 44 height 10
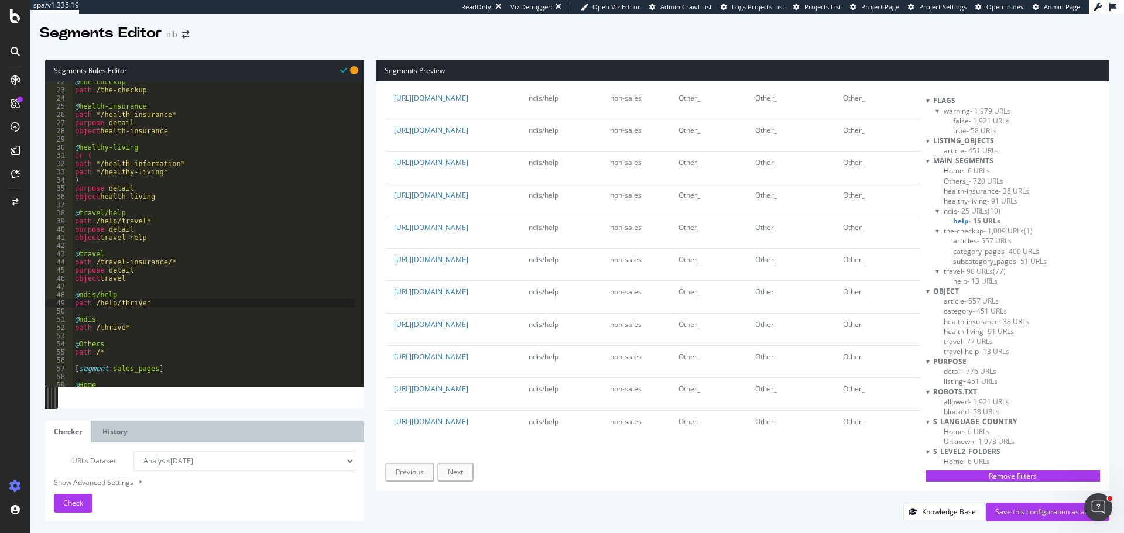
scroll to position [0, 0]
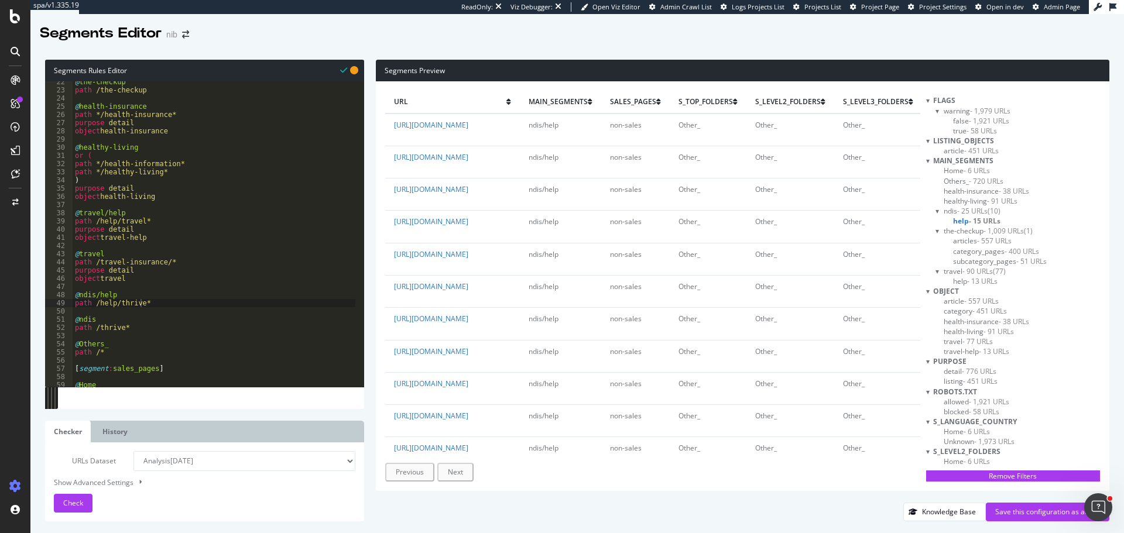
click at [1001, 211] on span "(10)" at bounding box center [994, 211] width 13 height 10
click at [1003, 208] on span "(10)" at bounding box center [997, 211] width 13 height 10
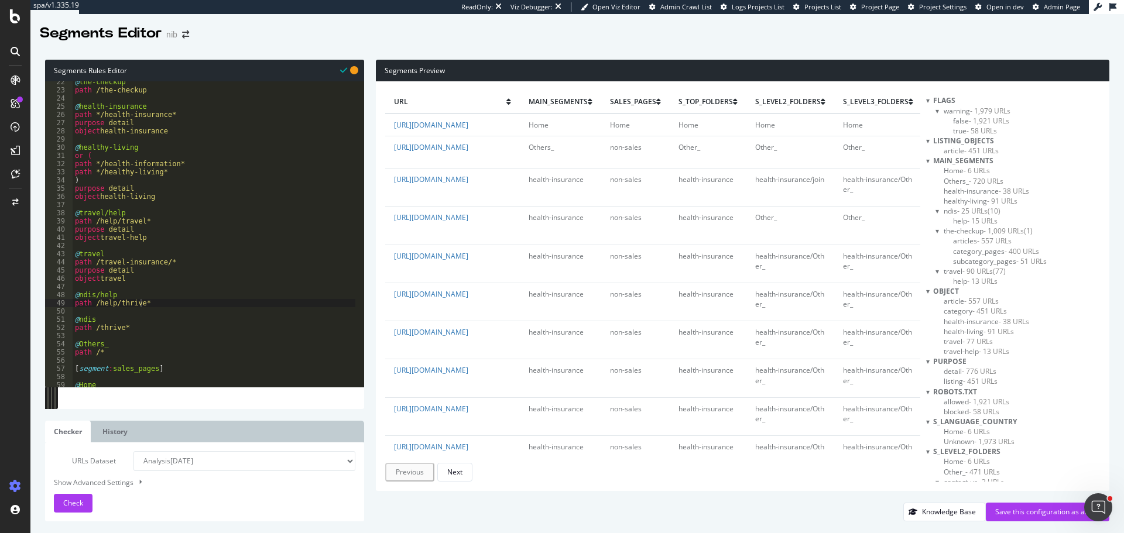
click at [1001, 208] on span "(10)" at bounding box center [994, 211] width 13 height 10
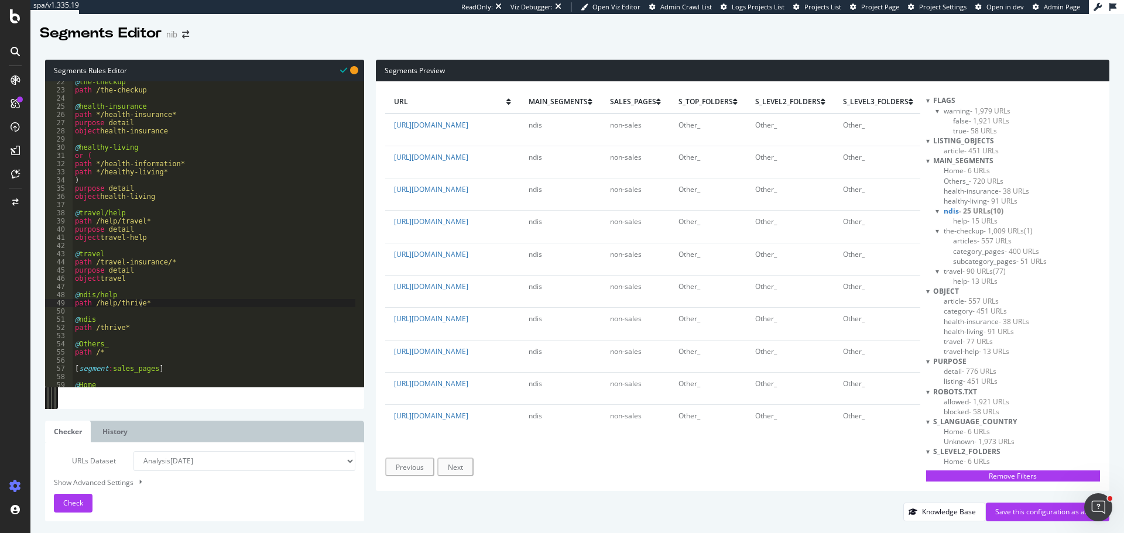
click at [1003, 208] on span "(10)" at bounding box center [997, 211] width 13 height 10
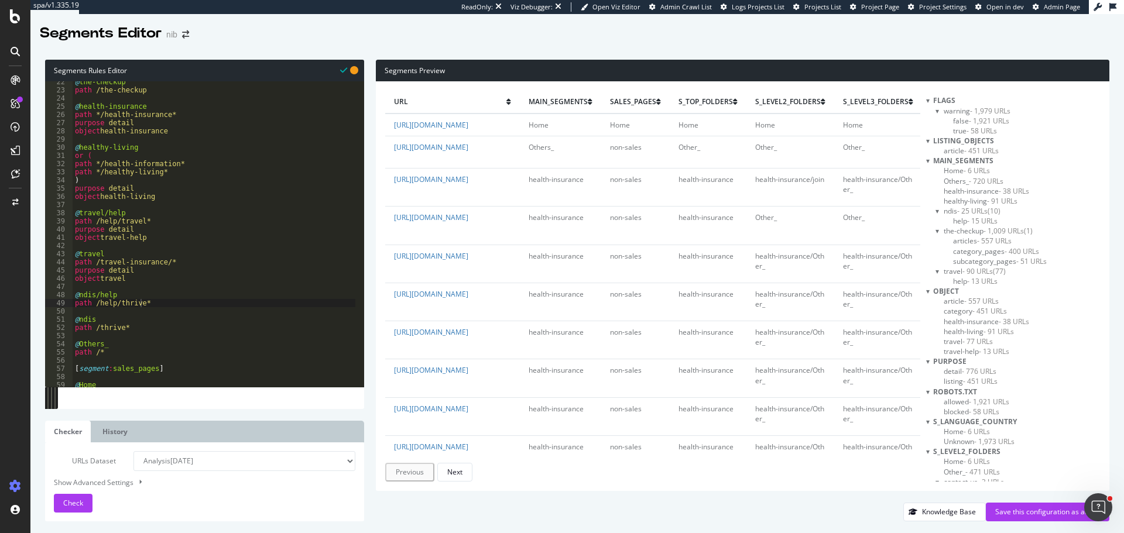
click at [1001, 211] on span "(10)" at bounding box center [994, 211] width 13 height 10
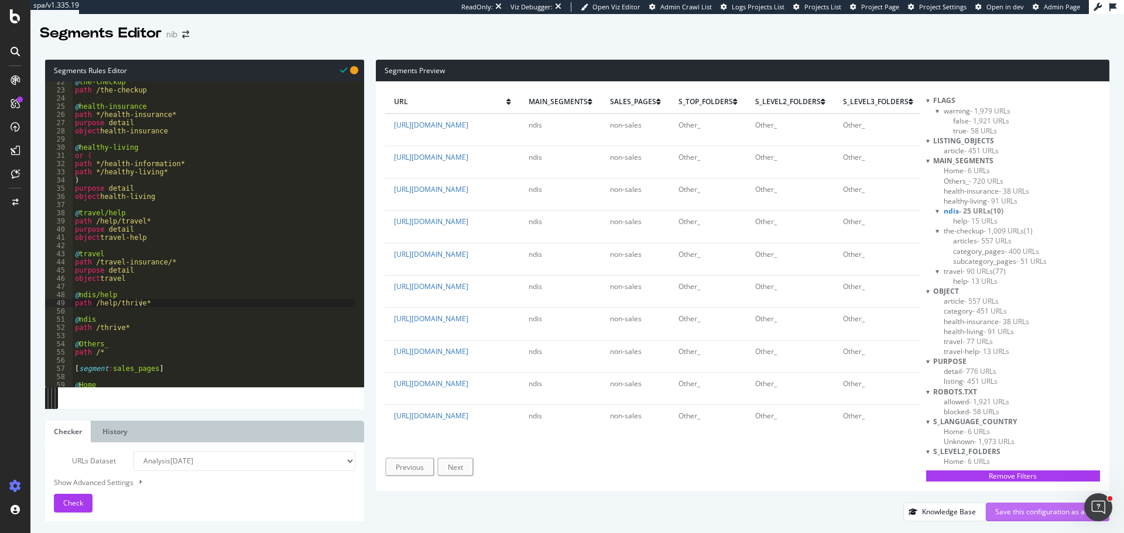
click at [1002, 512] on div "Save this configuration as active" at bounding box center [1047, 512] width 105 height 10
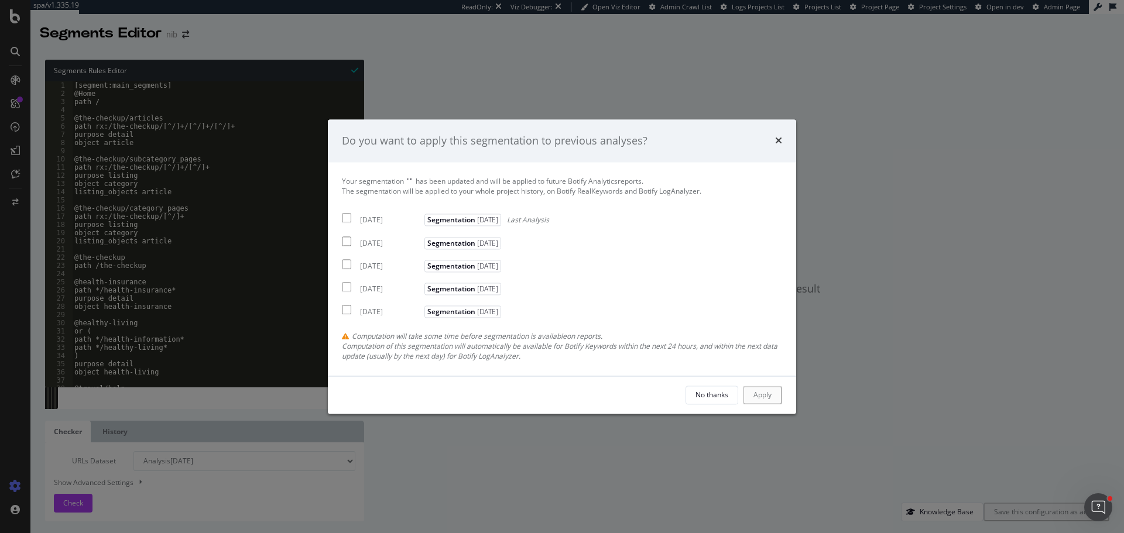
click at [349, 217] on input "modal" at bounding box center [346, 218] width 9 height 9
checkbox input "true"
click at [348, 237] on input "modal" at bounding box center [346, 241] width 9 height 9
checkbox input "true"
click at [350, 266] on input "modal" at bounding box center [346, 263] width 9 height 9
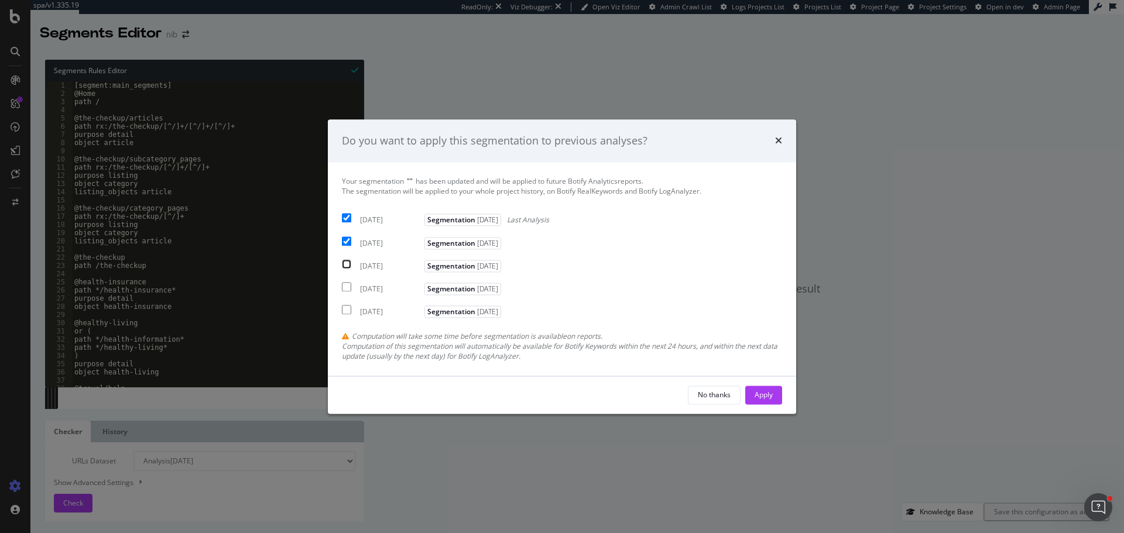
checkbox input "true"
click at [758, 392] on div "Apply" at bounding box center [764, 395] width 18 height 10
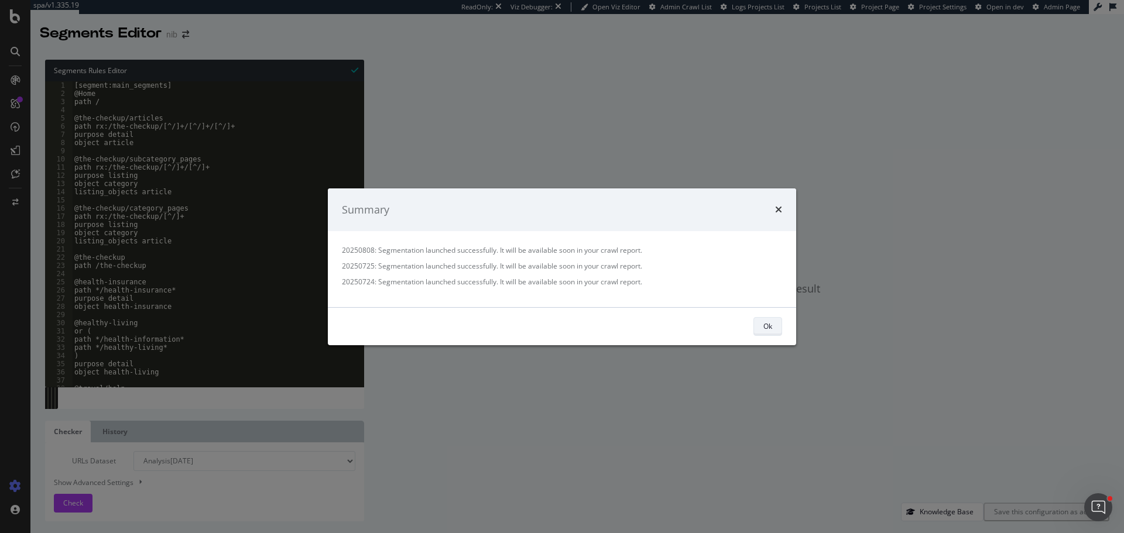
click at [763, 327] on div "Ok" at bounding box center [767, 326] width 9 height 10
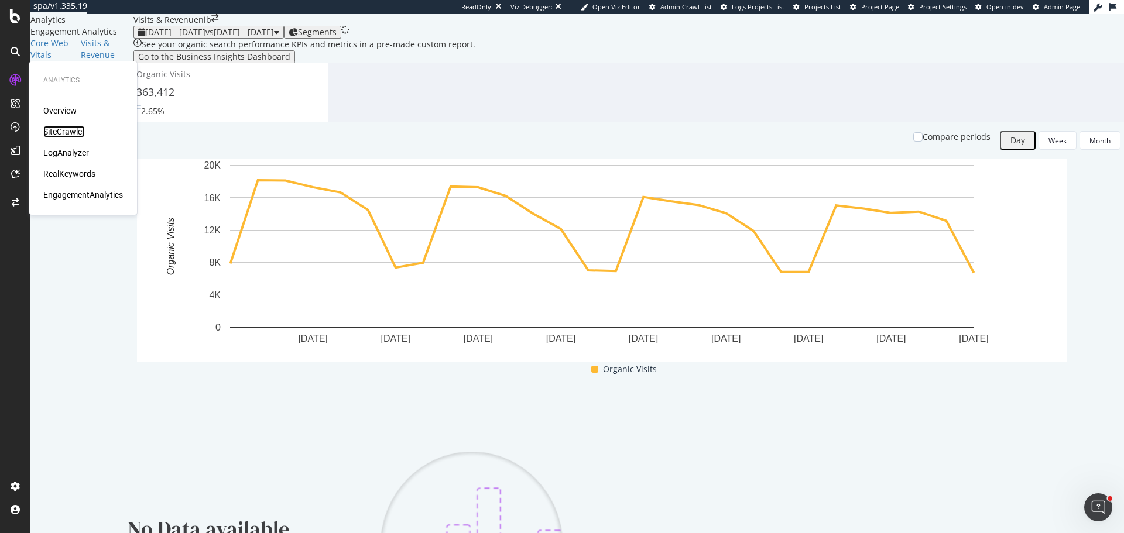
click at [63, 127] on div "SiteCrawler" at bounding box center [64, 132] width 42 height 12
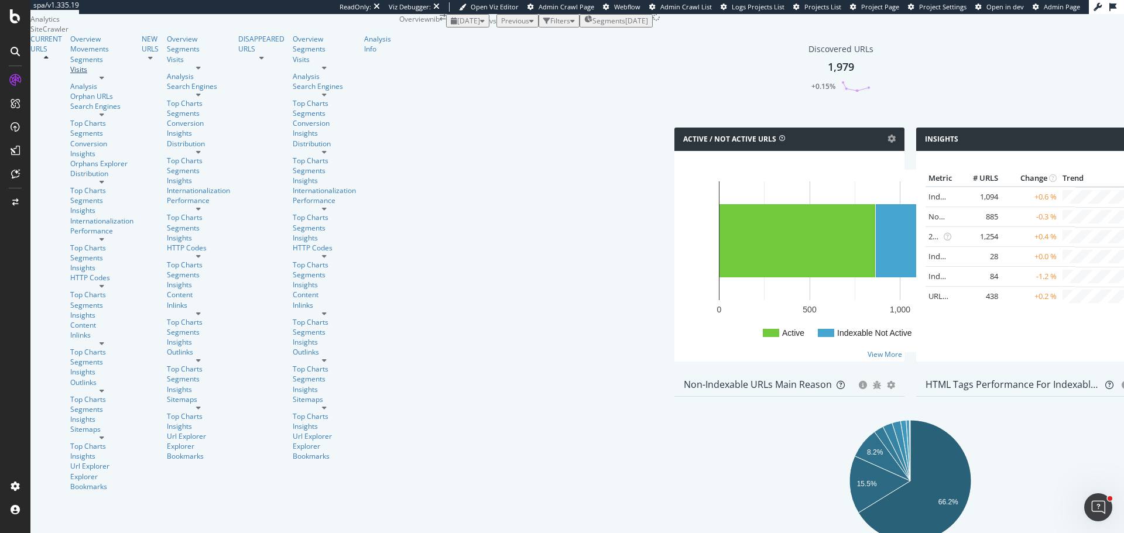
click at [70, 74] on div "Visits" at bounding box center [101, 69] width 63 height 10
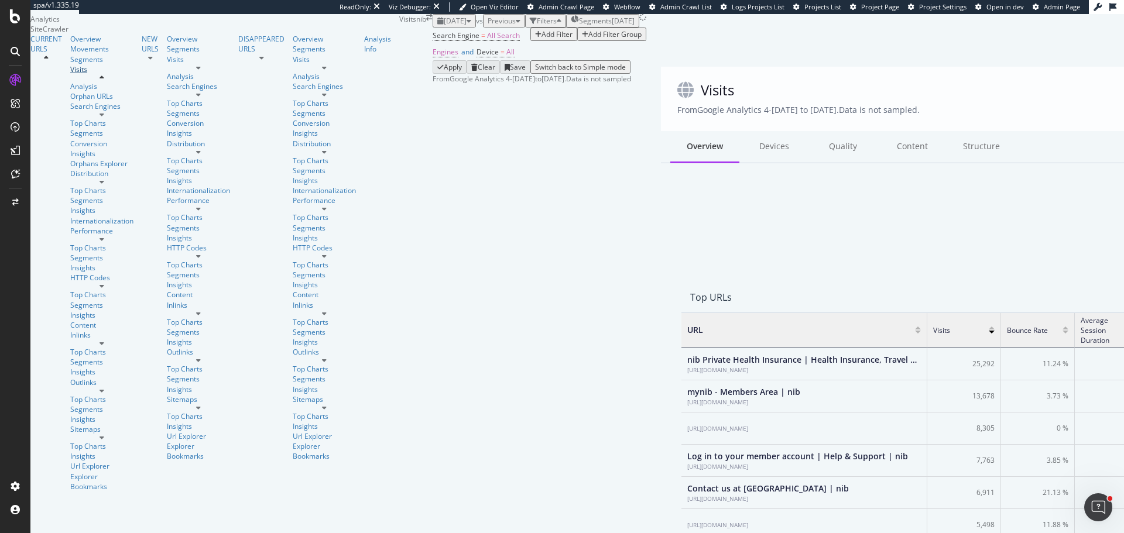
scroll to position [342, 934]
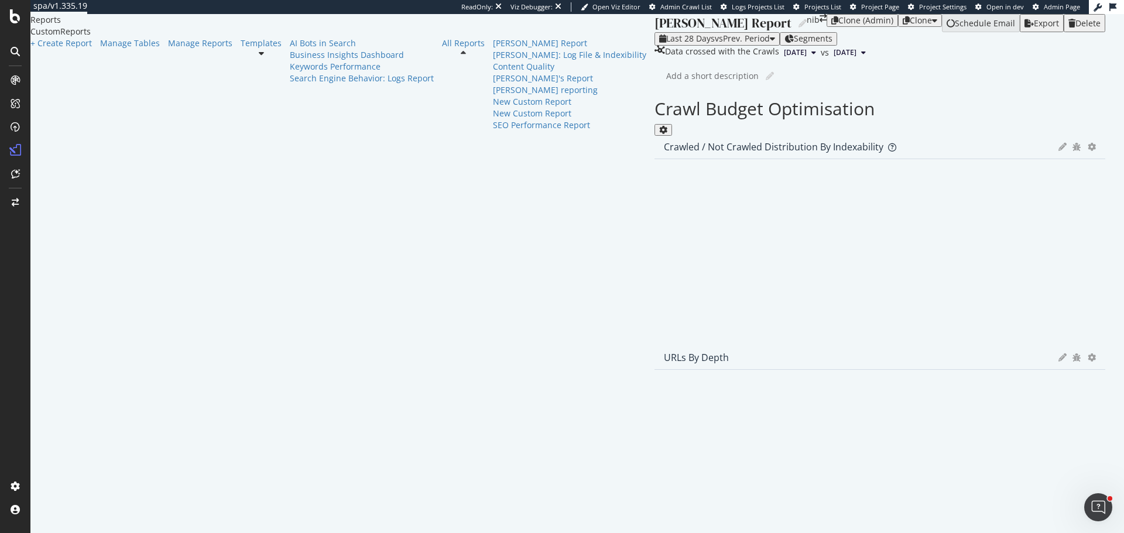
click at [259, 57] on icon at bounding box center [261, 53] width 5 height 8
click at [290, 49] on div "AI Bots in Search" at bounding box center [362, 43] width 144 height 12
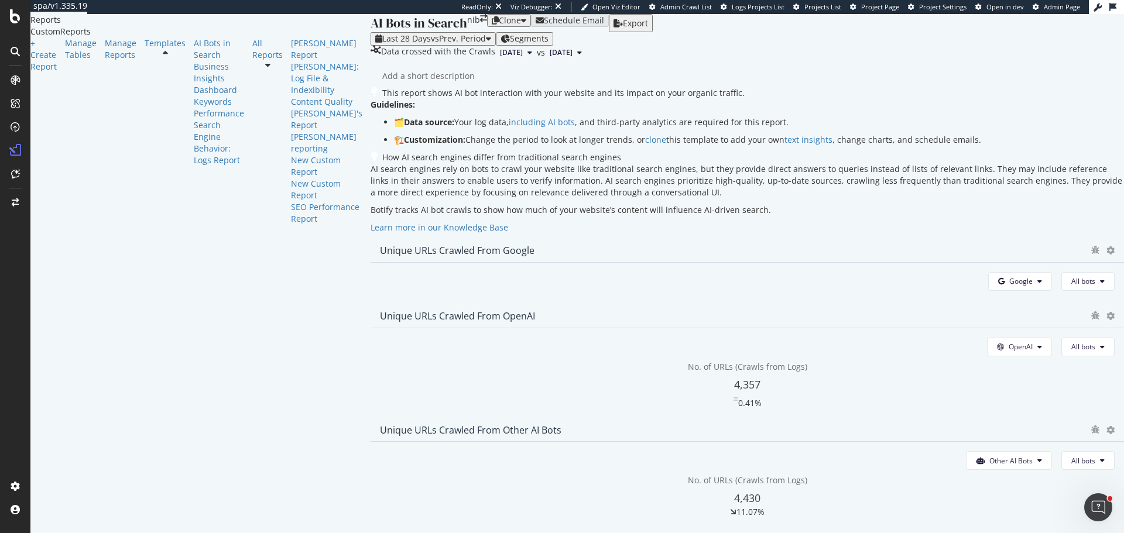
scroll to position [1963, 0]
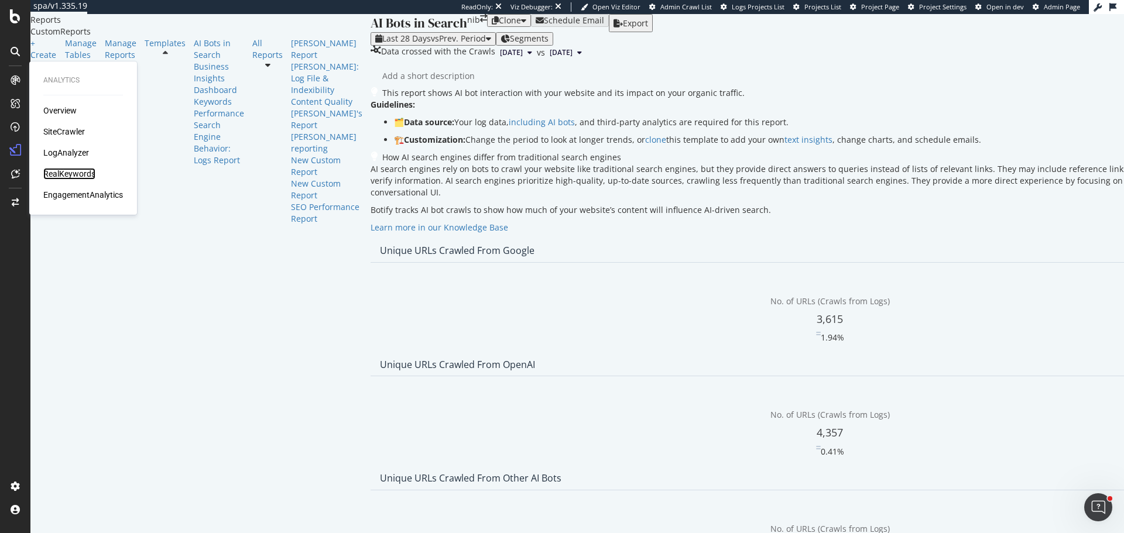
click at [70, 172] on div "RealKeywords" at bounding box center [69, 174] width 52 height 12
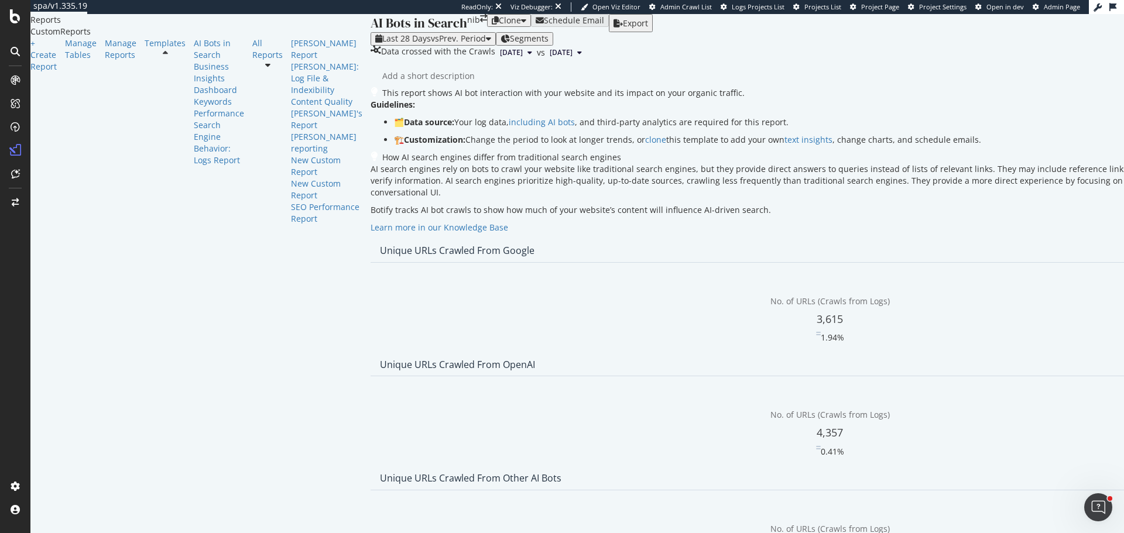
scroll to position [0, 0]
click at [431, 44] on span "vs Prev. Period" at bounding box center [458, 38] width 55 height 11
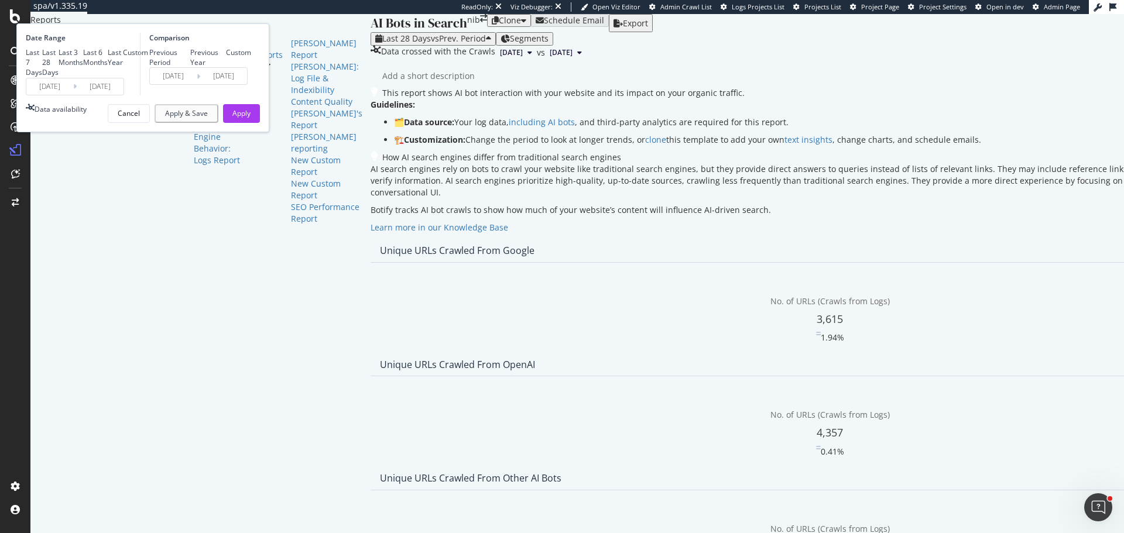
click at [83, 67] on div "Last 3 Months" at bounding box center [71, 57] width 25 height 20
type input "2025/05/12"
type input "2025/02/09"
type input "2025/05/11"
click at [251, 118] on div "Apply" at bounding box center [241, 113] width 18 height 10
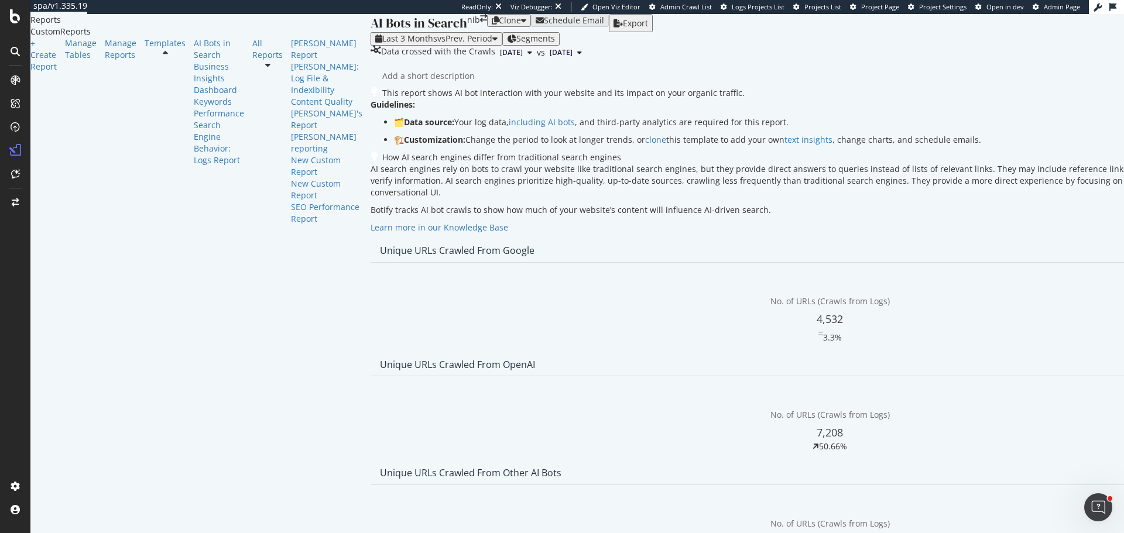
scroll to position [1963, 0]
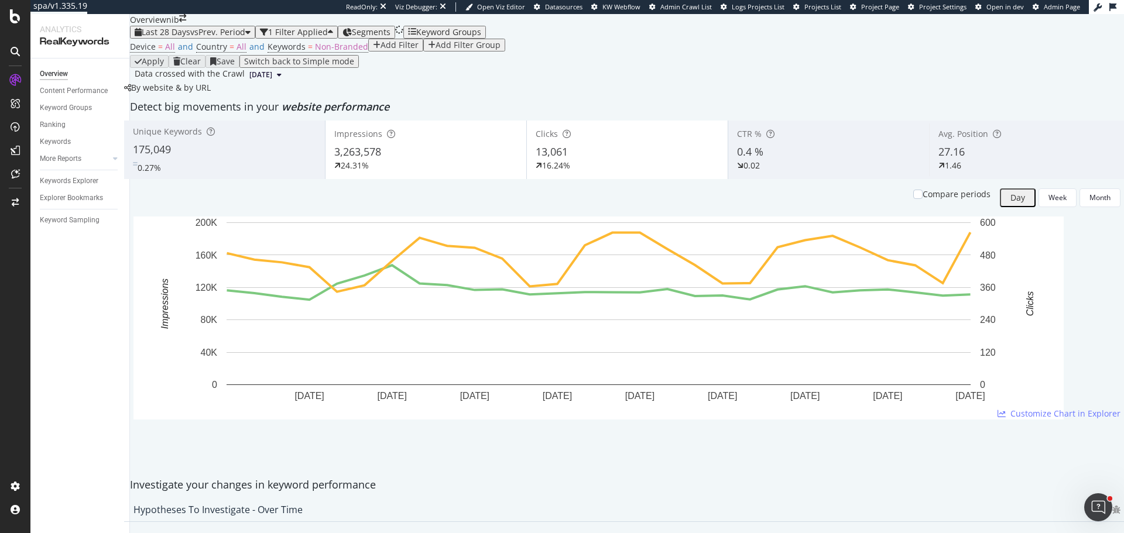
click at [381, 50] on div "Add Filter" at bounding box center [400, 44] width 38 height 9
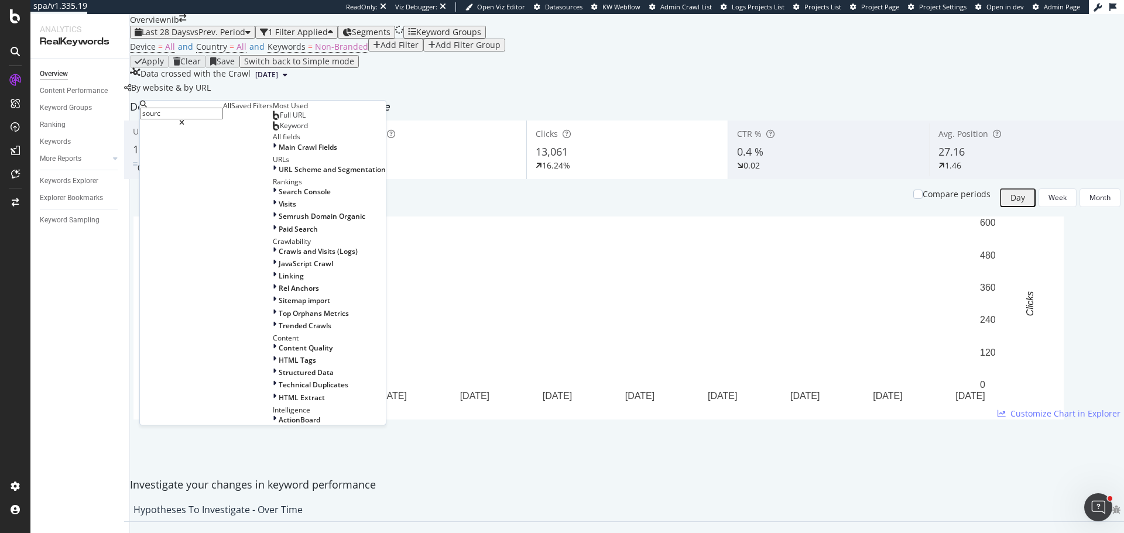
type input "source"
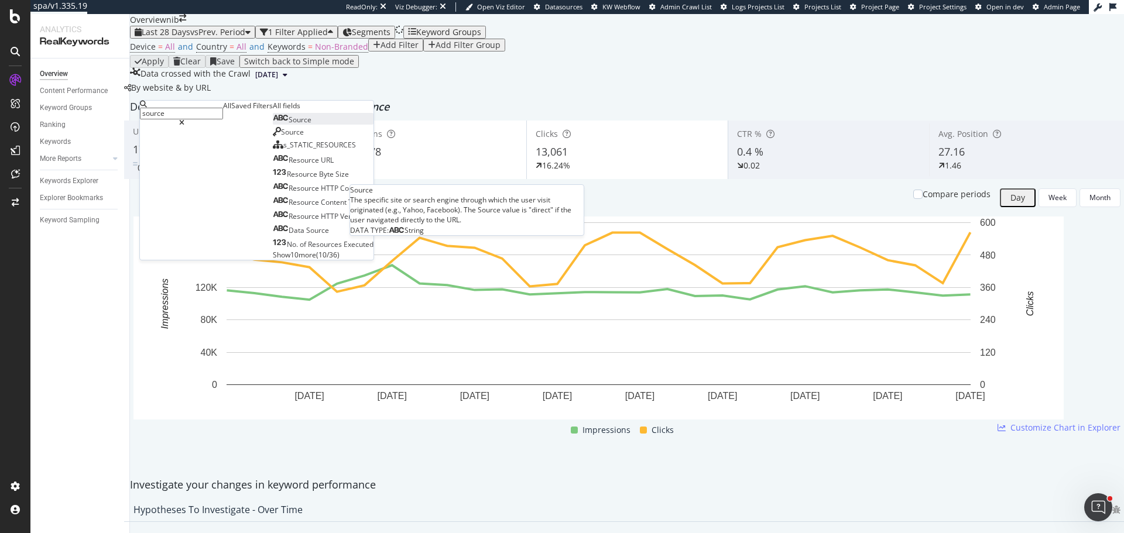
click at [289, 125] on span "Source" at bounding box center [300, 120] width 23 height 10
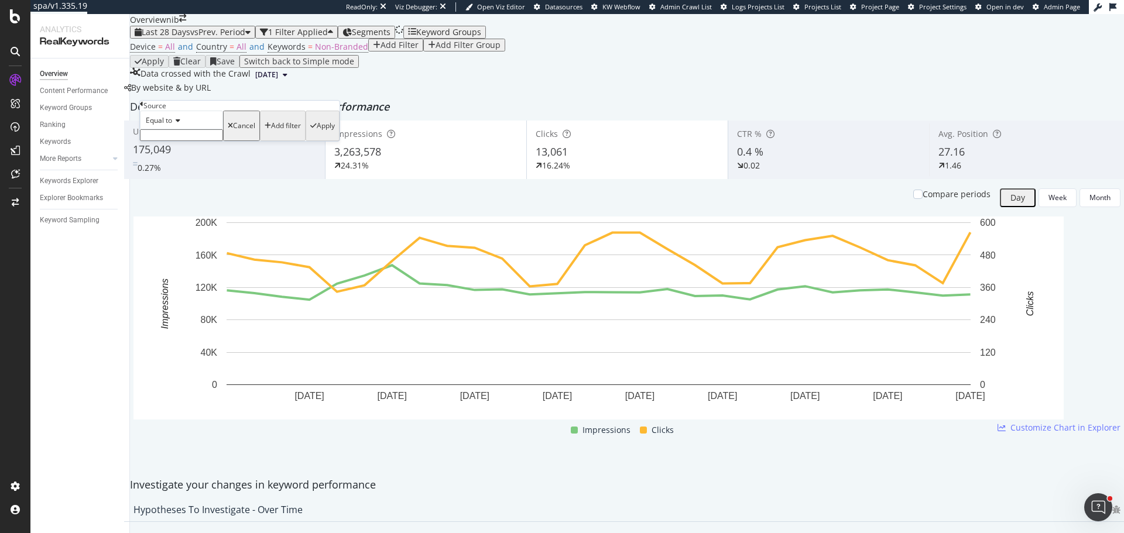
click at [166, 141] on input "text" at bounding box center [181, 135] width 83 height 12
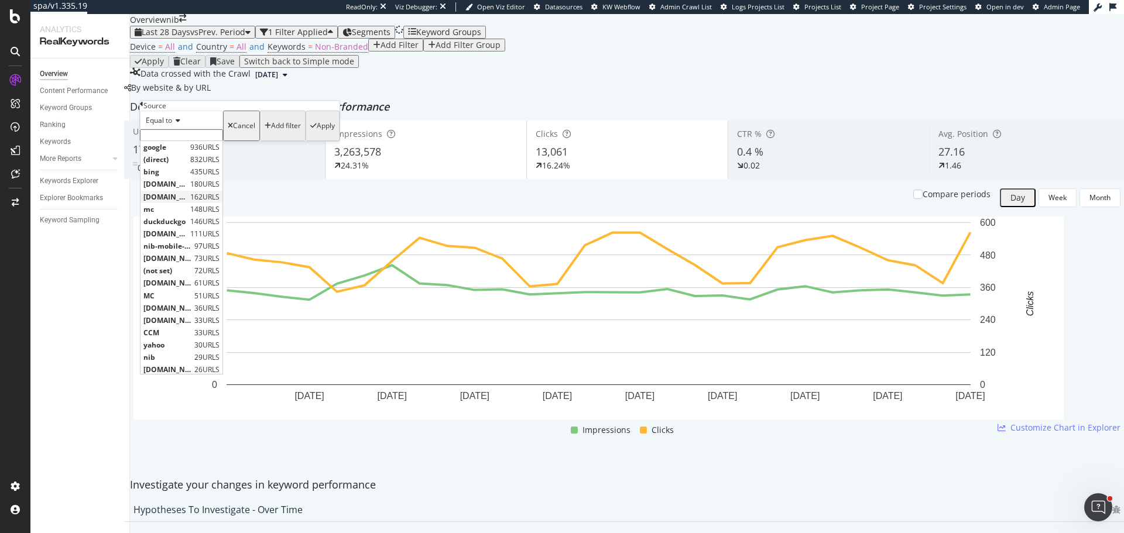
click at [187, 202] on span "[DOMAIN_NAME]" at bounding box center [165, 197] width 44 height 10
type input "[DOMAIN_NAME]"
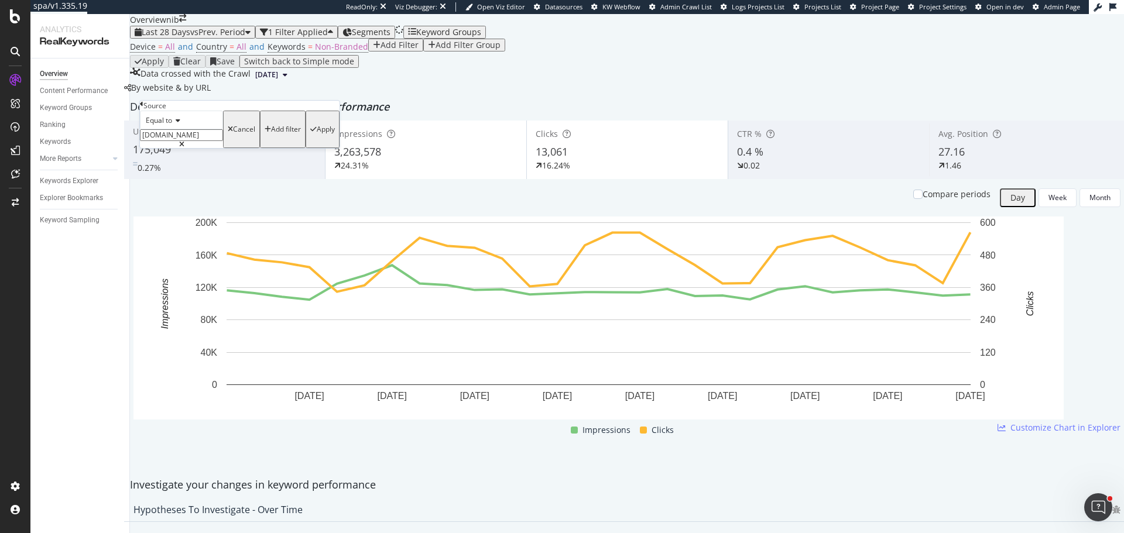
click at [317, 133] on div "Apply" at bounding box center [326, 129] width 18 height 8
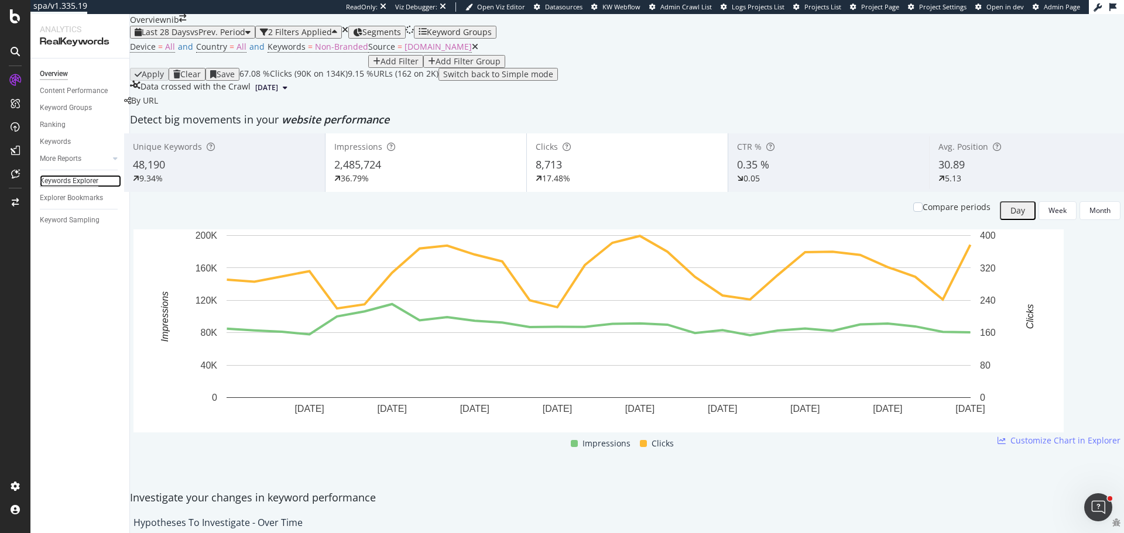
click at [77, 178] on div "Keywords Explorer" at bounding box center [69, 181] width 59 height 12
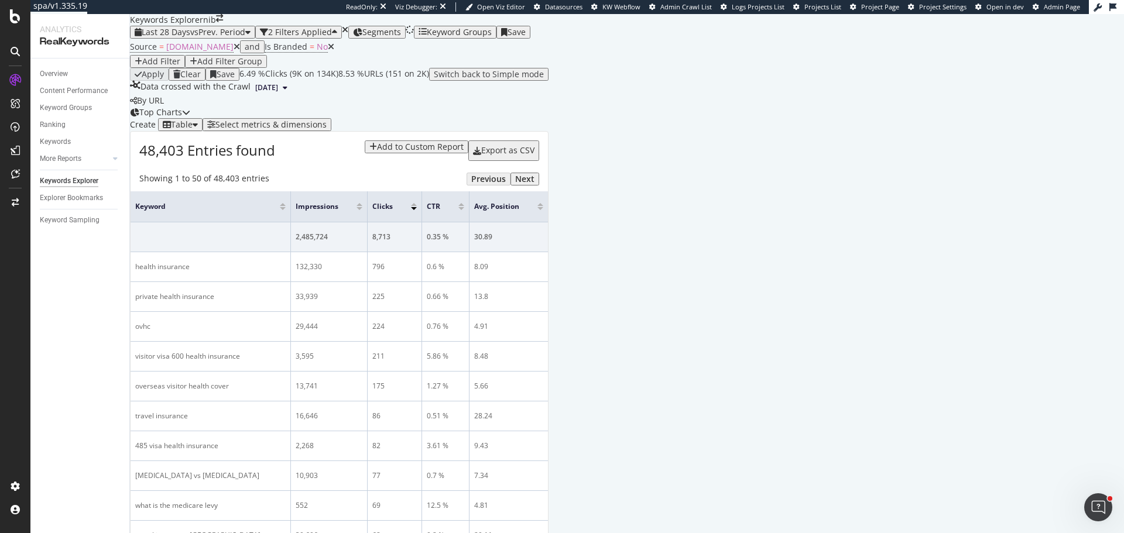
click at [234, 51] on icon at bounding box center [237, 47] width 6 height 8
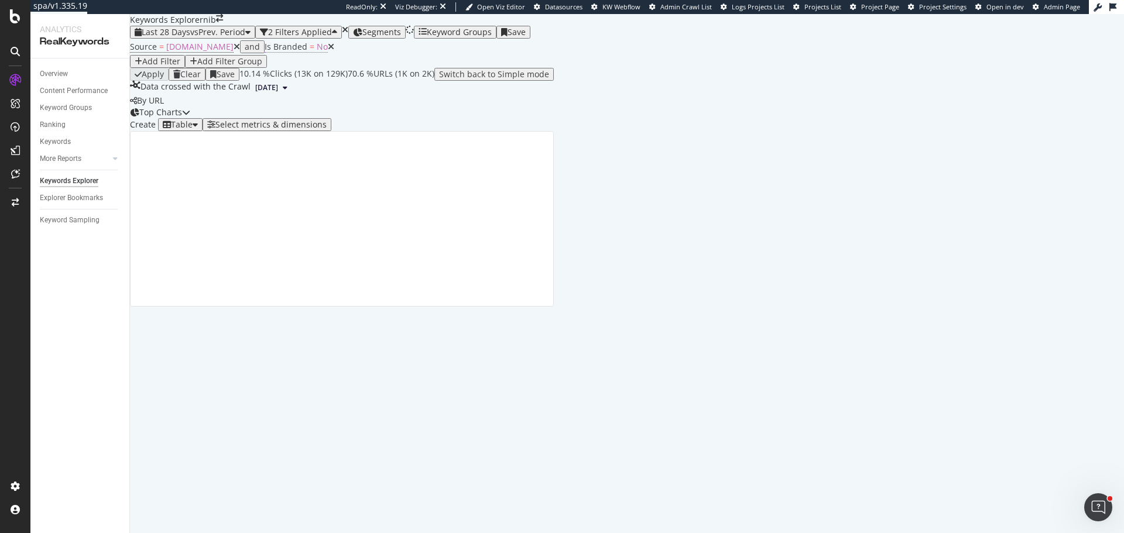
click at [310, 52] on span "=" at bounding box center [312, 46] width 5 height 11
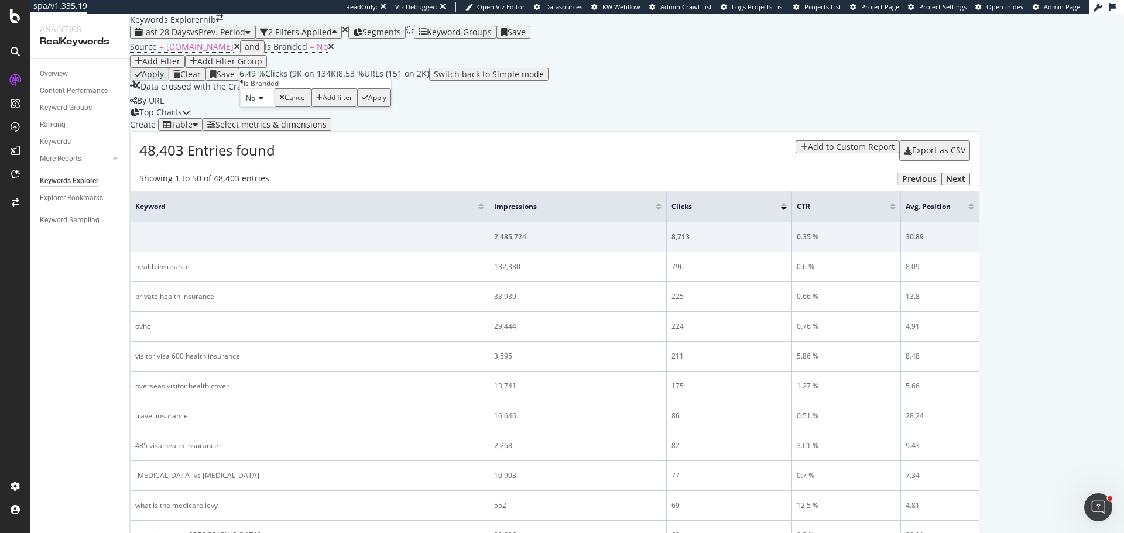
click at [263, 102] on icon at bounding box center [259, 98] width 8 height 7
drag, startPoint x: 262, startPoint y: 145, endPoint x: 270, endPoint y: 144, distance: 8.9
click at [262, 119] on div "Yes" at bounding box center [257, 113] width 33 height 12
click at [375, 102] on div "Apply" at bounding box center [380, 98] width 18 height 8
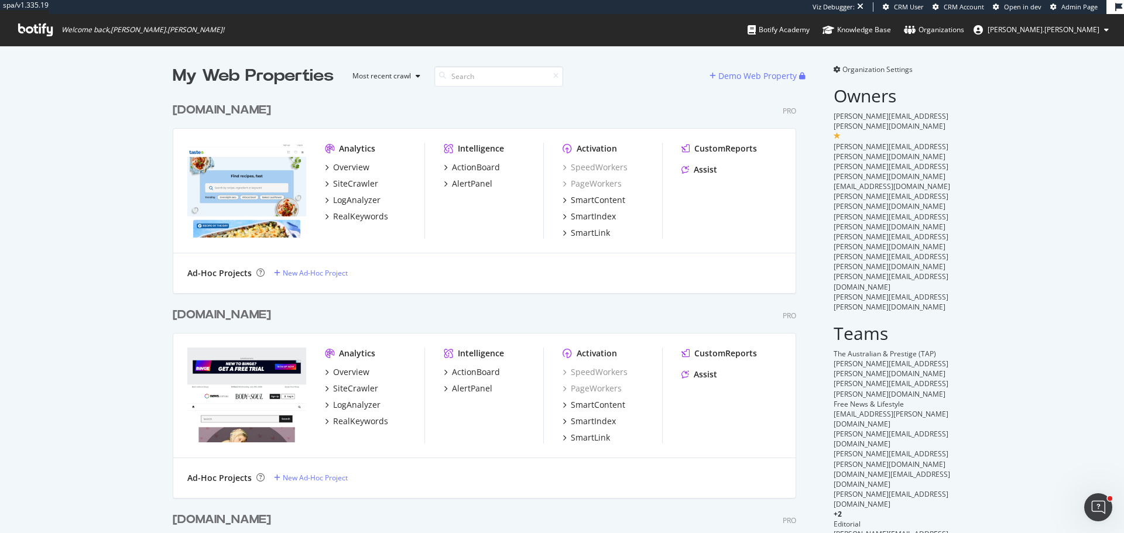
scroll to position [525, 1107]
